Goal: Task Accomplishment & Management: Complete application form

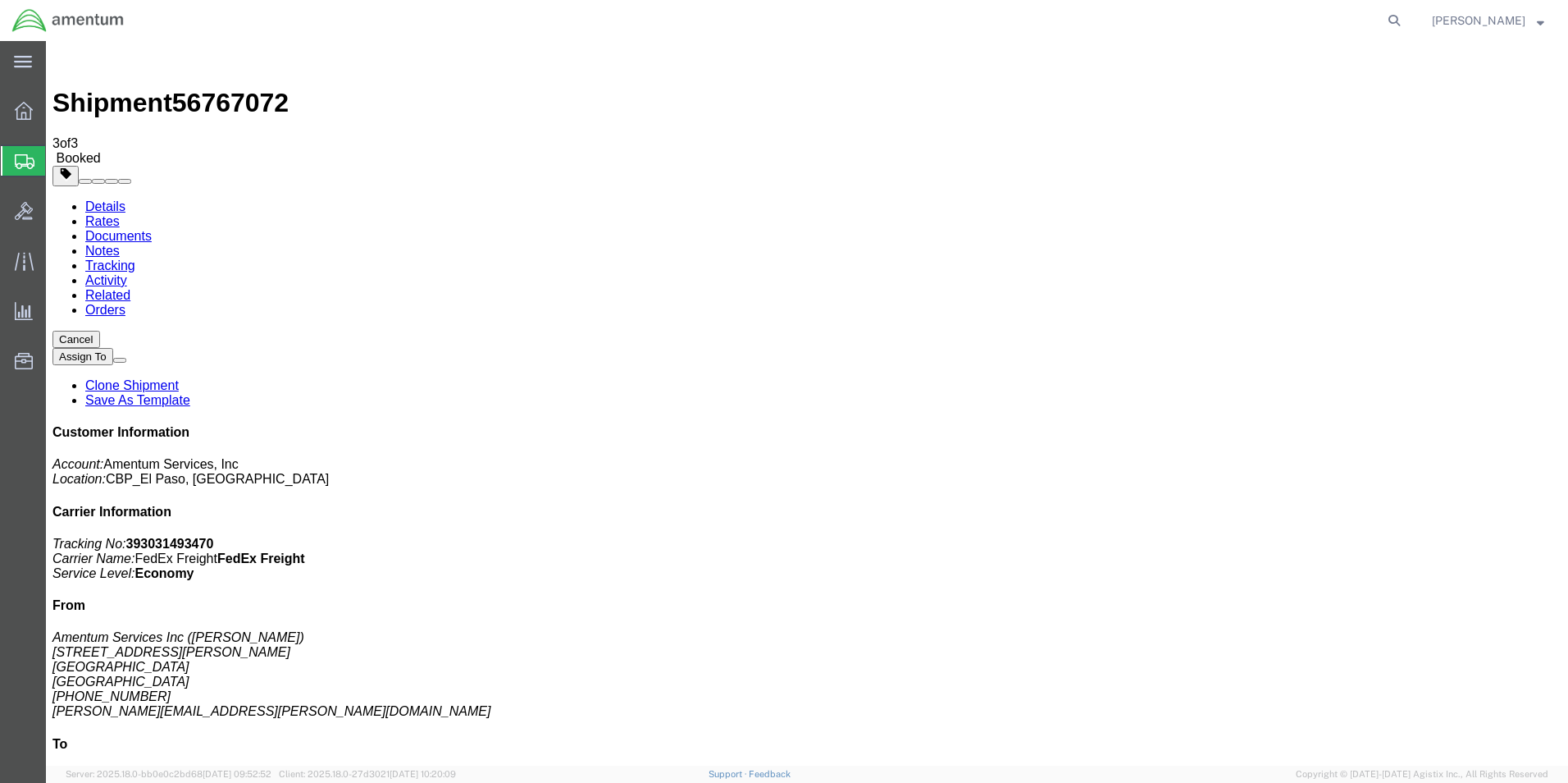
click at [0, 0] on span "Create from Template" at bounding box center [0, 0] width 0 height 0
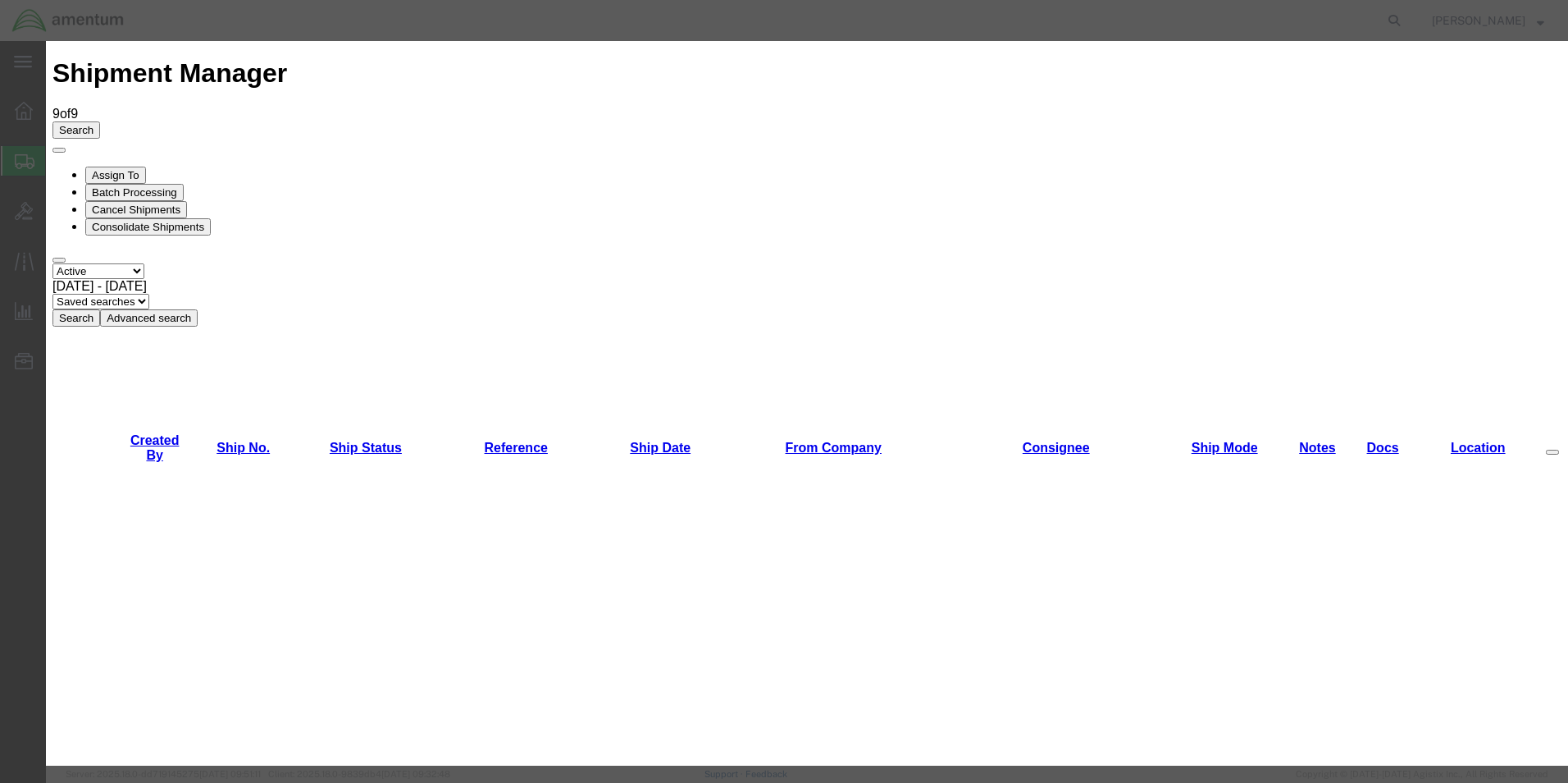
scroll to position [1230, 0]
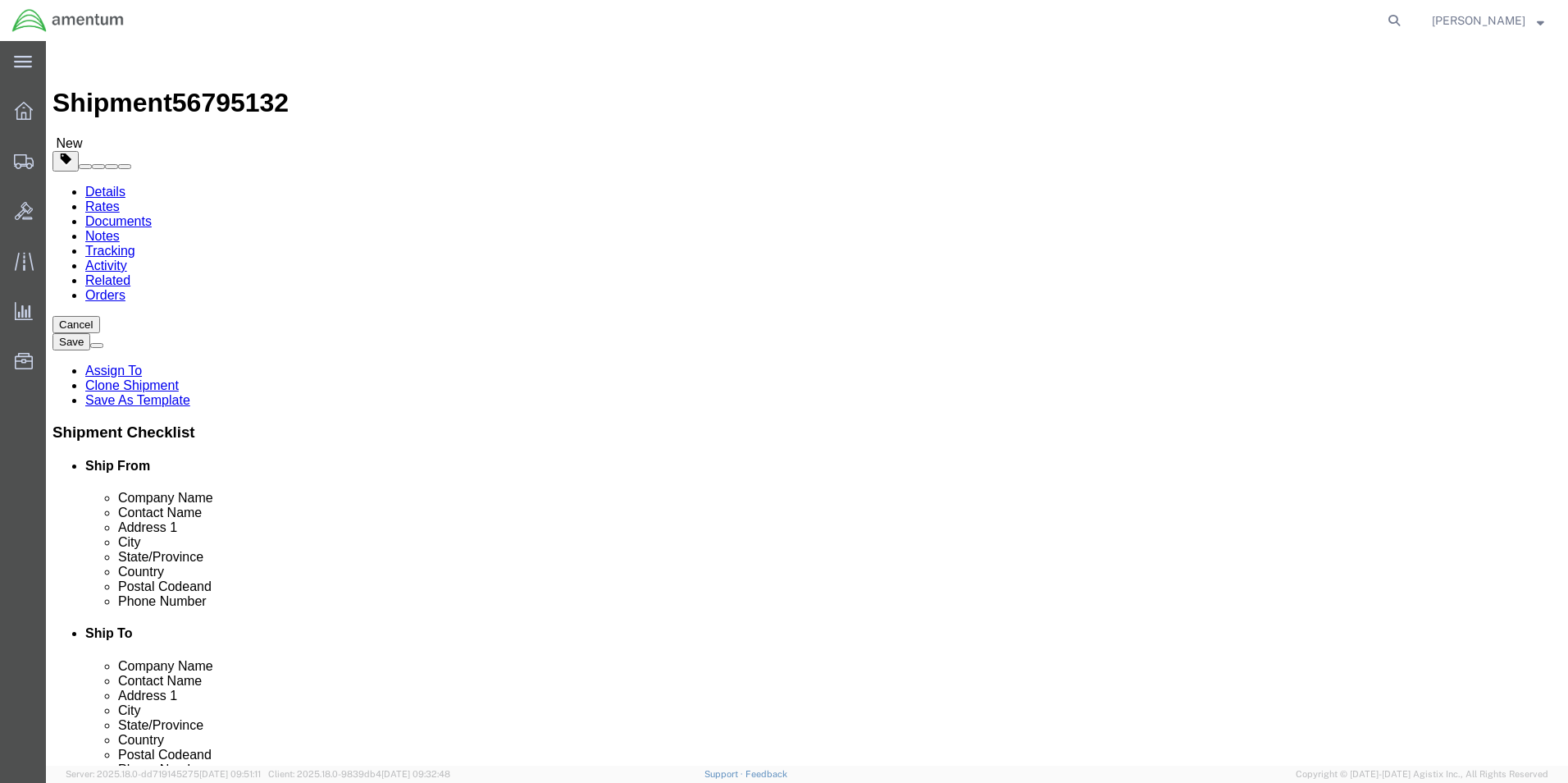
select select "49932"
select select
click input "[PERSON_NAME]"
drag, startPoint x: 989, startPoint y: 342, endPoint x: 900, endPoint y: 334, distance: 89.4
click input "[PERSON_NAME] CBP0044070/71"
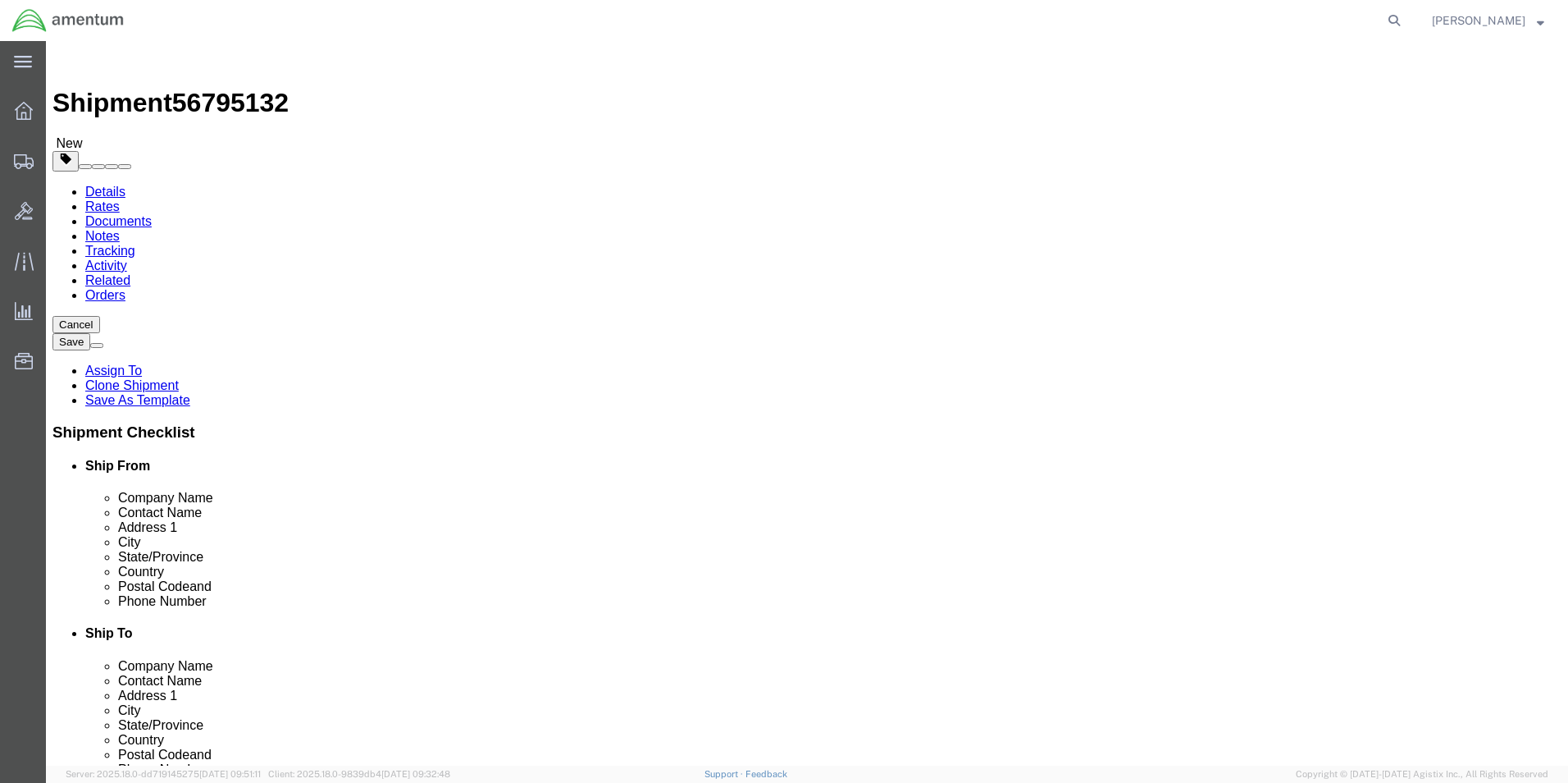
type input "[PERSON_NAME] CBP0044070/71"
click button "Cancel"
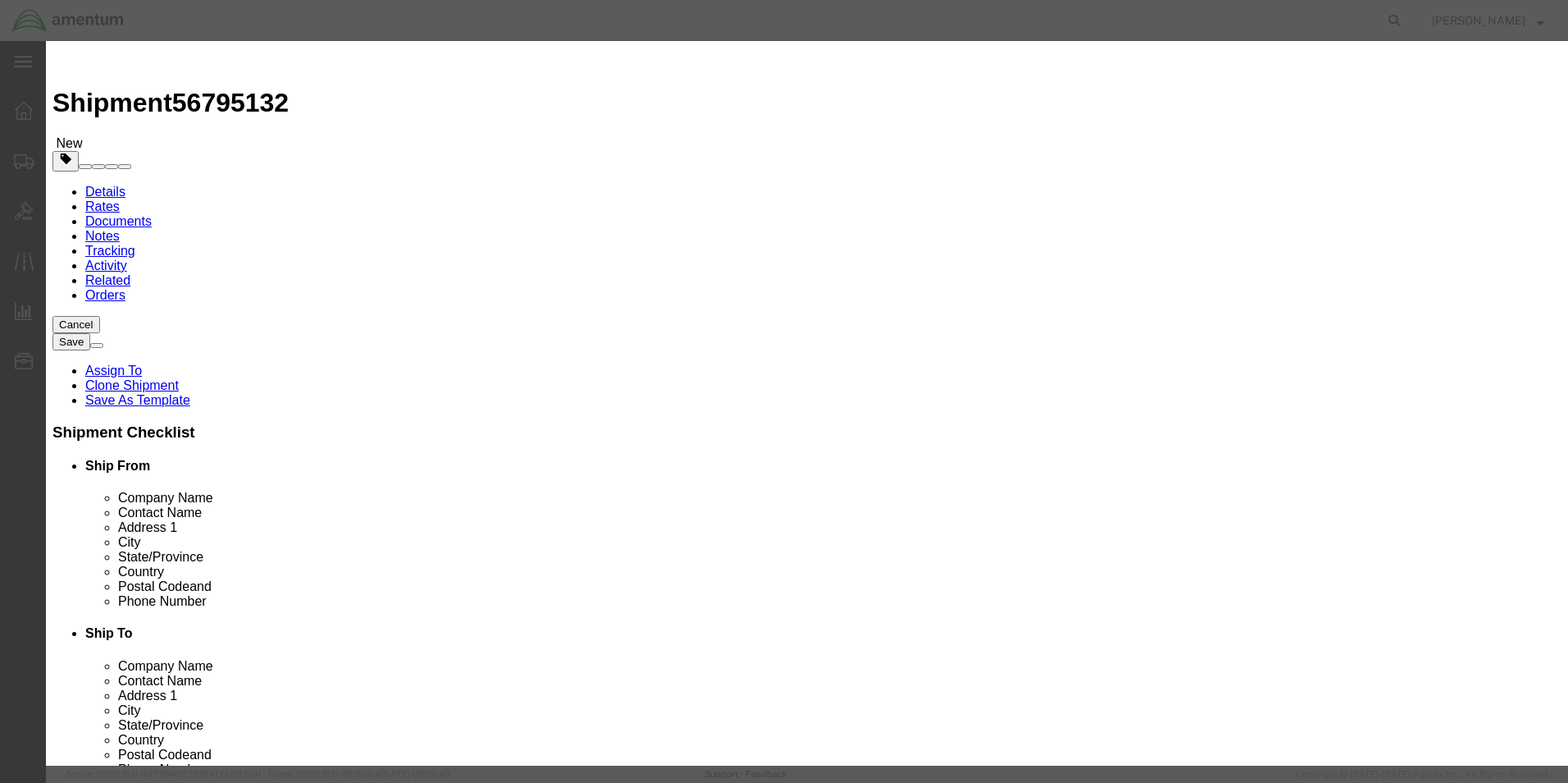
click button "Yes"
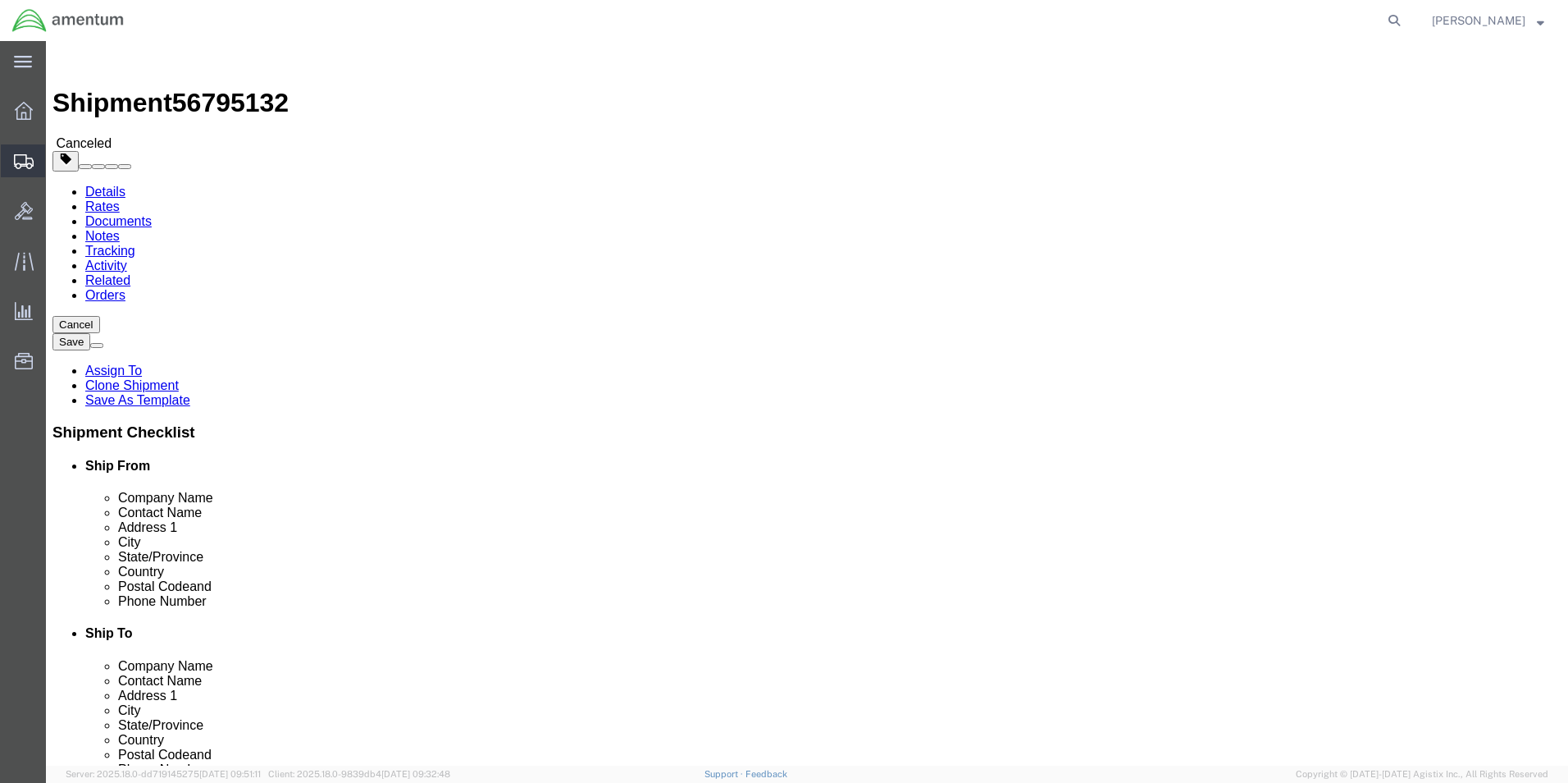
click at [0, 0] on span "Create from Template" at bounding box center [0, 0] width 0 height 0
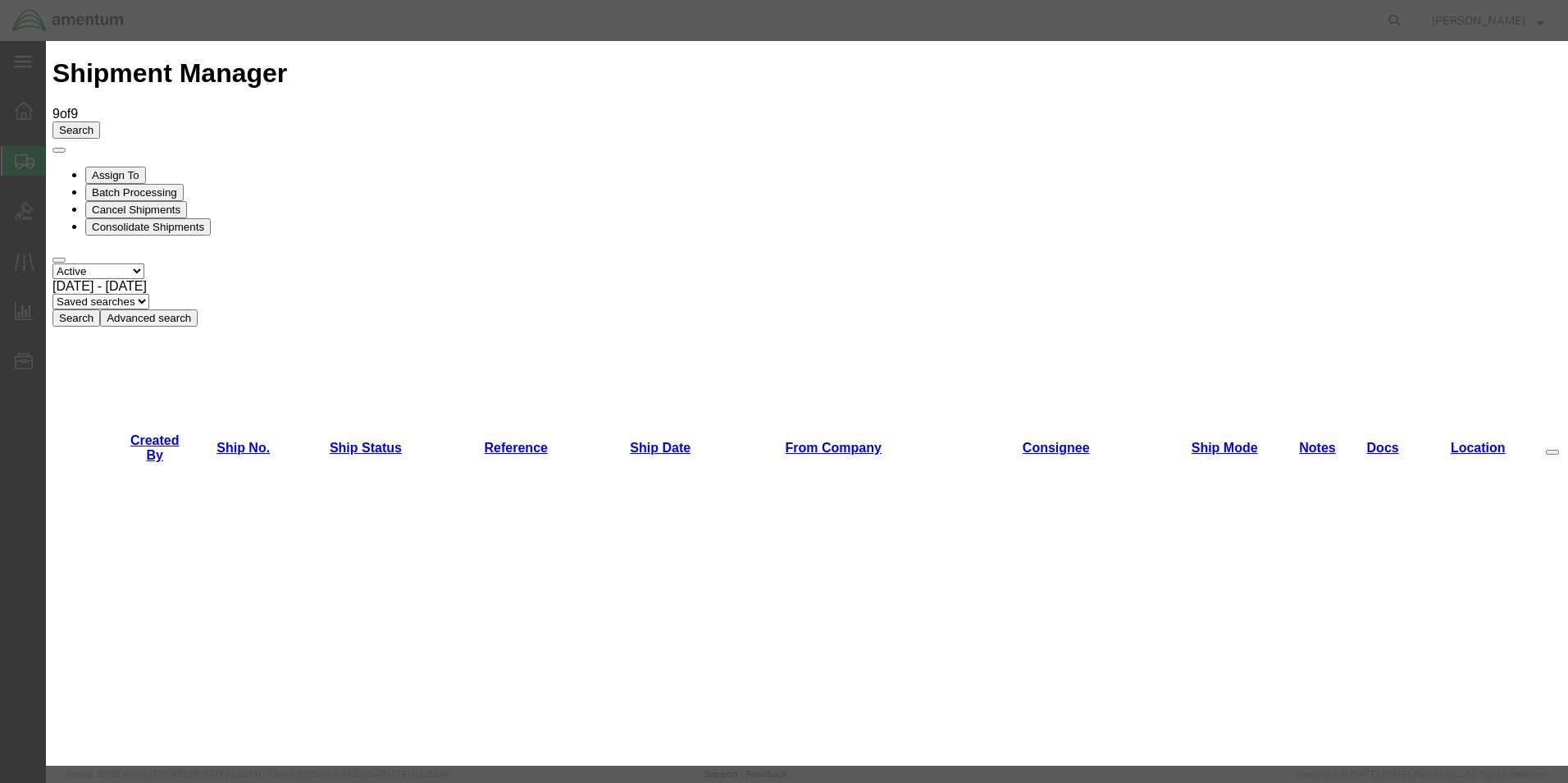
scroll to position [1230, 0]
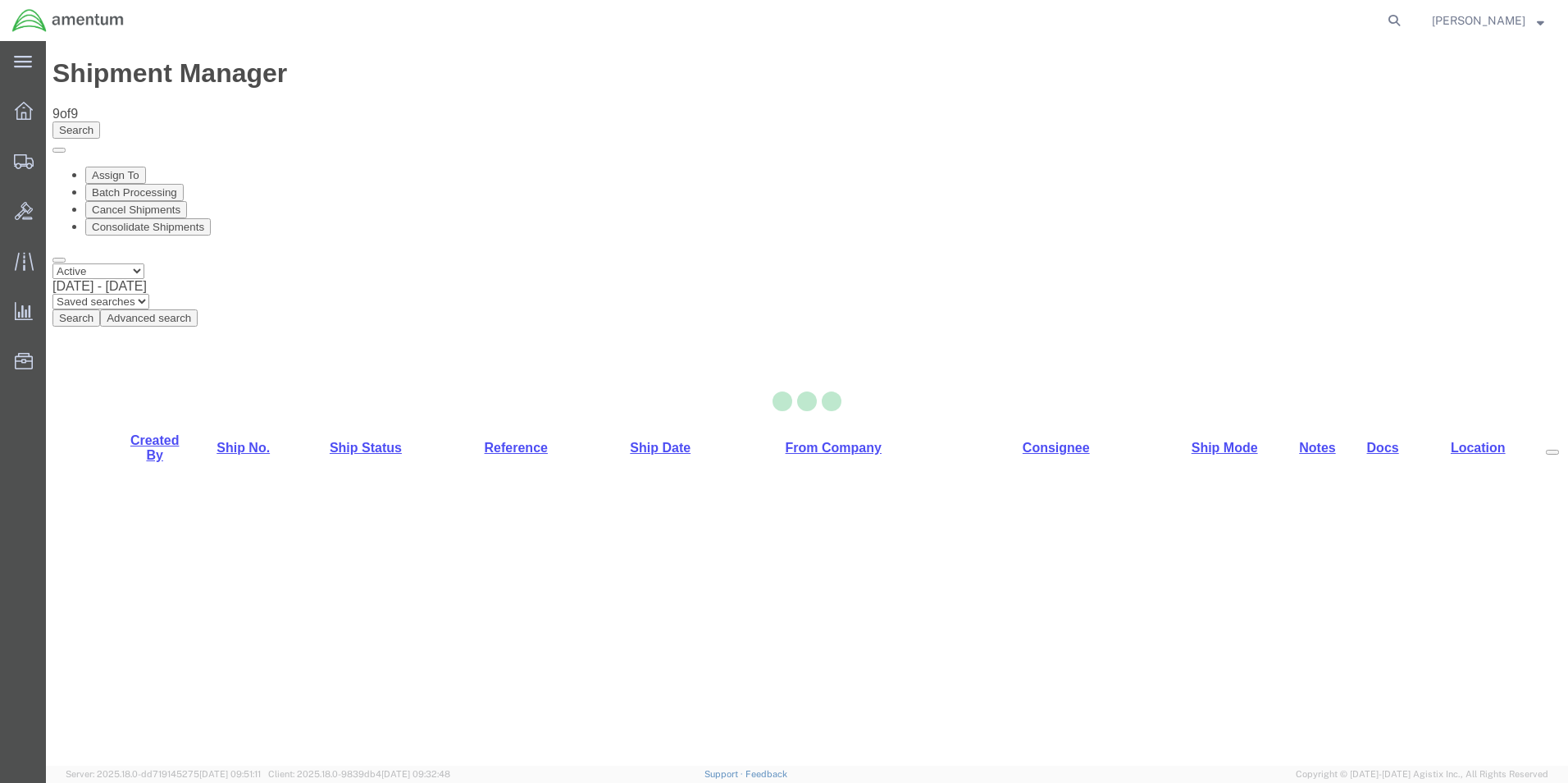
select select "49831"
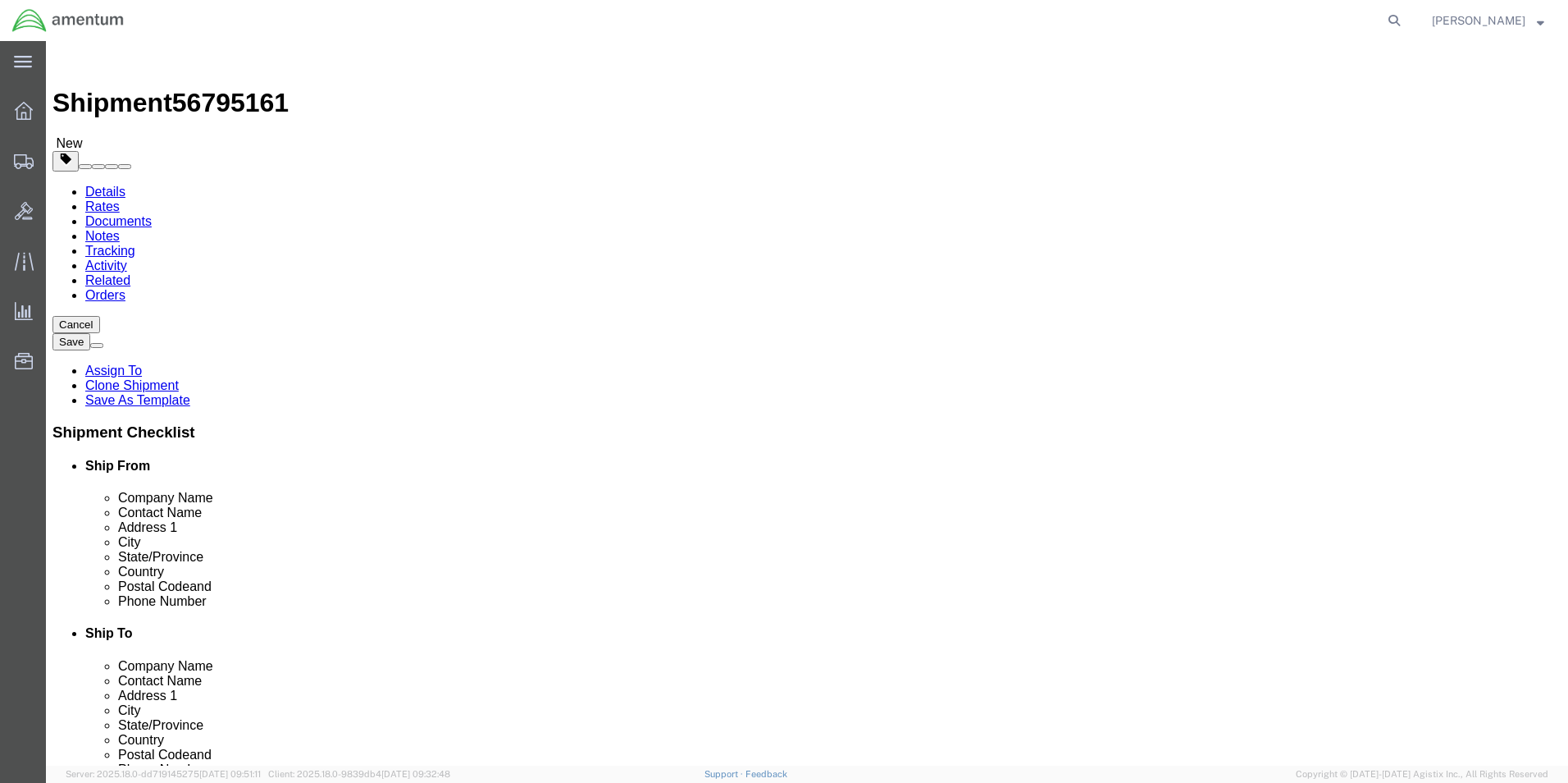
drag, startPoint x: 1016, startPoint y: 333, endPoint x: 936, endPoint y: 336, distance: 80.1
click input "[PERSON_NAME] CBP0027757"
paste input "44070/71"
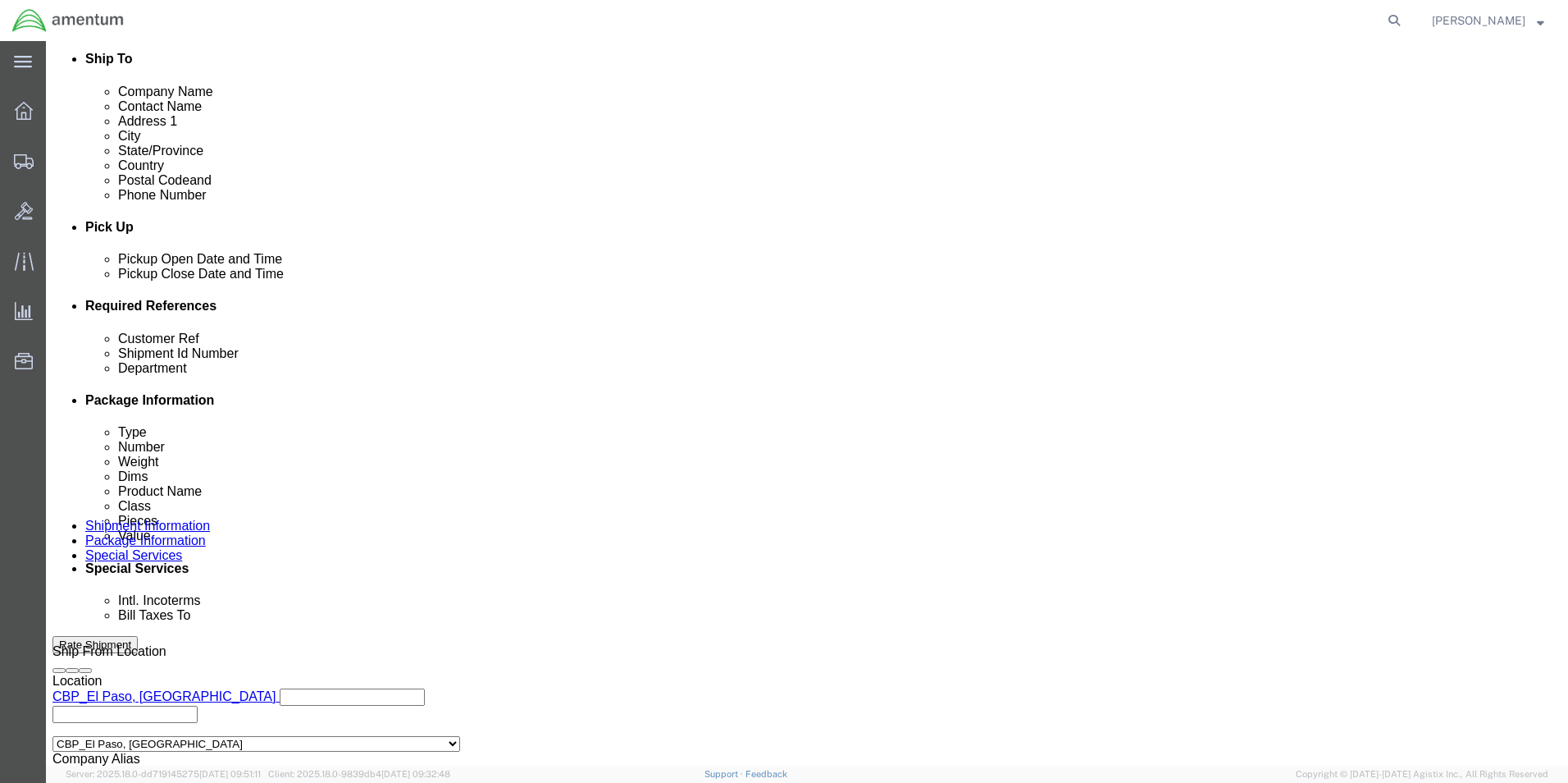
type input "[PERSON_NAME] CBP0044070/71"
click input "PR# 137636"
paste input "CBP0044070/71"
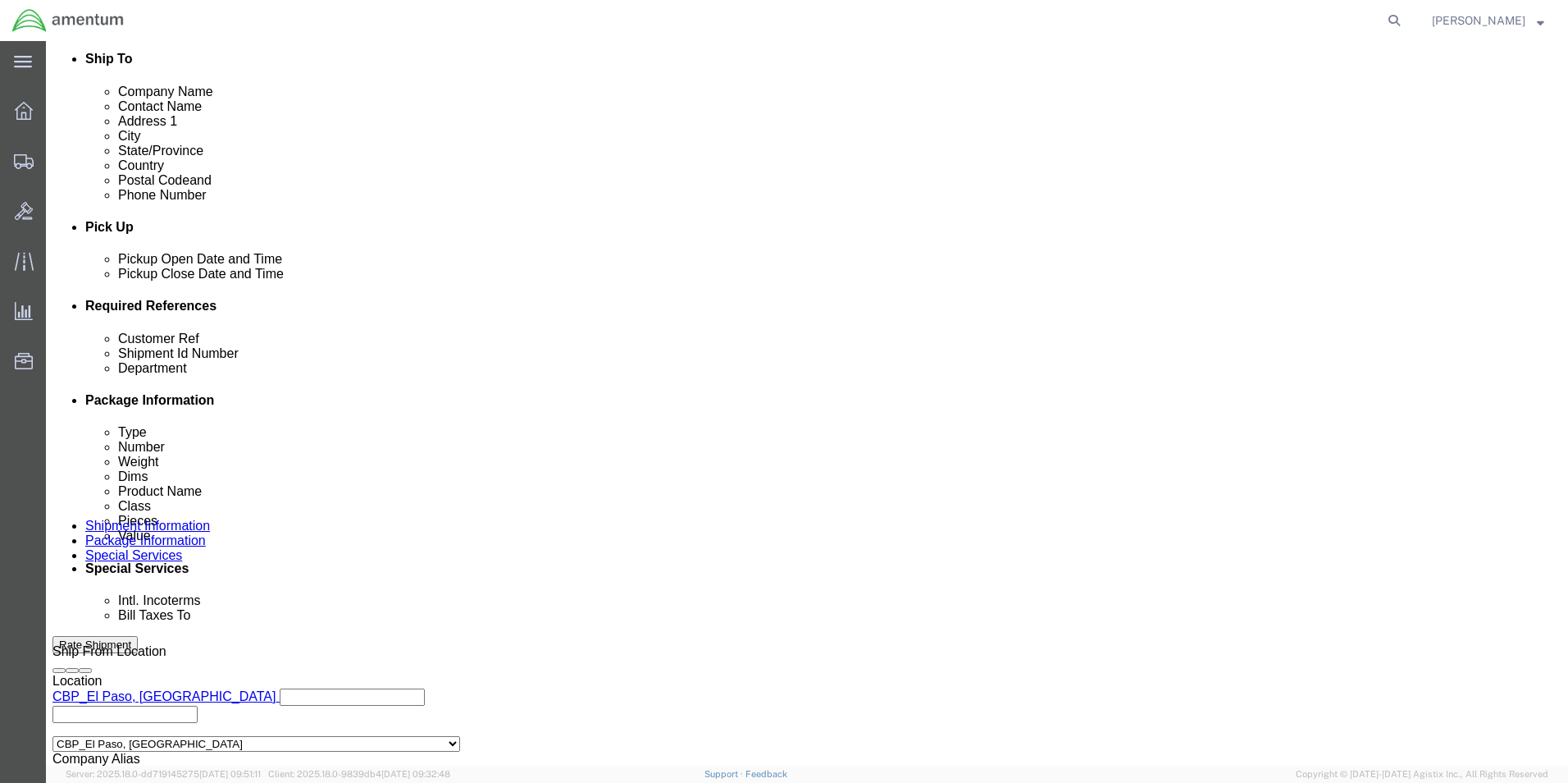
type input "CBP0044070/71"
click input "PR# 137636"
paste input "CBP0044070/71"
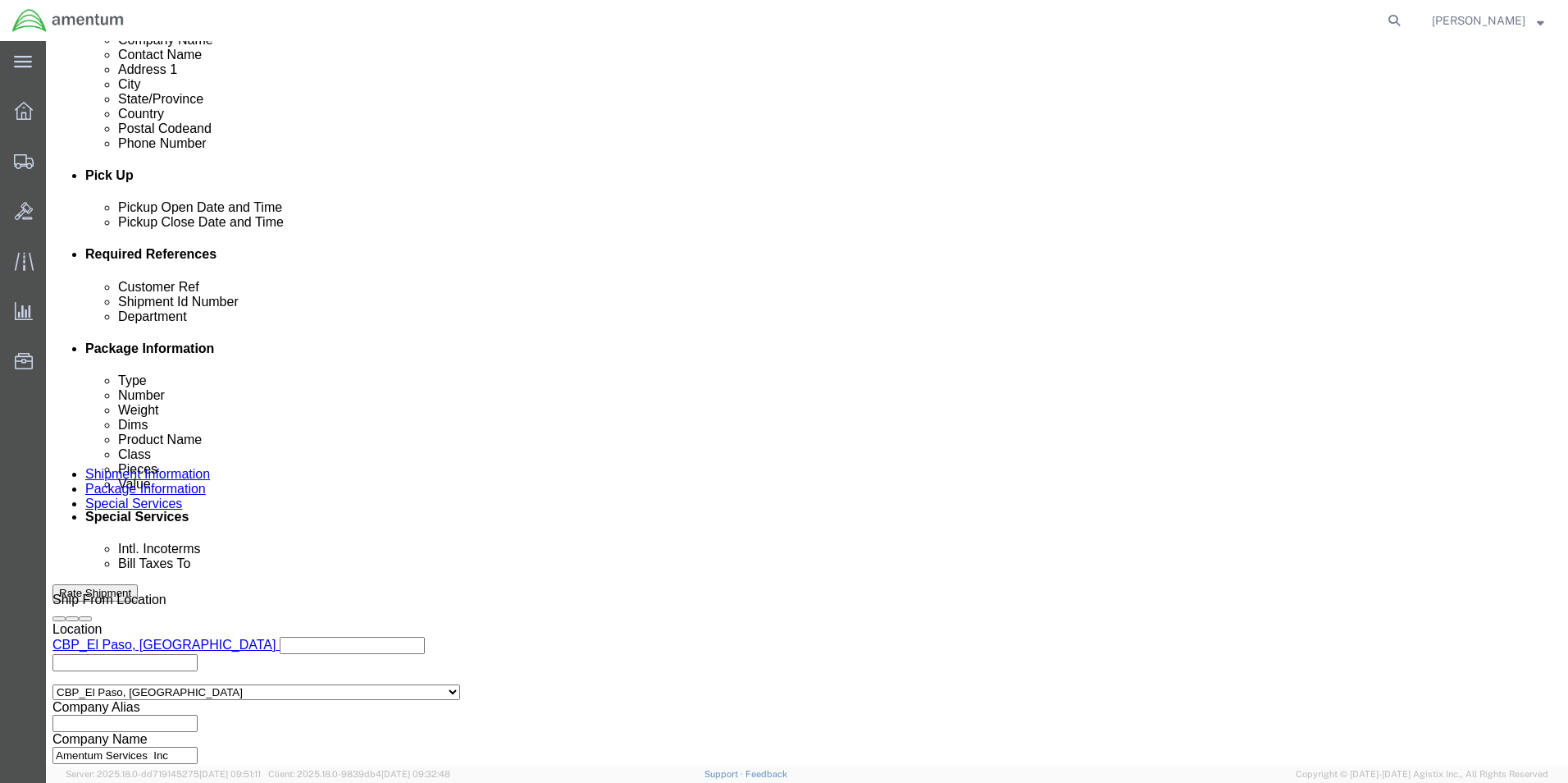
scroll to position [685, 0]
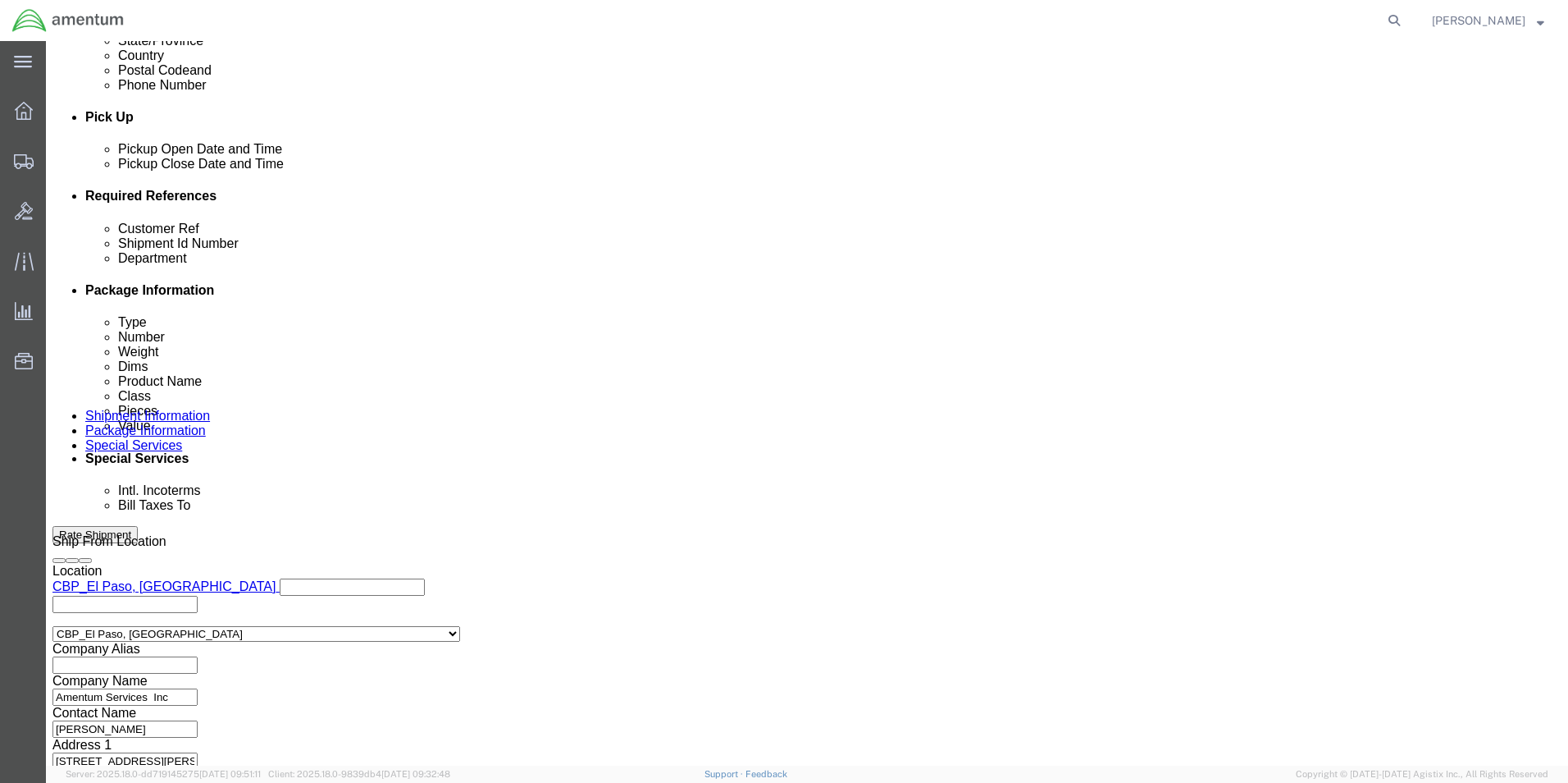
type input "CBP0044070/71"
click div "Mode Select Air Less than Truckload Multi-Leg Ocean Freight Rail Small Parcel T…"
click select "Select Air Less than Truckload Multi-Leg Ocean Freight Rail Small Parcel Truckl…"
select select "SMAL"
click select "Select Air Less than Truckload Multi-Leg Ocean Freight Rail Small Parcel Truckl…"
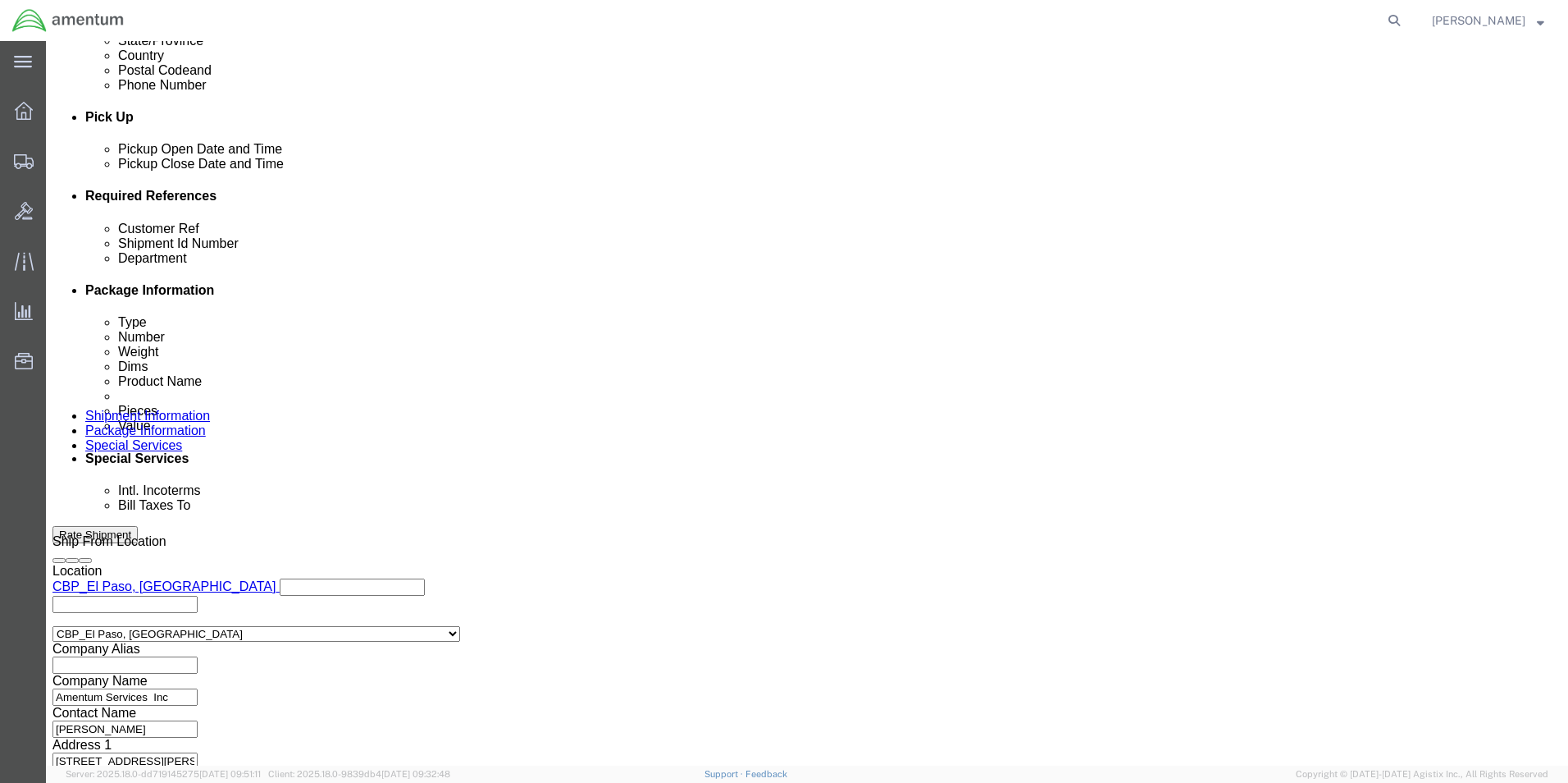
click button "Continue"
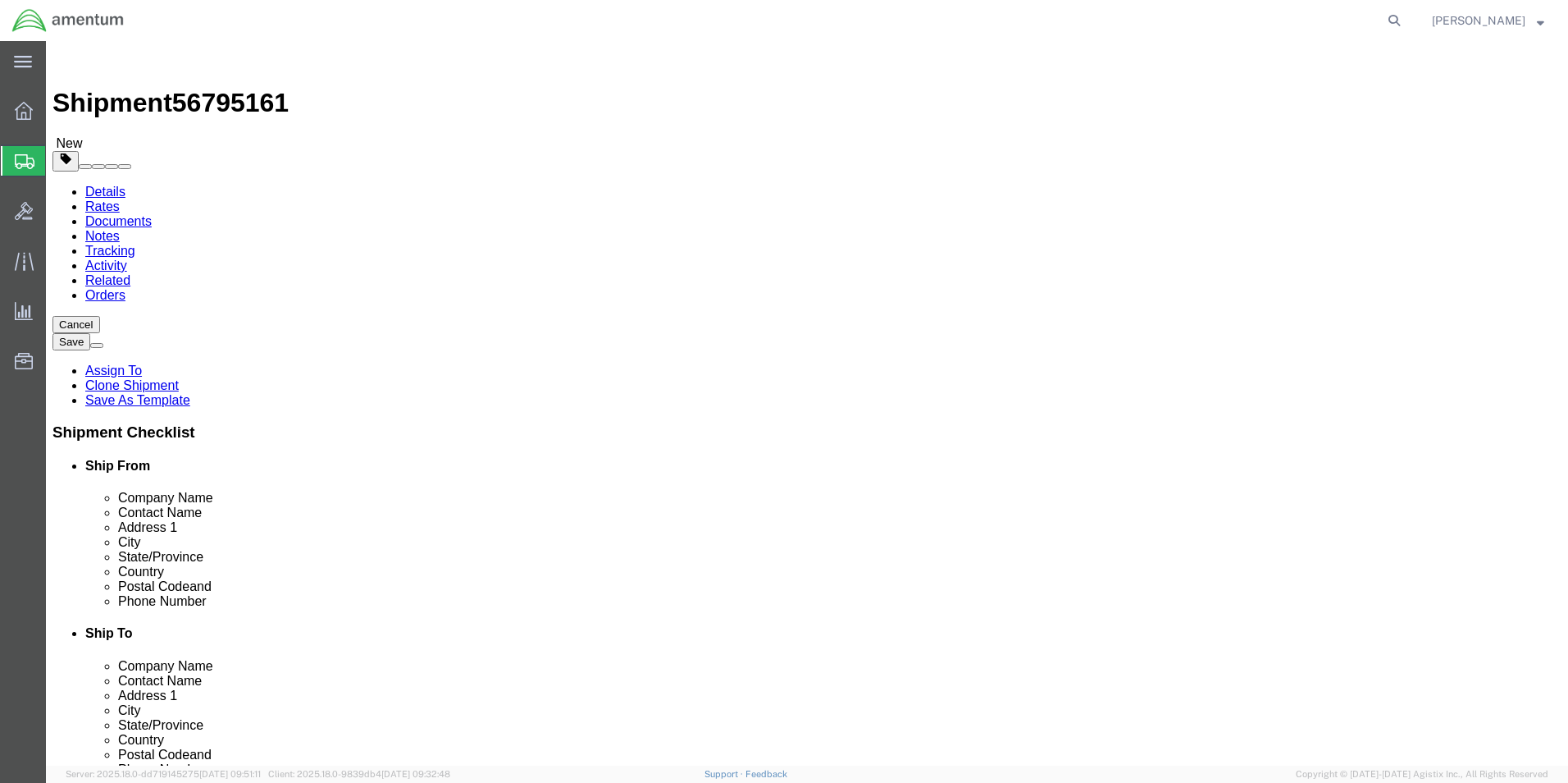
click select "Select Bale(s) Basket(s) Bolt(s) Bottle(s) Buckets Bulk Bundle(s) Can(s) Cardbo…"
select select "YRPK"
click select "Select Bale(s) Basket(s) Bolt(s) Bottle(s) Buckets Bulk Bundle(s) Can(s) Cardbo…"
click input "38.00"
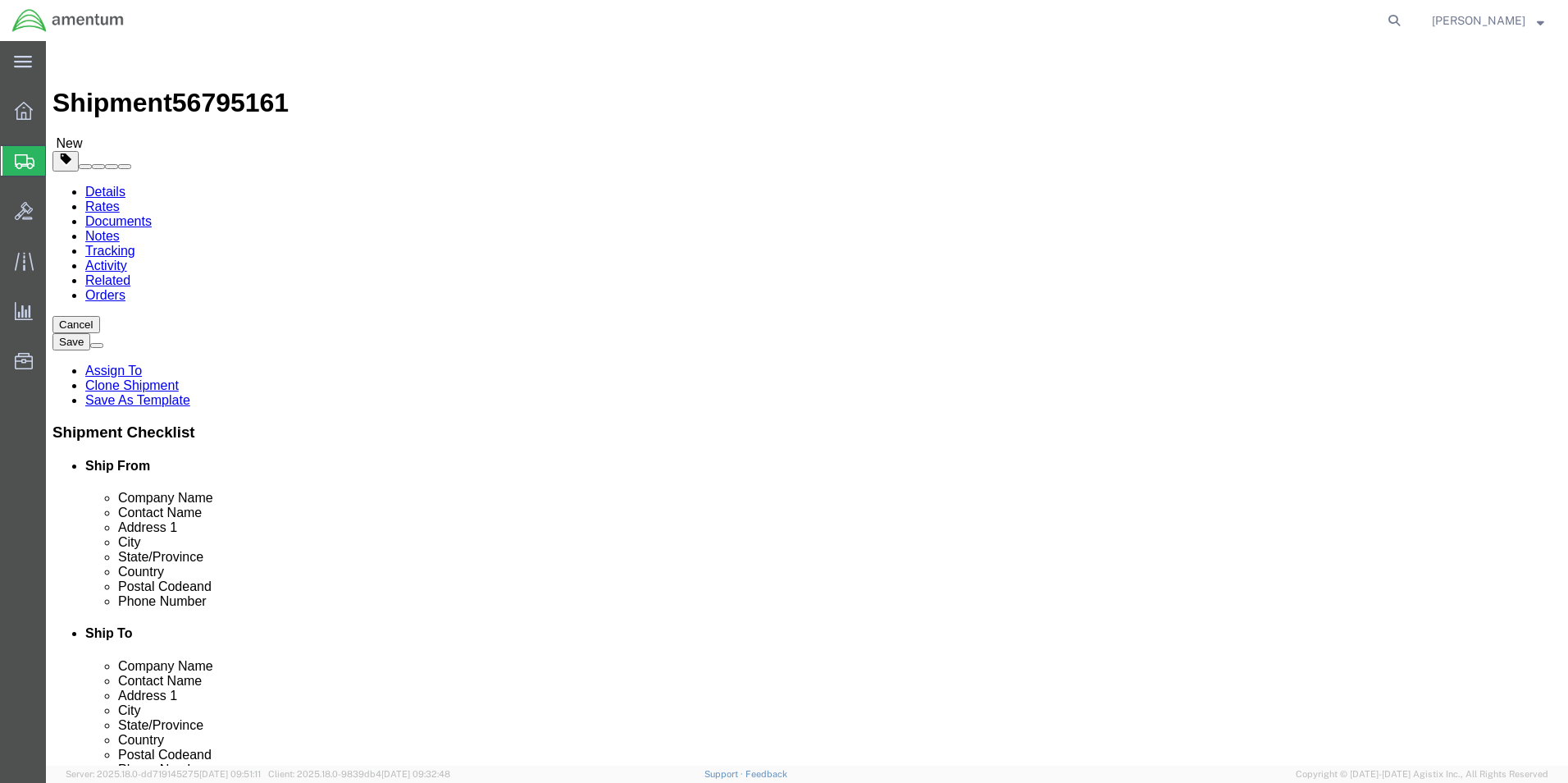
type input "8"
click input "265.00"
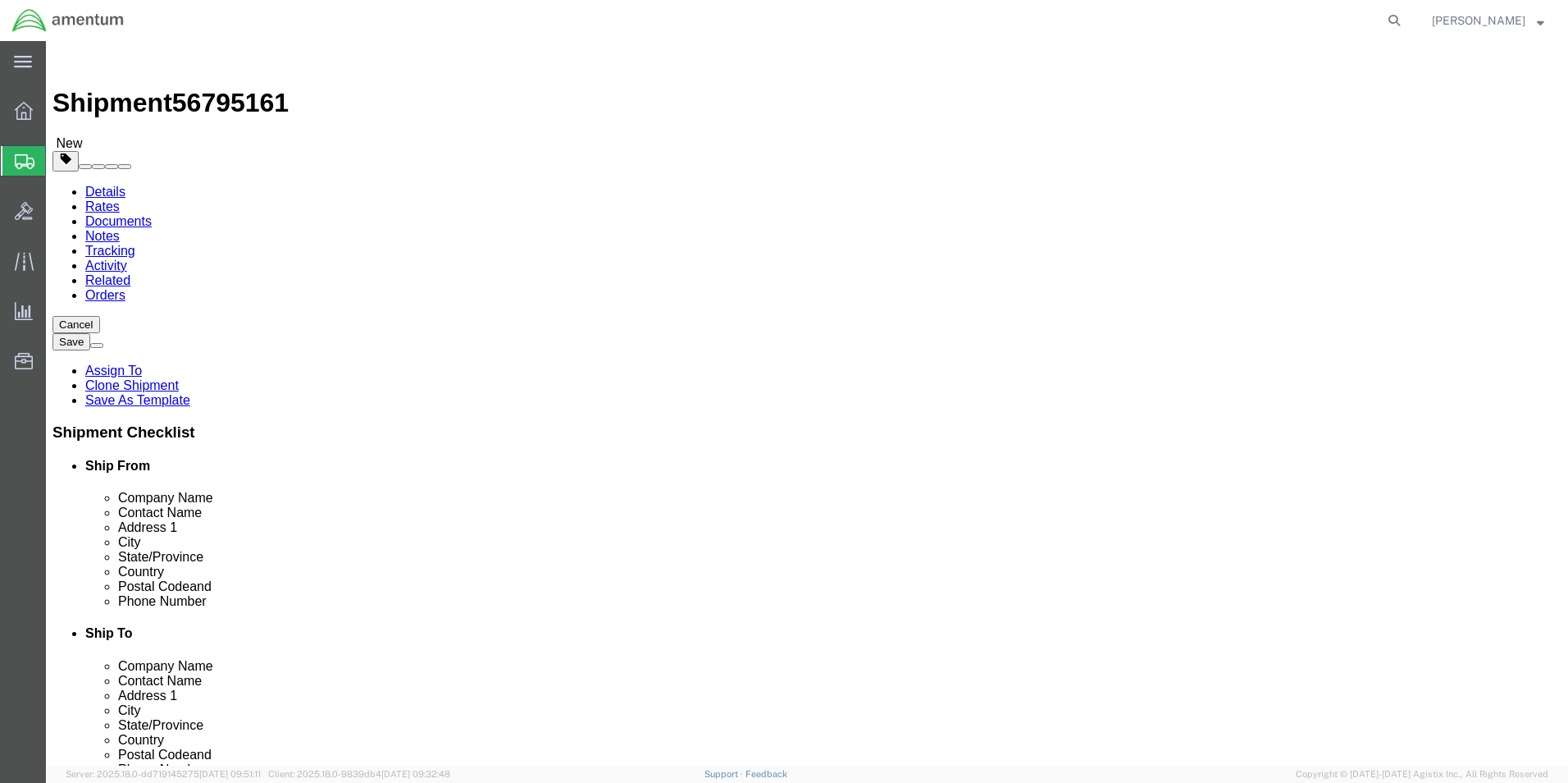
type input "3.2"
click dl "Pieces: 1.00 Each Total value: 2500.00 USD"
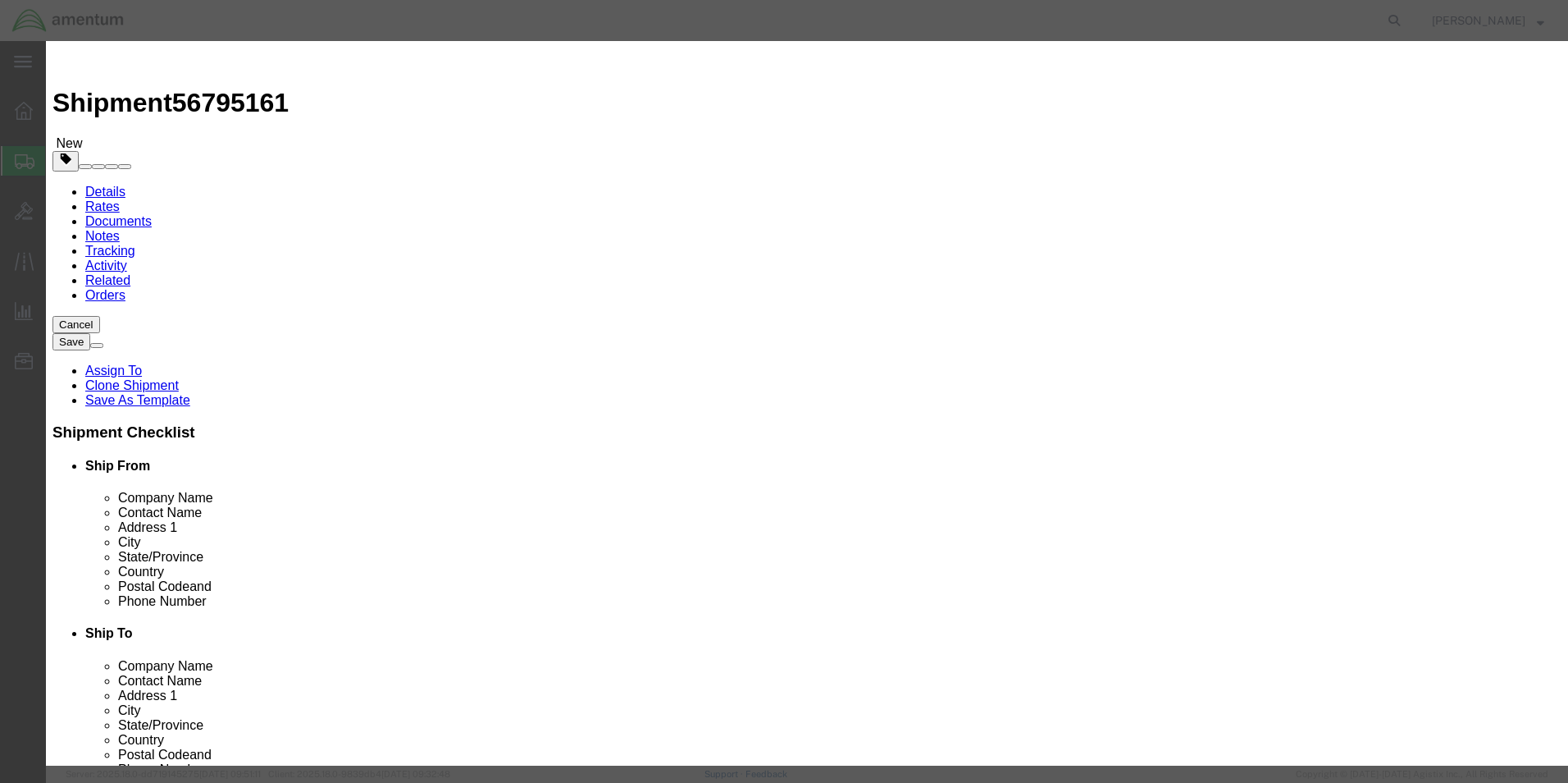
click input "MGB"
type input "PARTS"
click div "Commodity library"
click input "1.00"
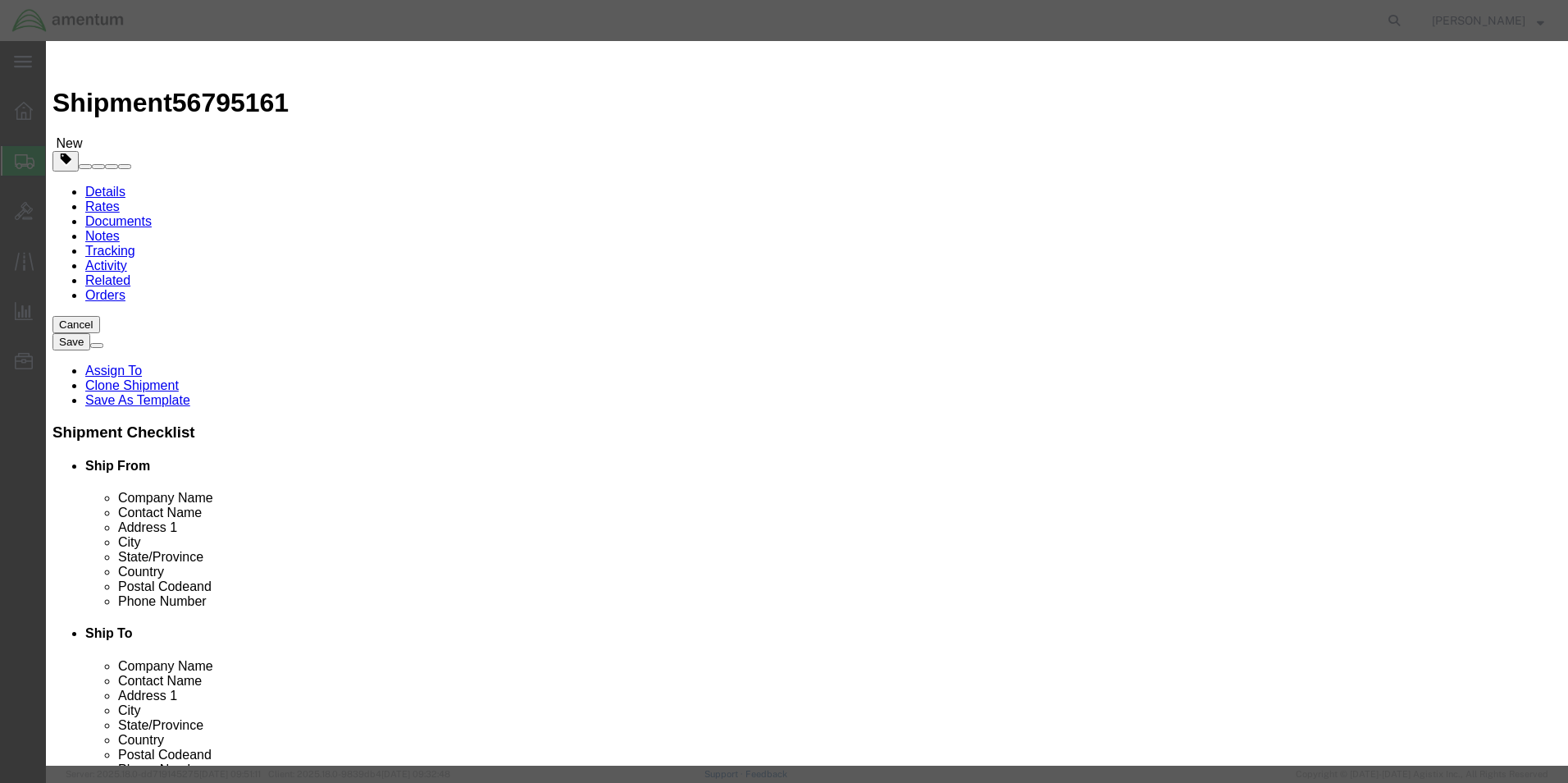
click input "1.00"
type input "2"
drag, startPoint x: 529, startPoint y: 81, endPoint x: 529, endPoint y: 93, distance: 12.0
click div "Commodity library"
click input "5000"
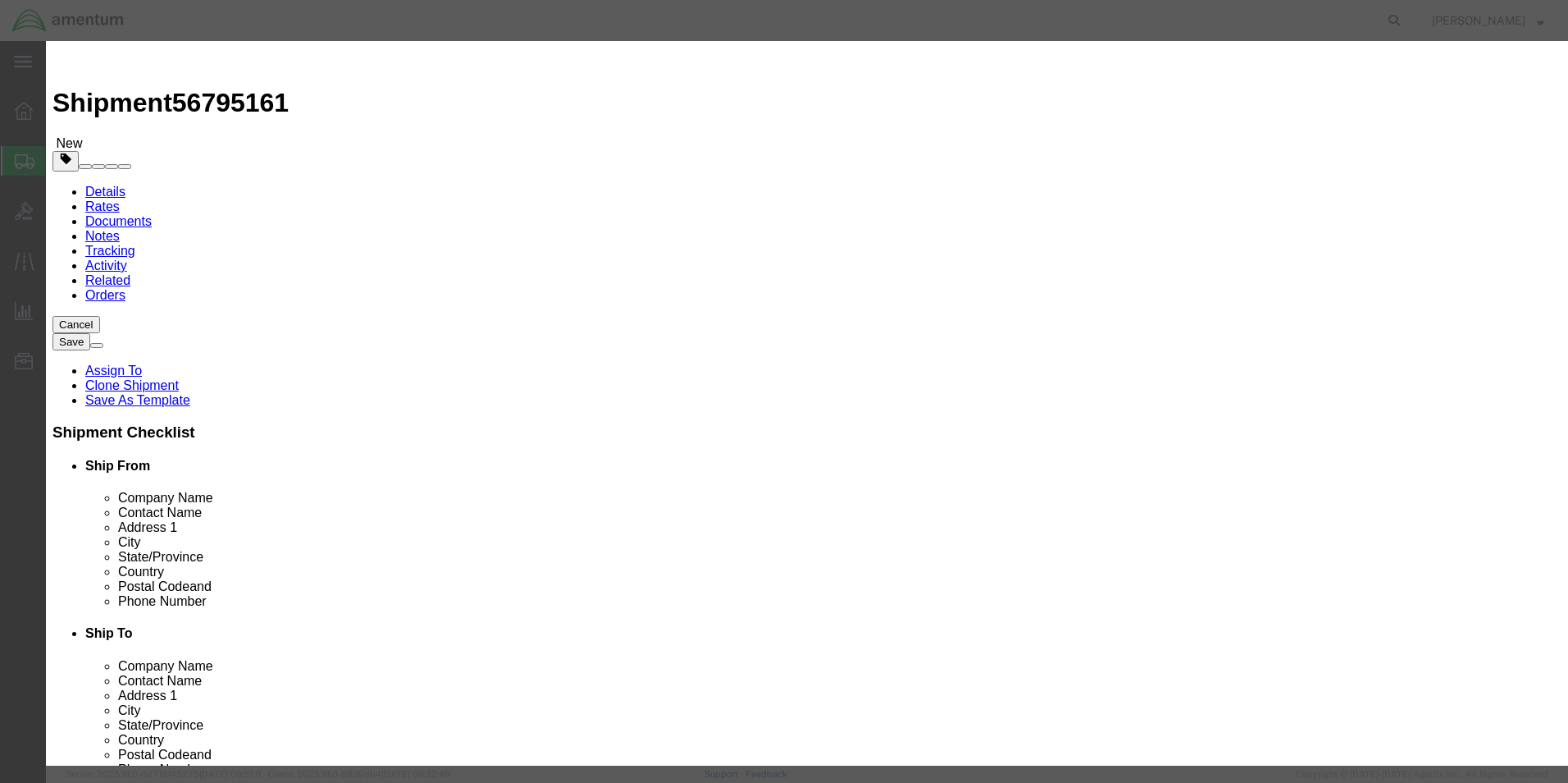
click input "5000"
type input "100"
click div "Commodity library"
click select "Select 50 55 60 65 70 85 92.5 100 125 175 250 300 400"
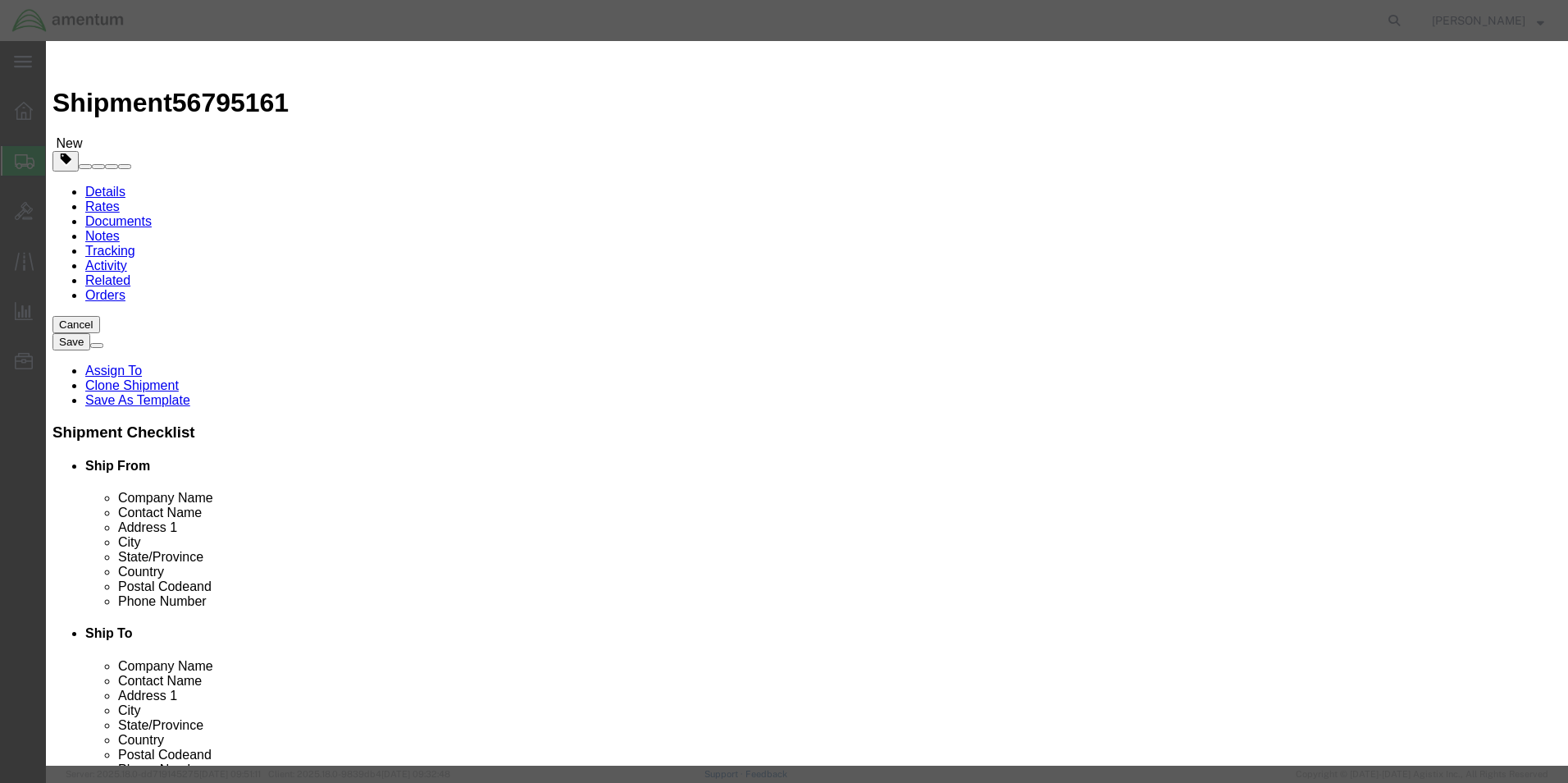
select select
click select "Select 50 55 60 65 70 85 92.5 100 125 175 250 300 400"
click button "Save & Close"
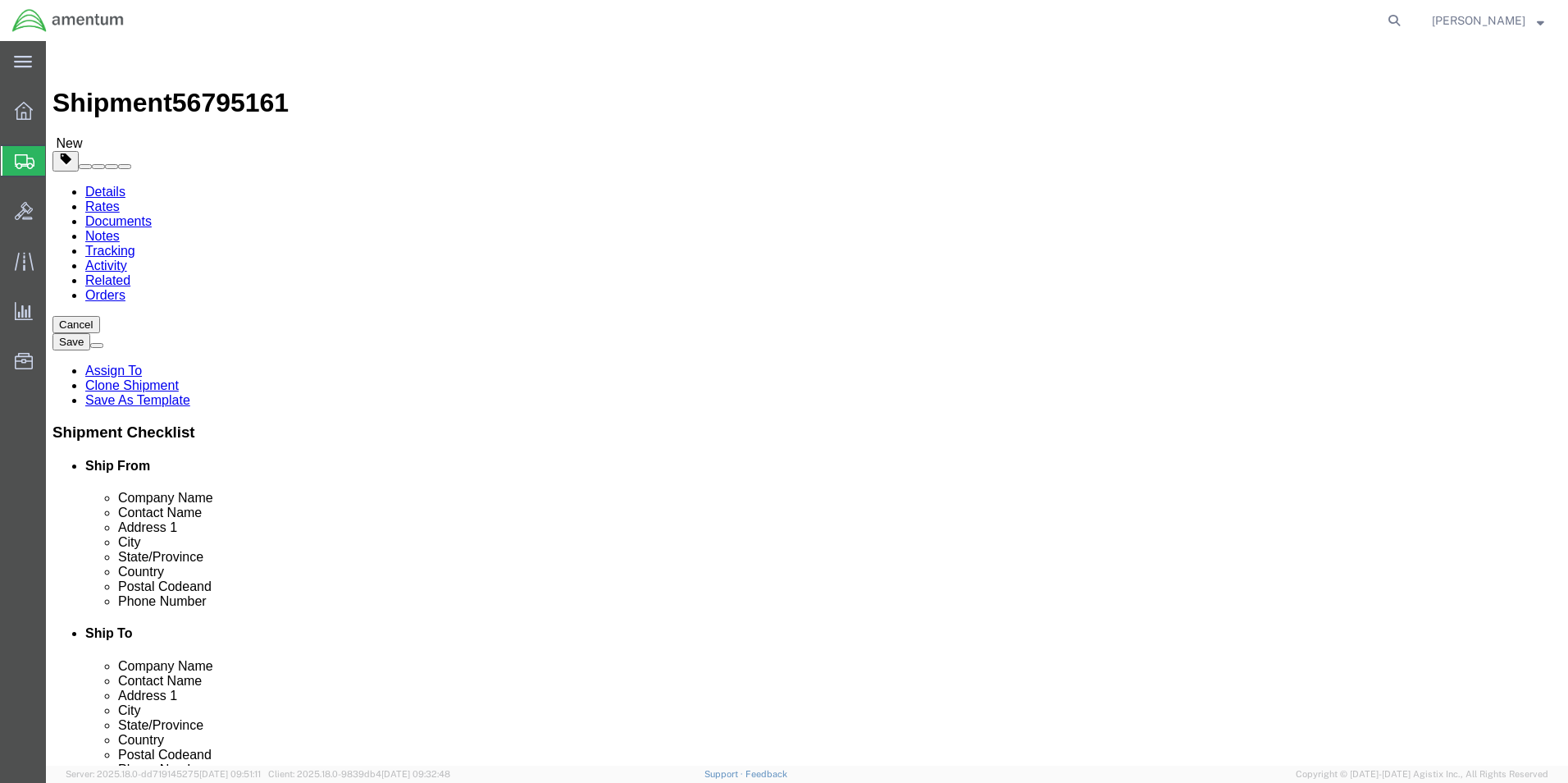
click button "Rate Shipment"
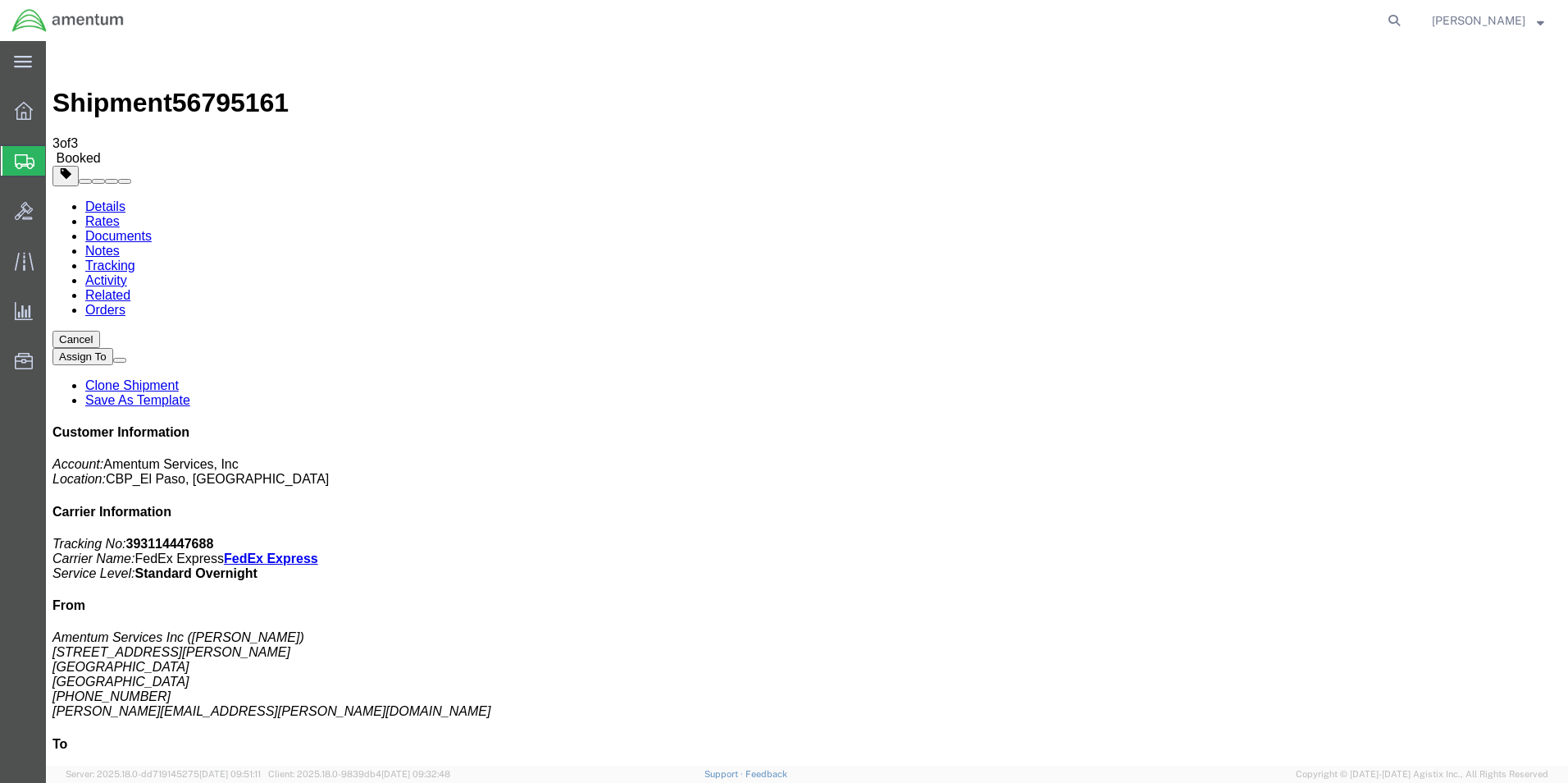
click at [0, 0] on span "Create from Template" at bounding box center [0, 0] width 0 height 0
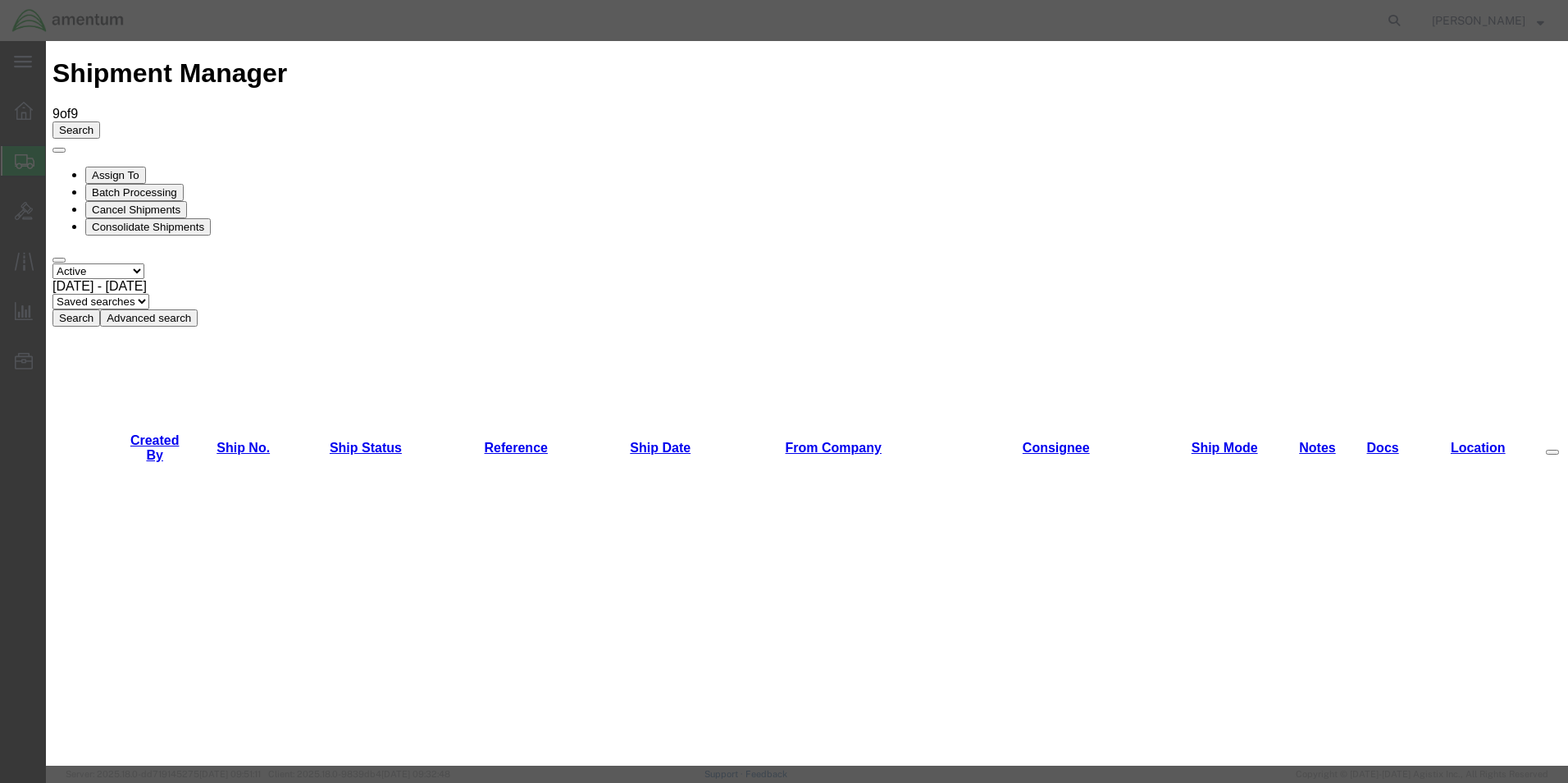
scroll to position [410, 0]
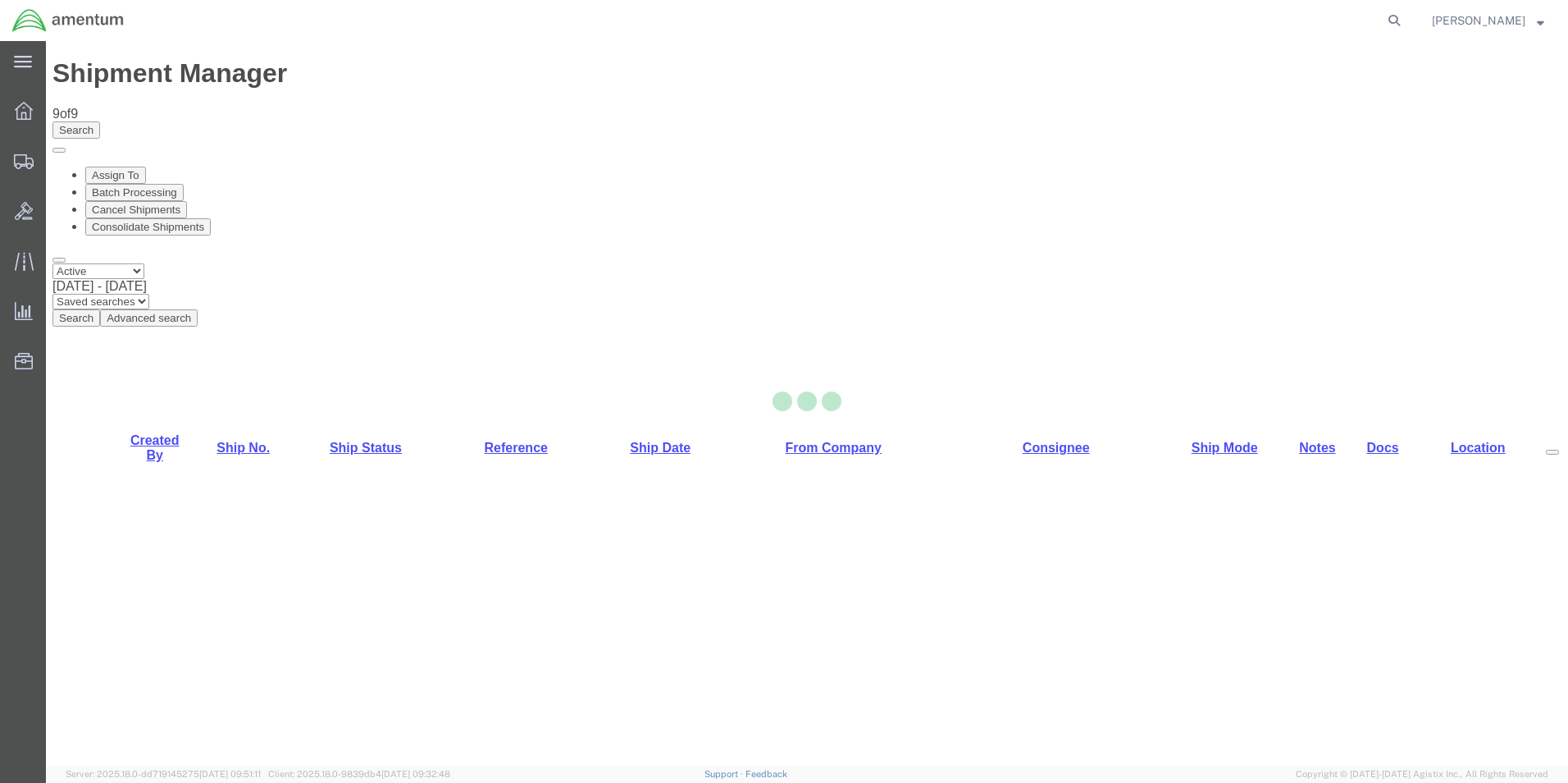
select select "49831"
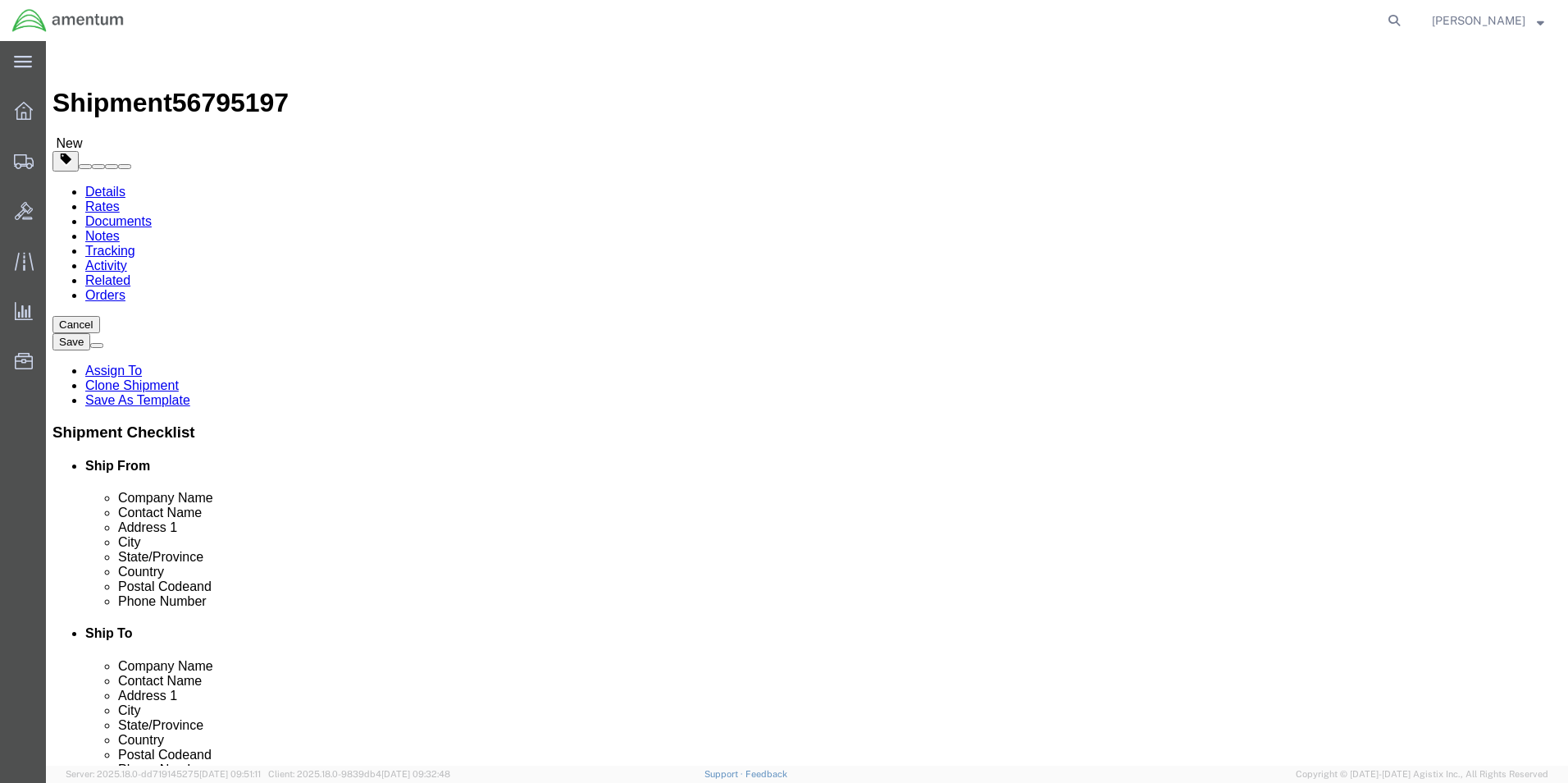
drag, startPoint x: 998, startPoint y: 333, endPoint x: 949, endPoint y: 338, distance: 49.3
click input "[PERSON_NAME] CBP0027848"
click input "[PERSON_NAME] CBP0044079"
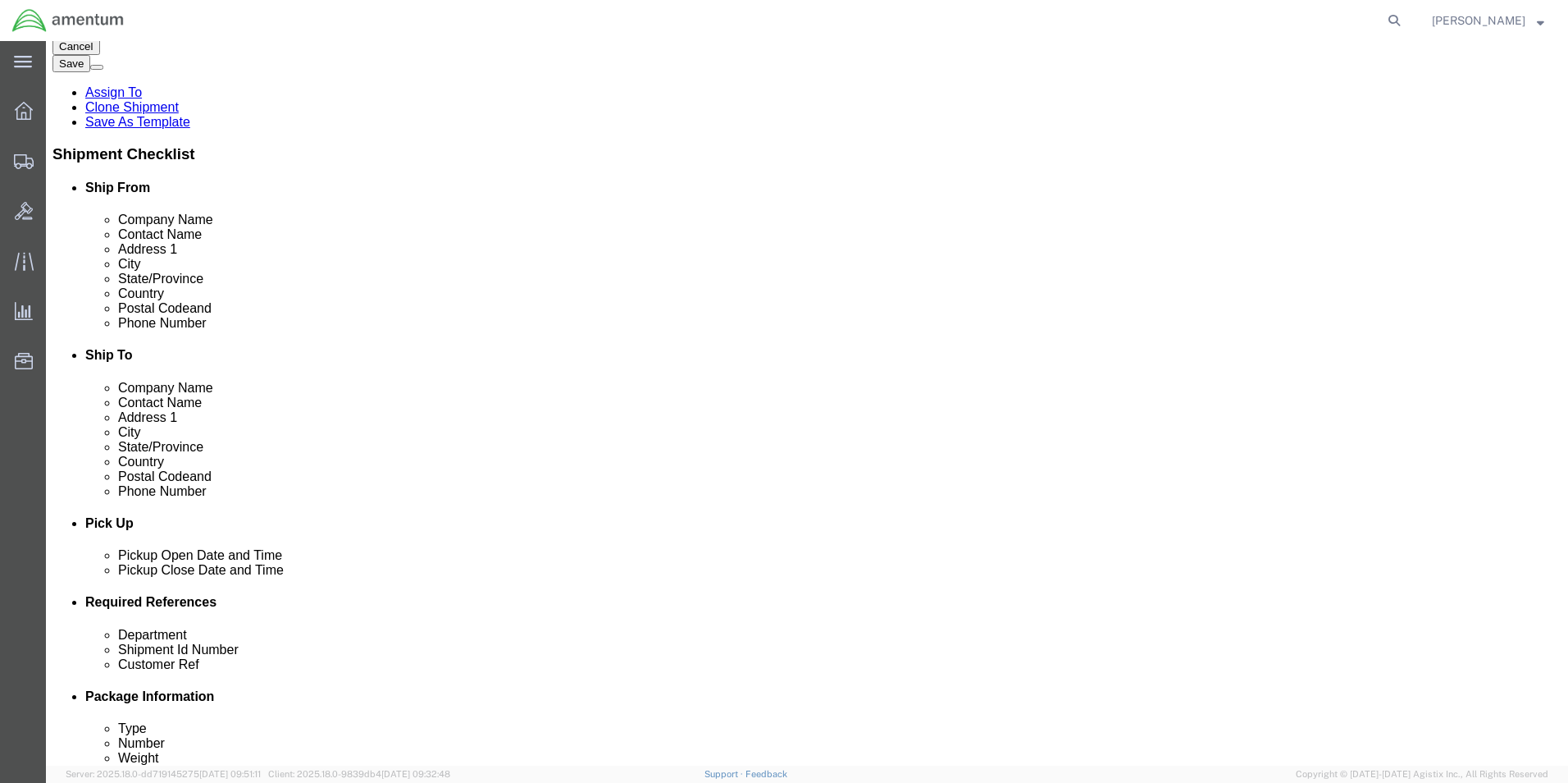
scroll to position [575, 0]
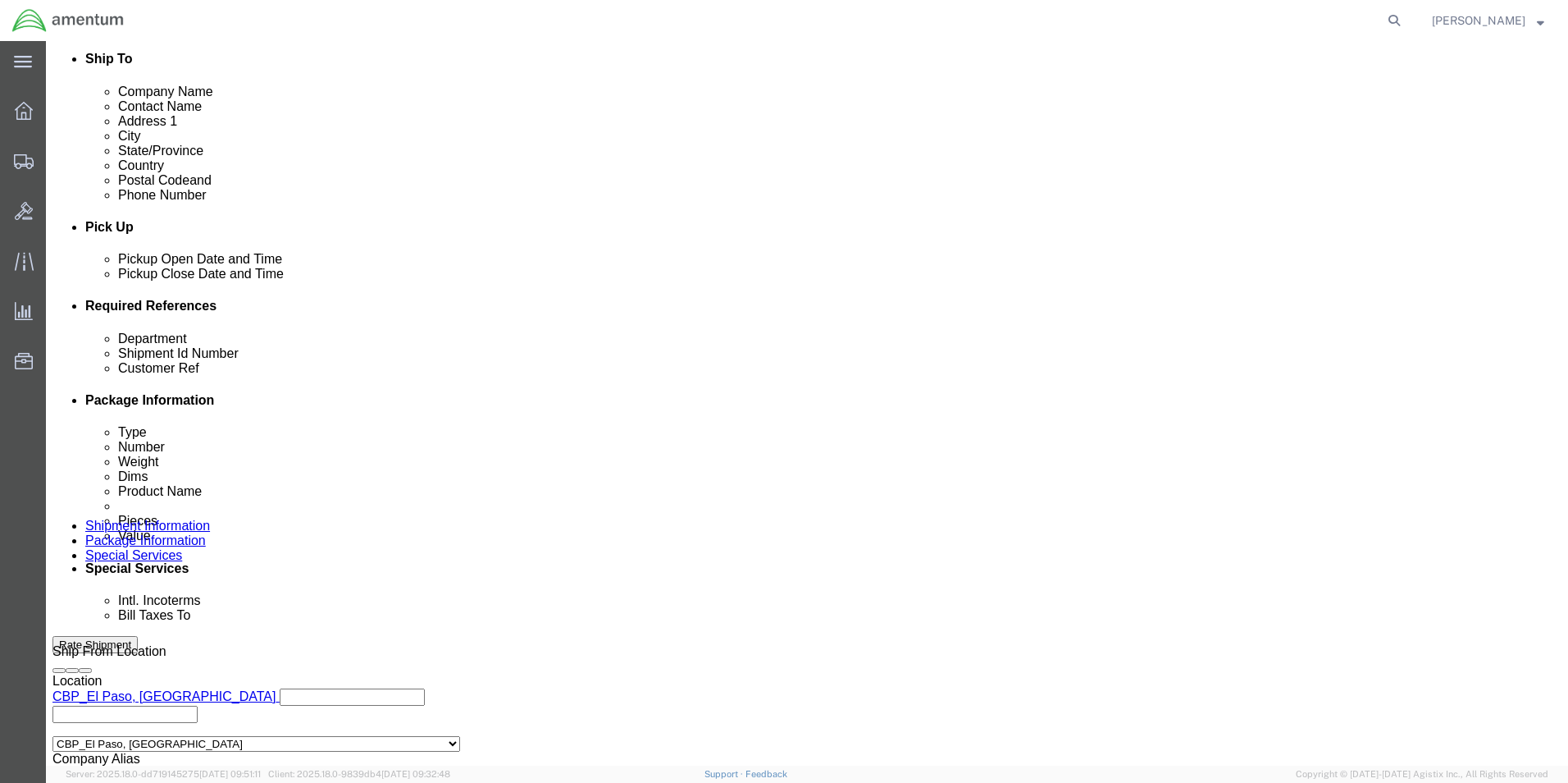
type input "[PERSON_NAME] CBP0044079"
click input "PR# 139639"
paste input "CBP004407"
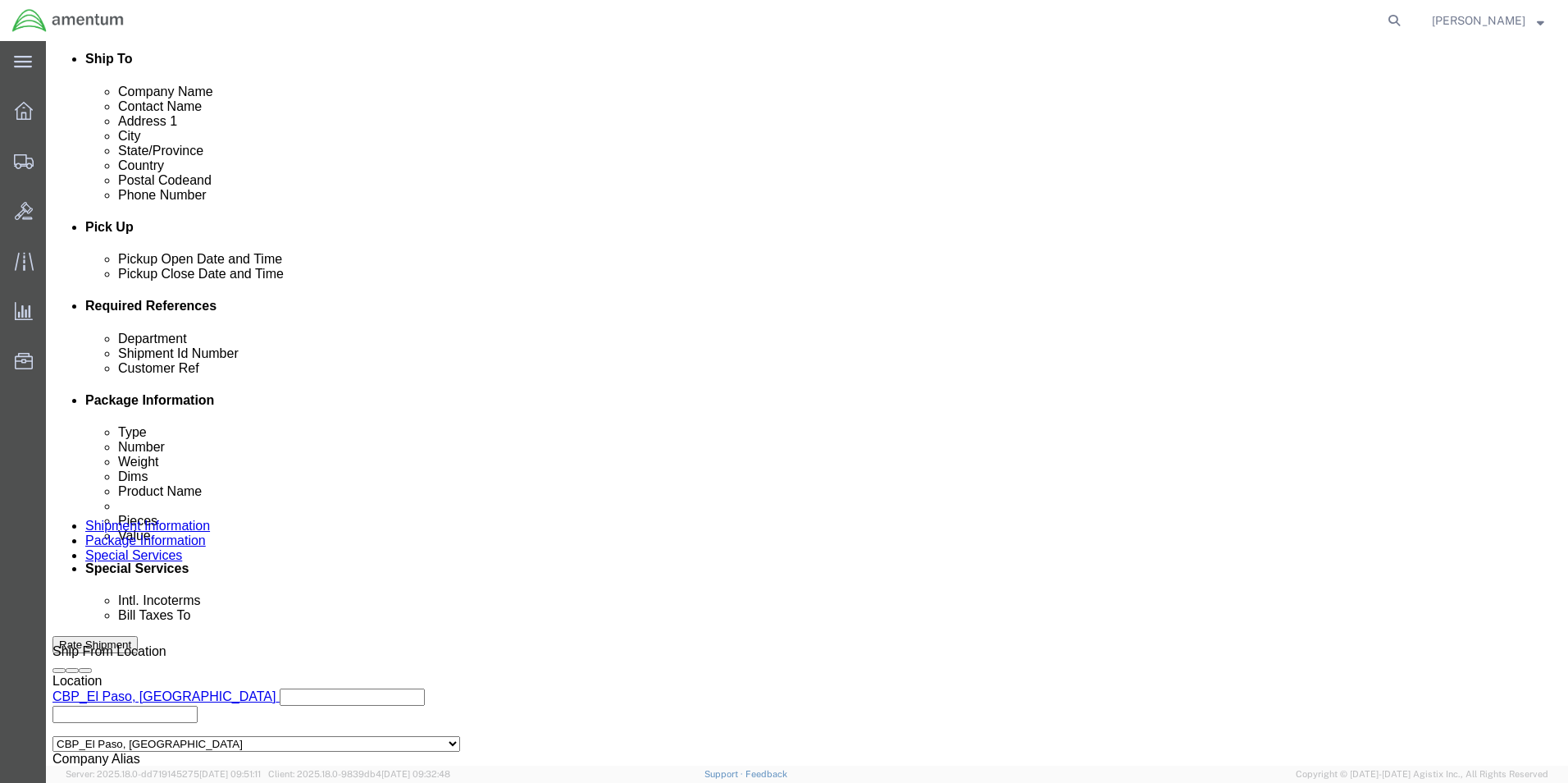
type input "CBP0044079"
click input "PR# 139639"
paste input "CBP004407"
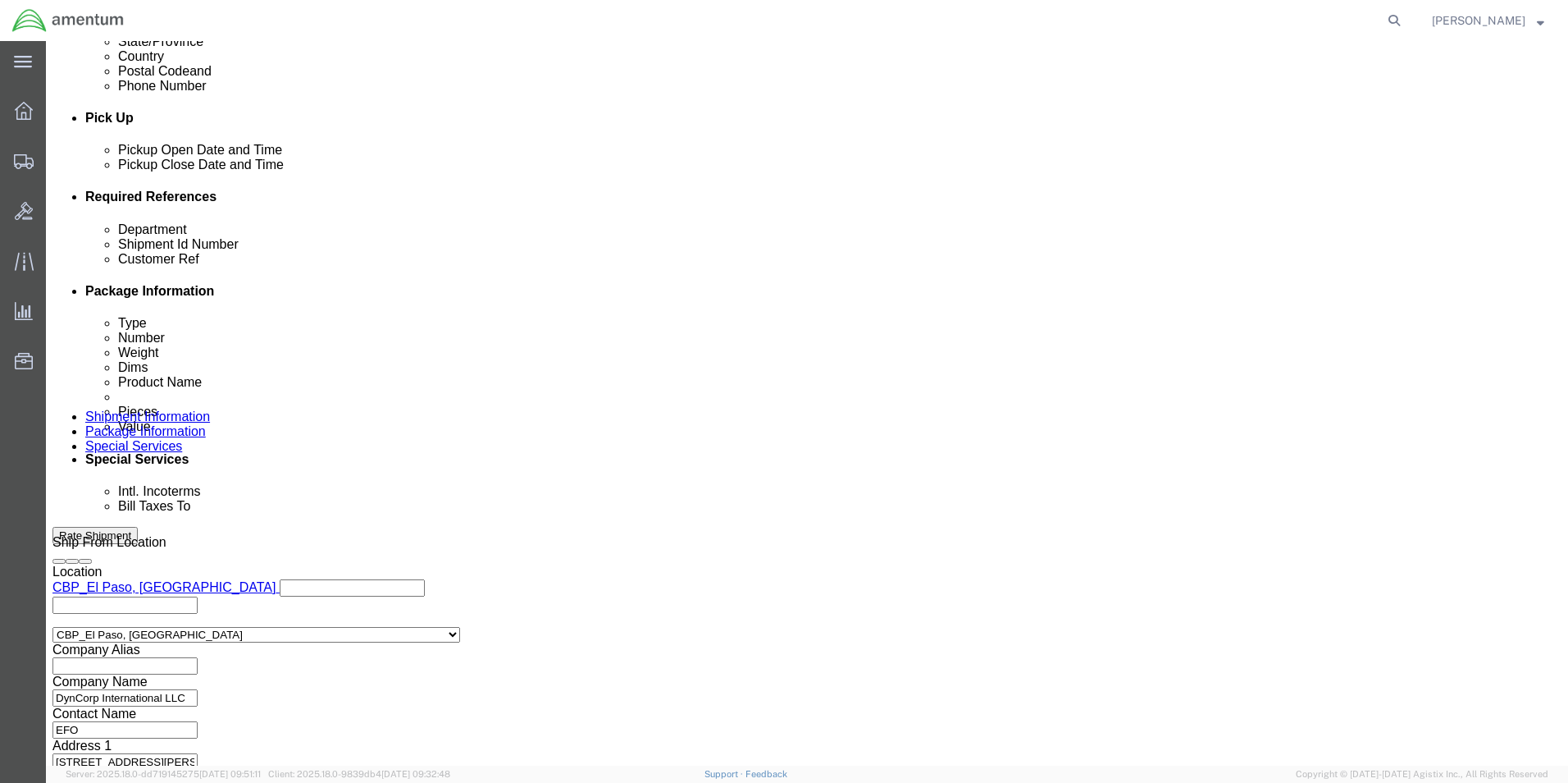
scroll to position [685, 0]
type input "CBP0044079"
click button "Continue"
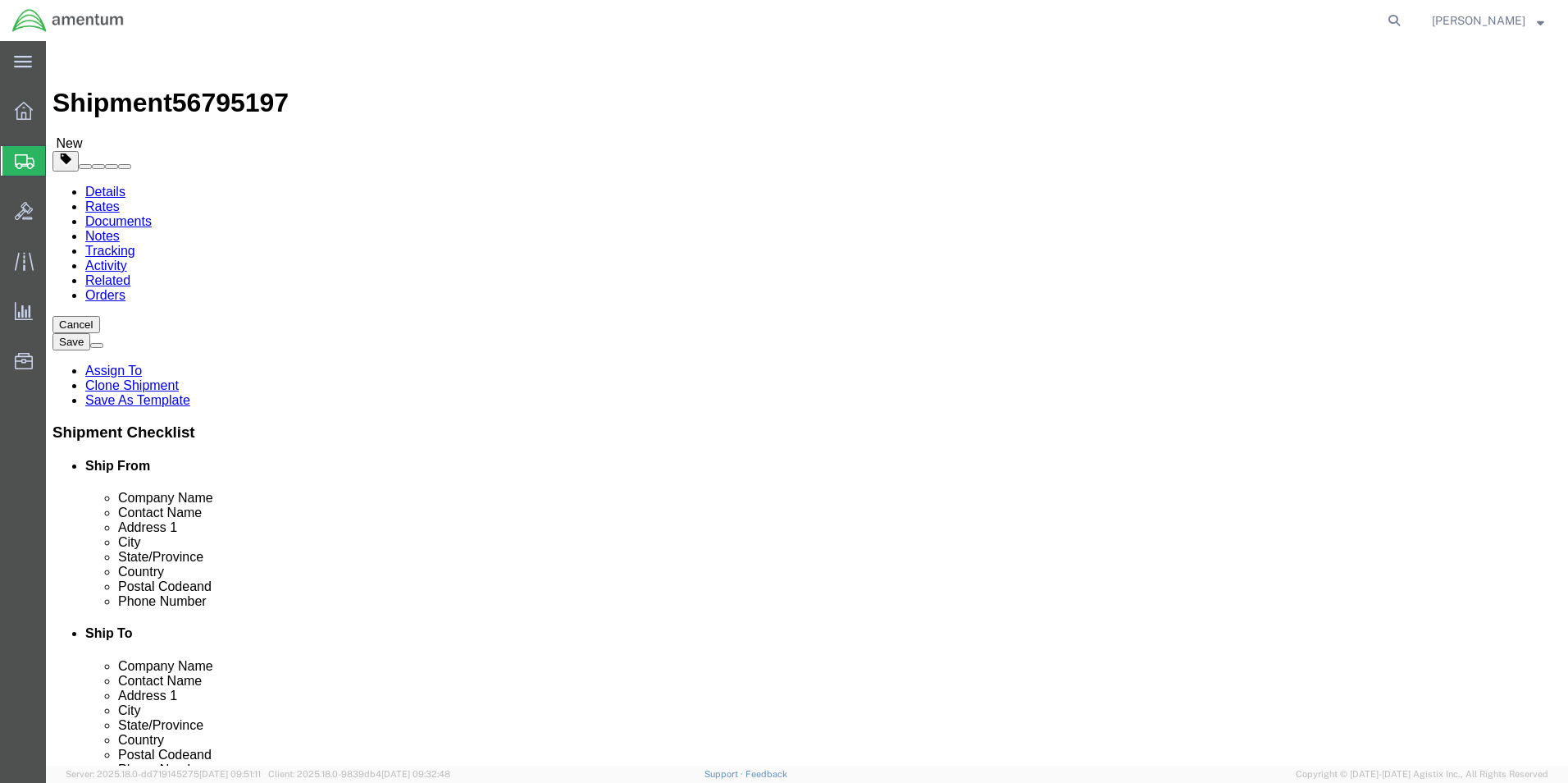
click input "10.00"
type input "5"
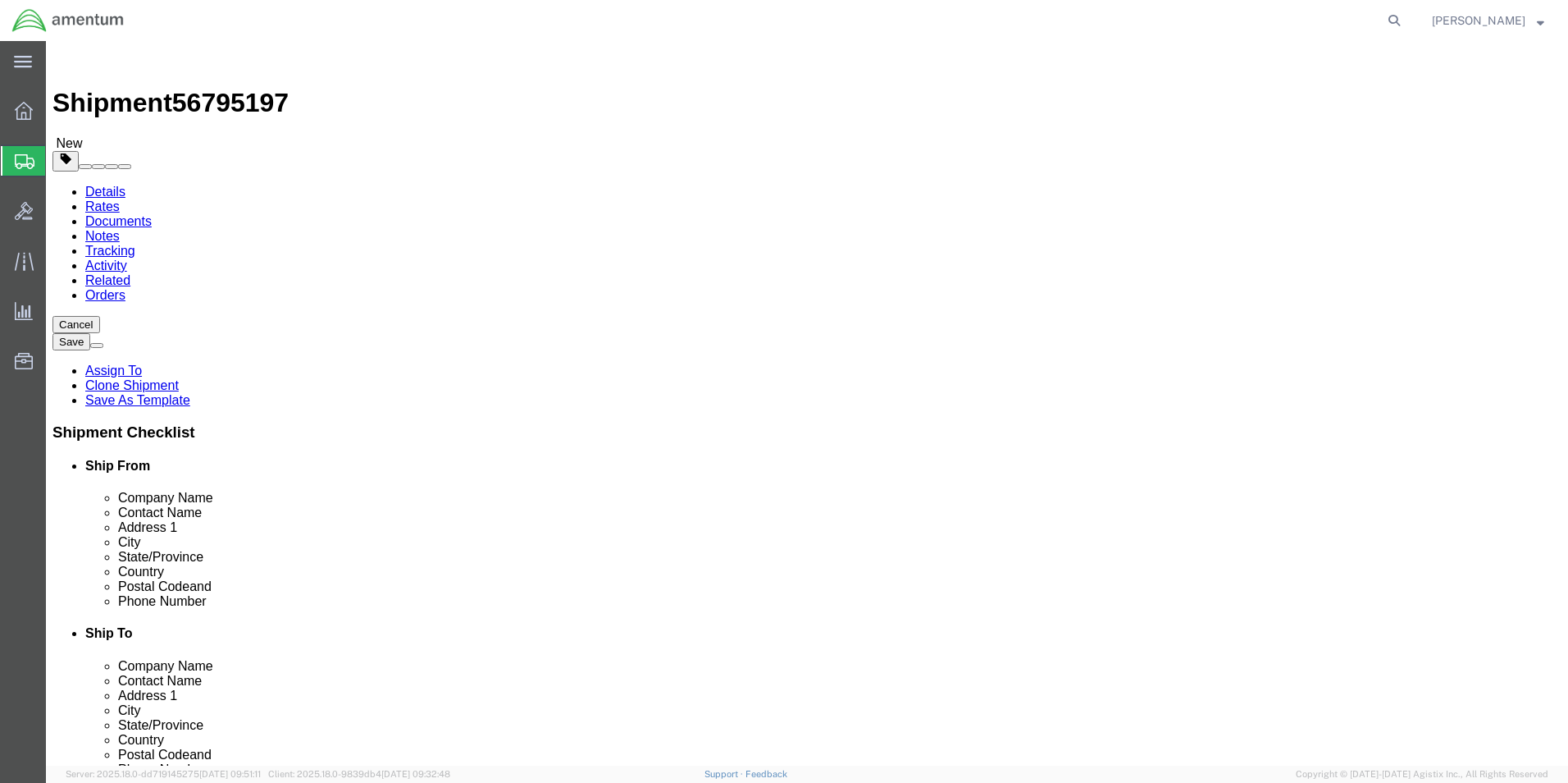
type input "8"
click input "10.00"
type input "8"
click input "6.00"
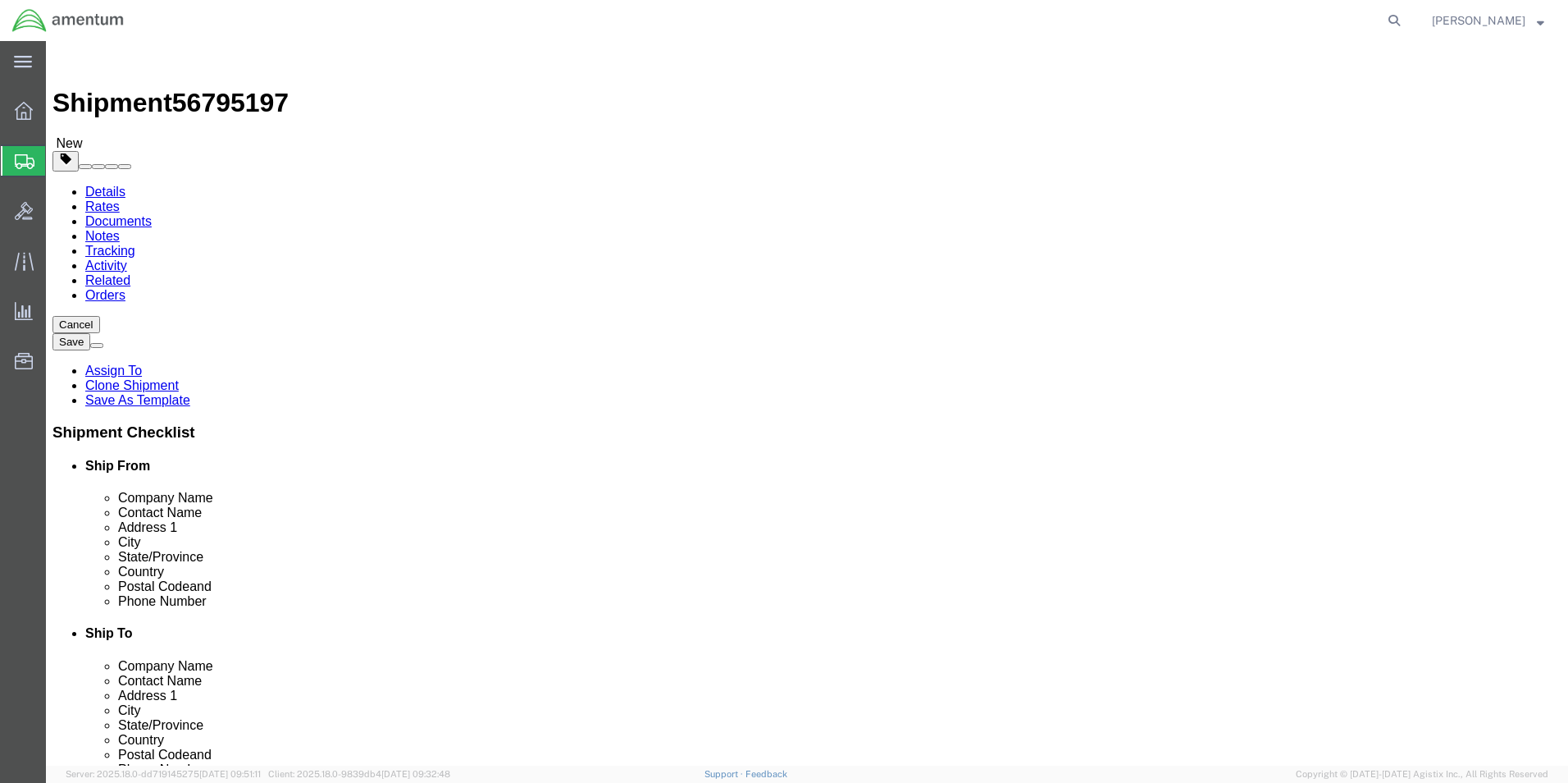
click input "6.00"
type input "4.5"
click dd "1.00 Each"
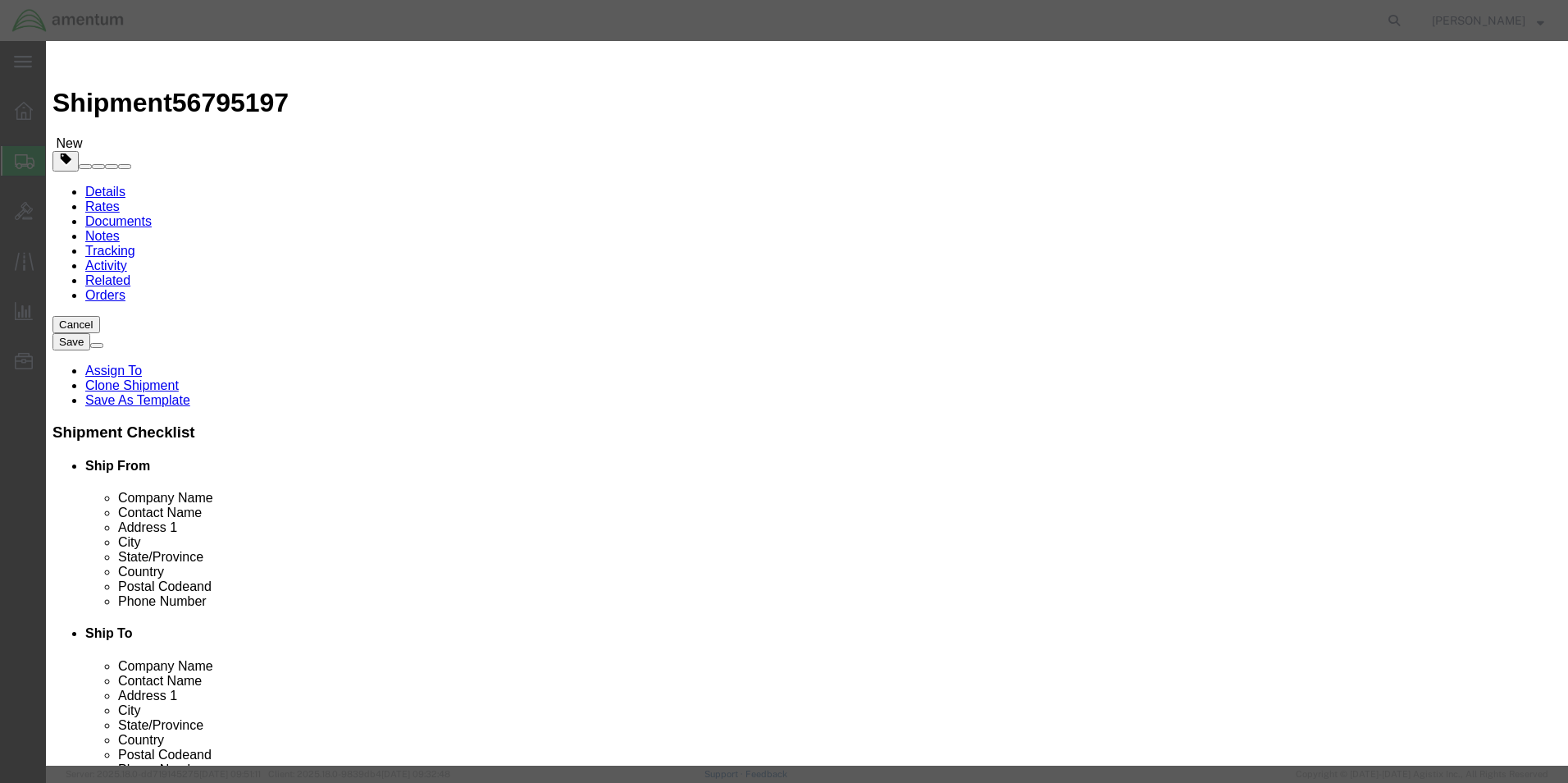
click input "BLOWER"
type input "PART"
click h3 "Edit content"
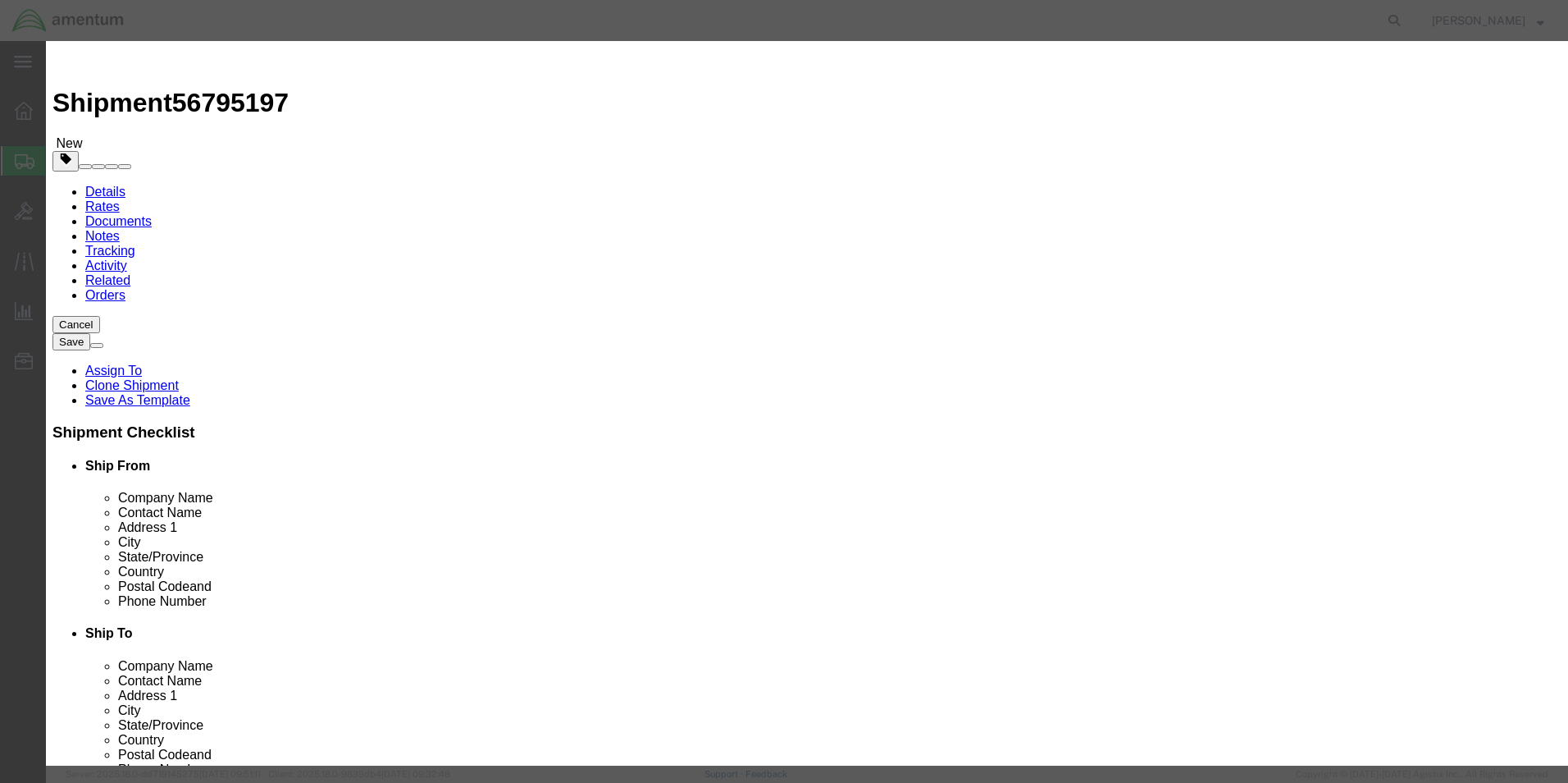
click button "Save & Close"
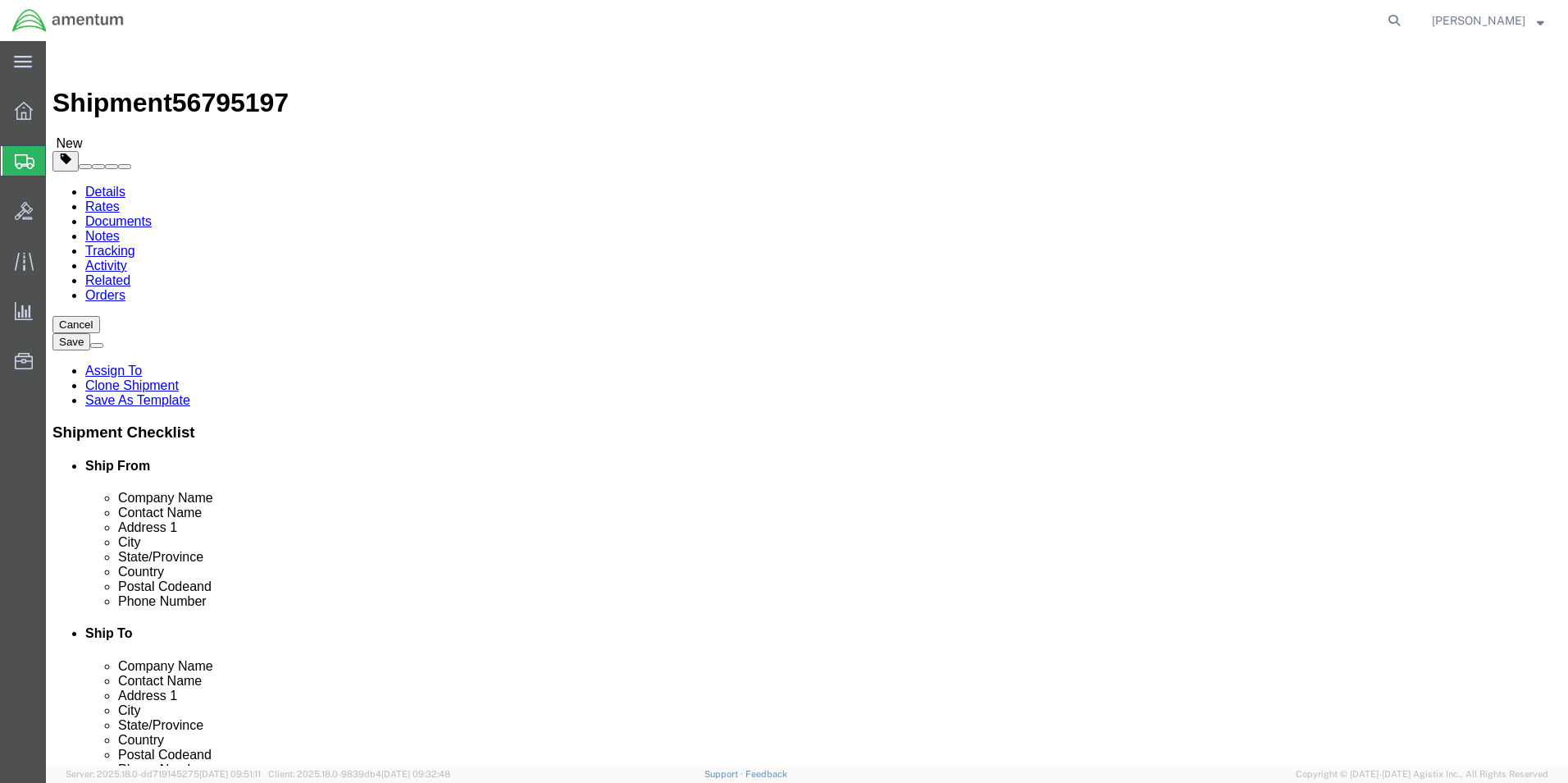
click button "Rate Shipment"
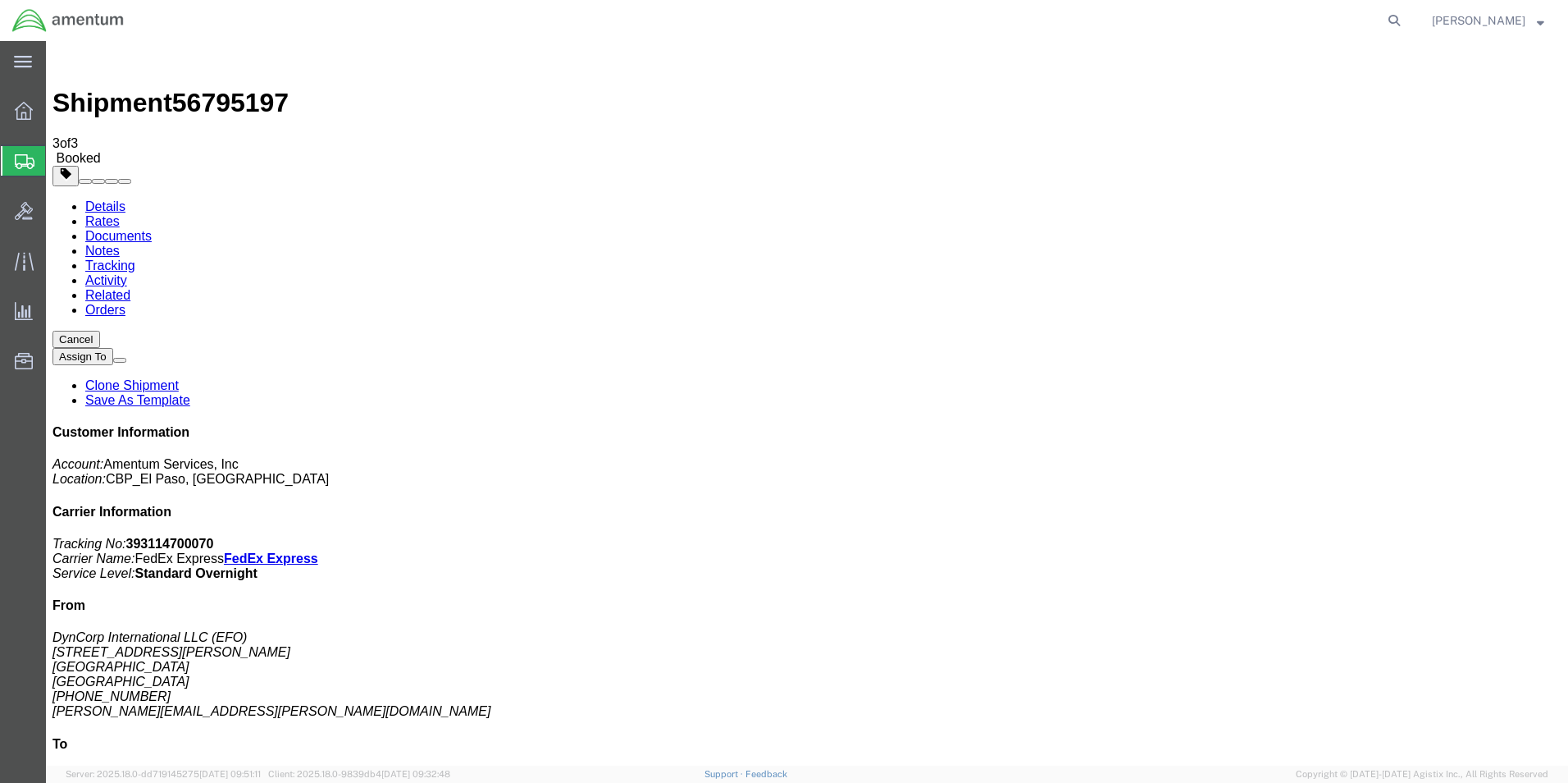
click at [0, 0] on span "Create from Template" at bounding box center [0, 0] width 0 height 0
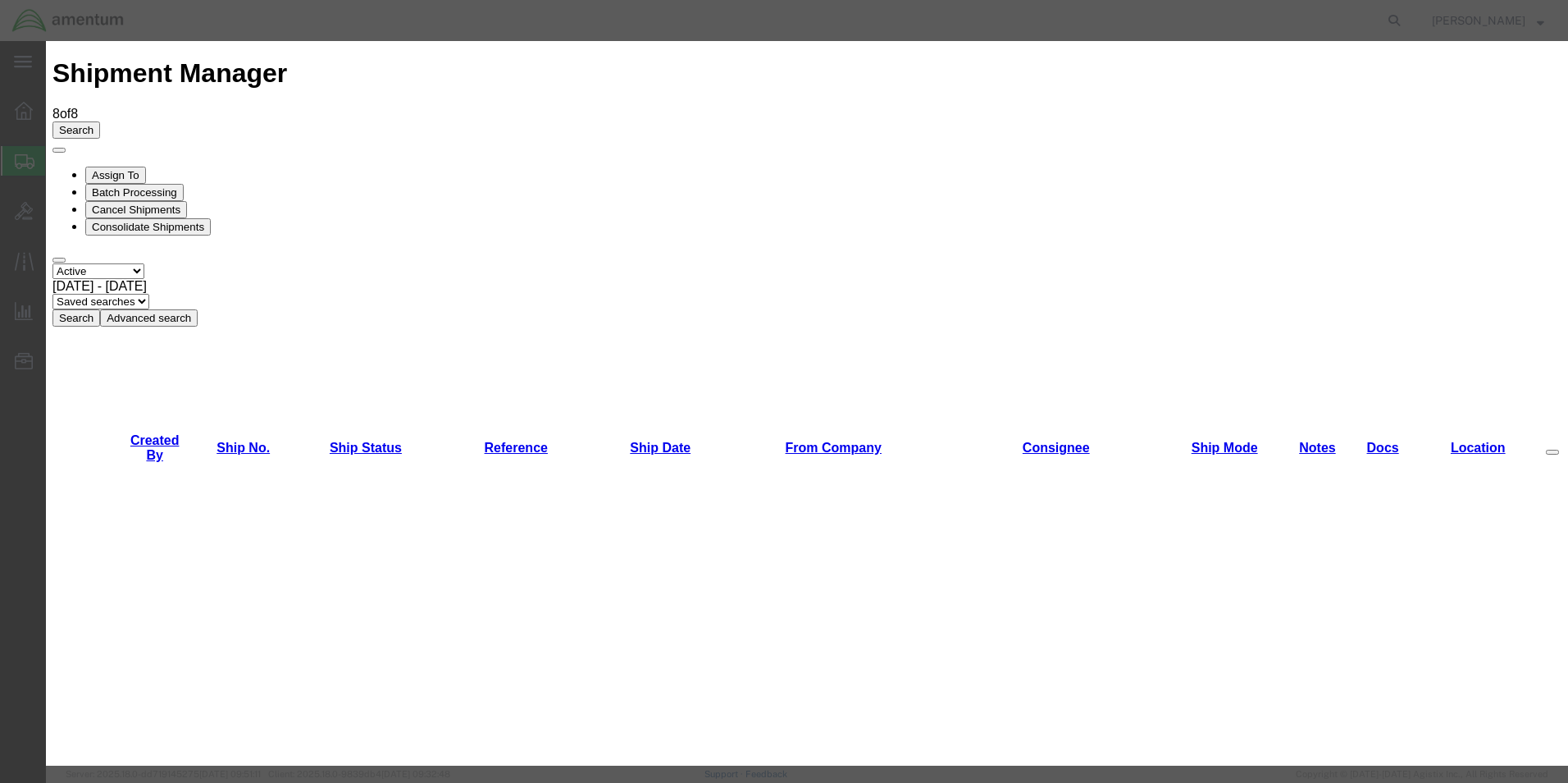
scroll to position [1067, 0]
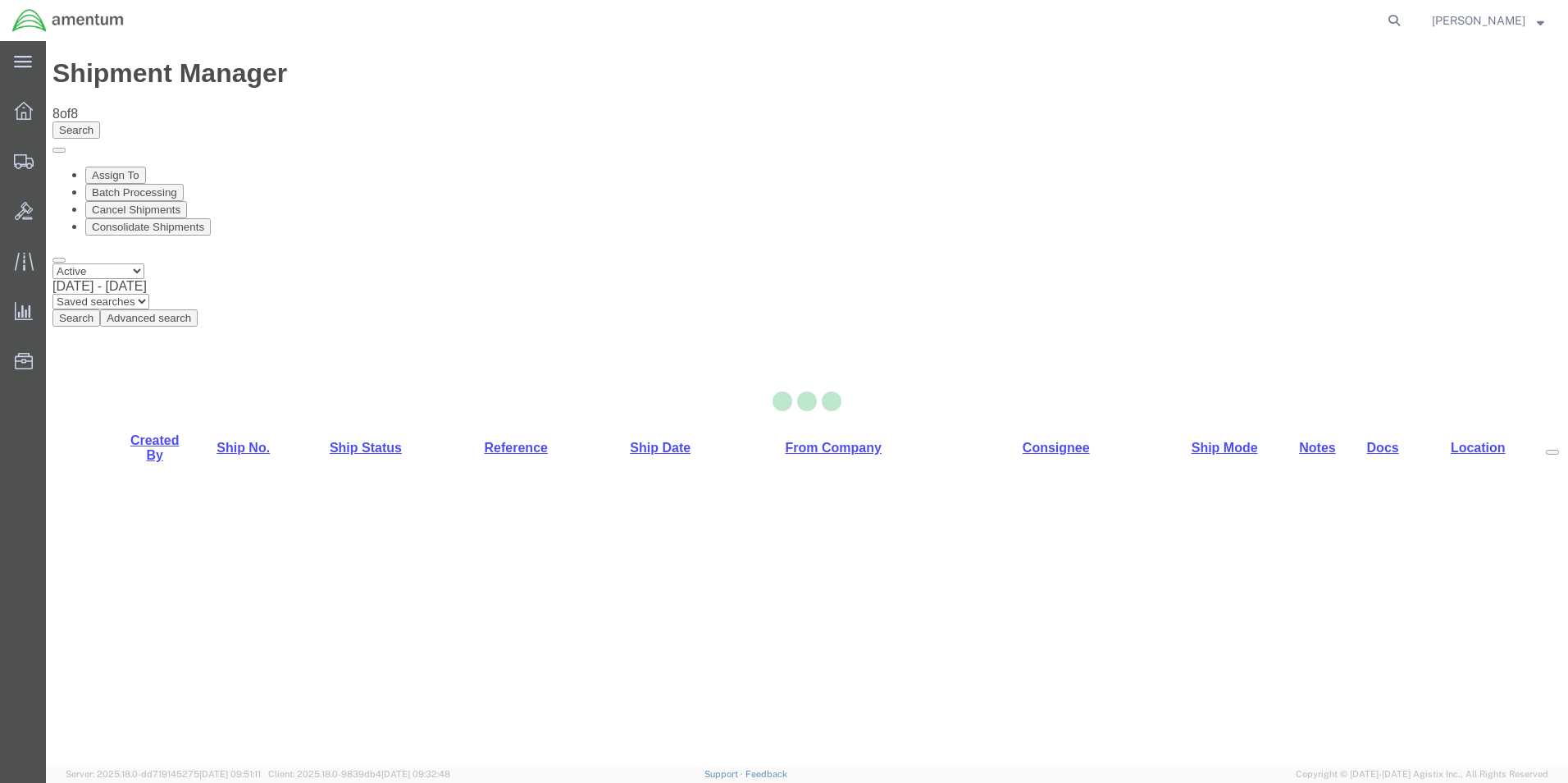
select select "49831"
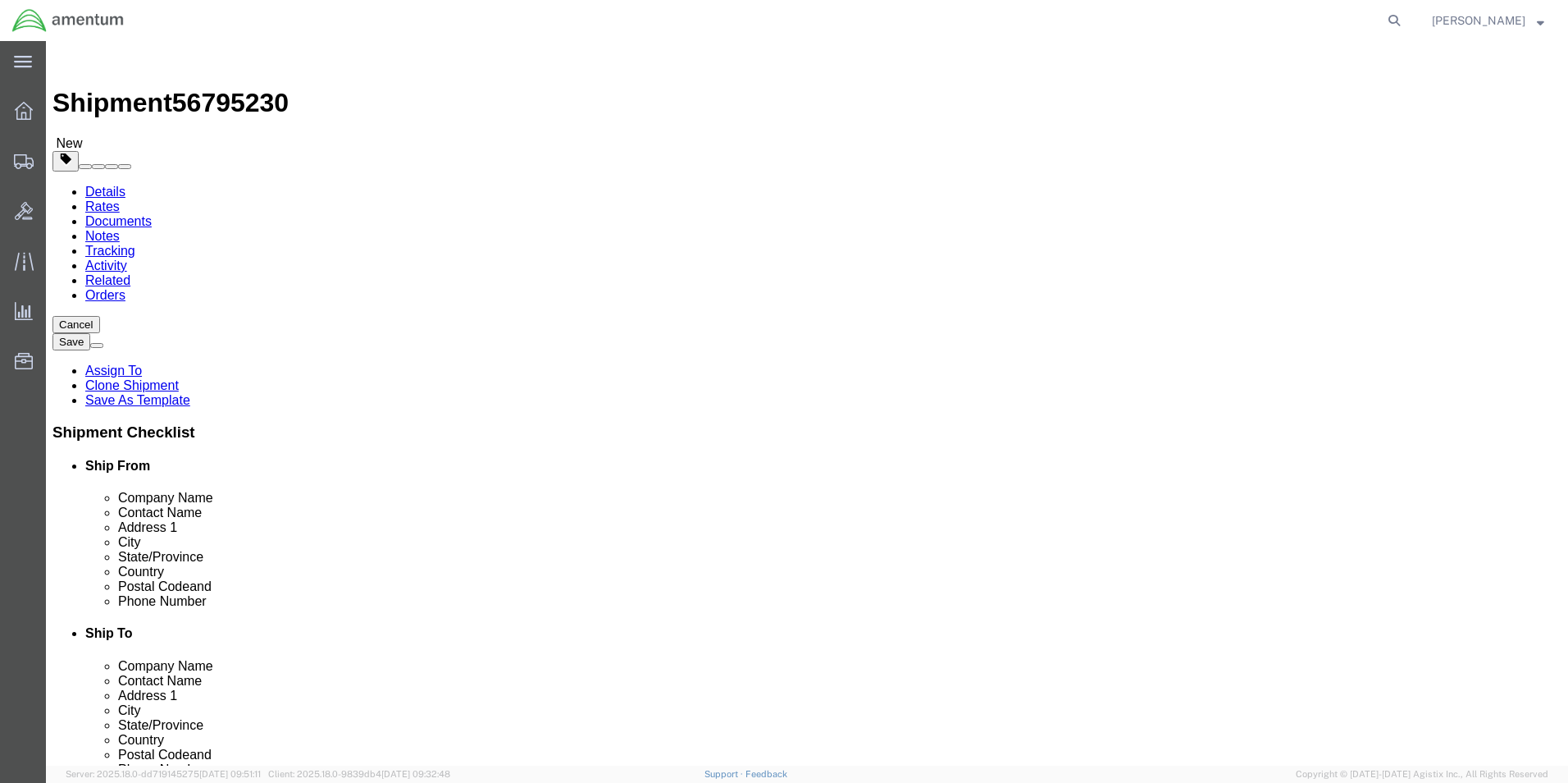
drag, startPoint x: 1011, startPoint y: 305, endPoint x: 970, endPoint y: 303, distance: 41.0
click input "PRIME INDUSTRIES CBP0030060"
click input "PRIME INDUSTRIES CBP0044075"
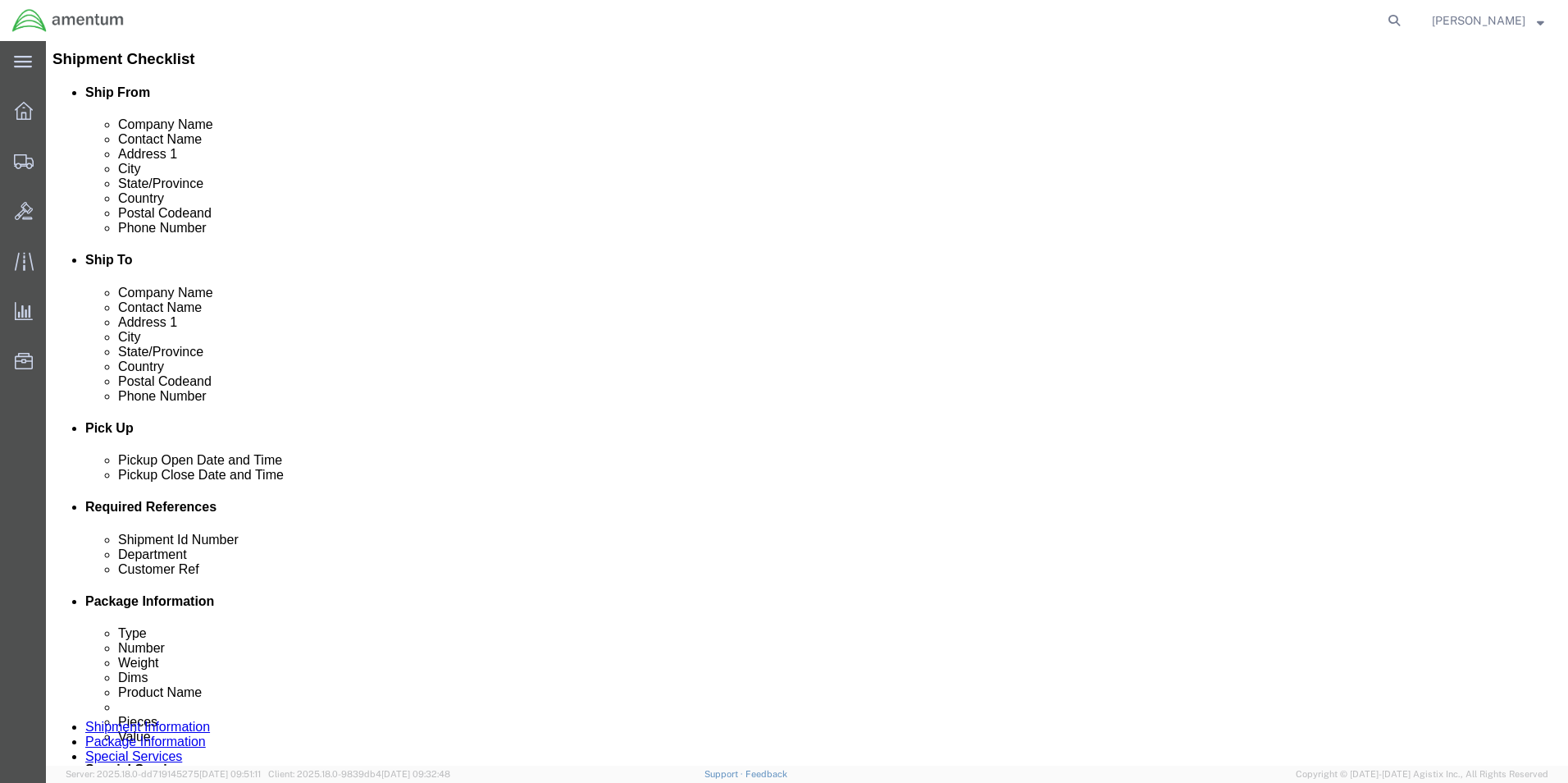
scroll to position [410, 0]
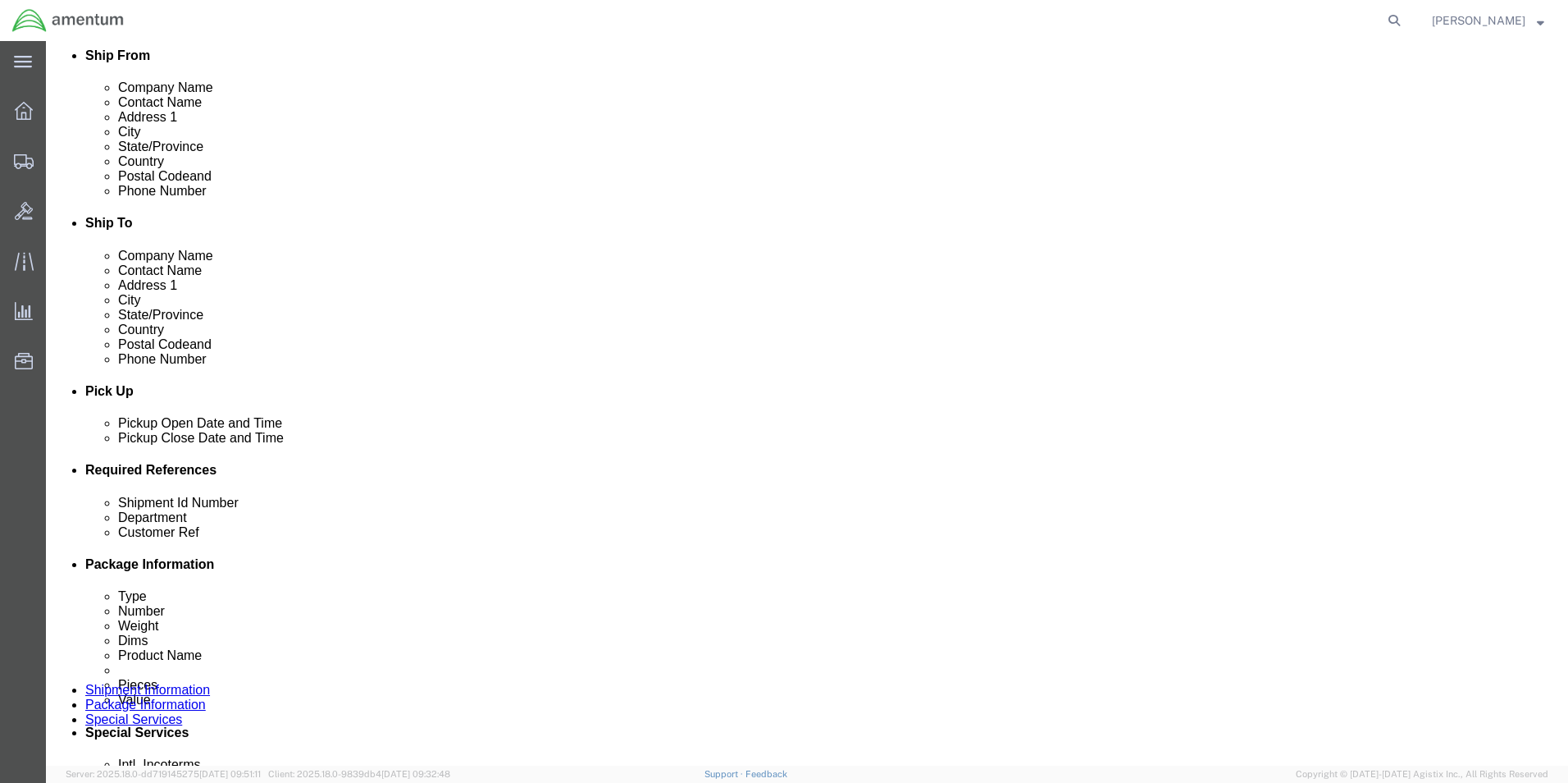
type input "PRIME INDUSTRIES CBP0044075"
click input "148583"
paste input "CBP0044075"
type input "CBP0044075"
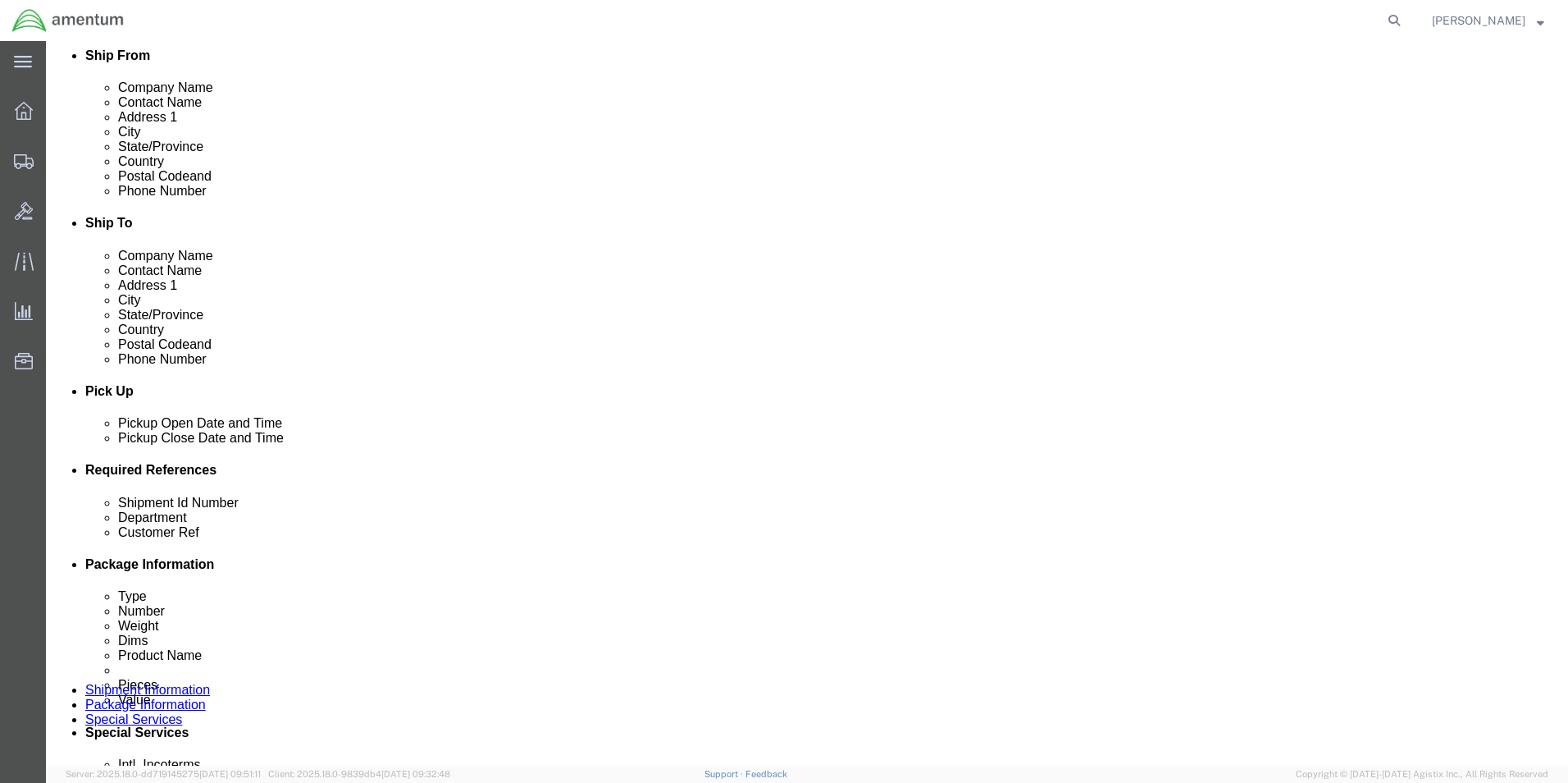
click input "148583"
paste input "CBP0044075"
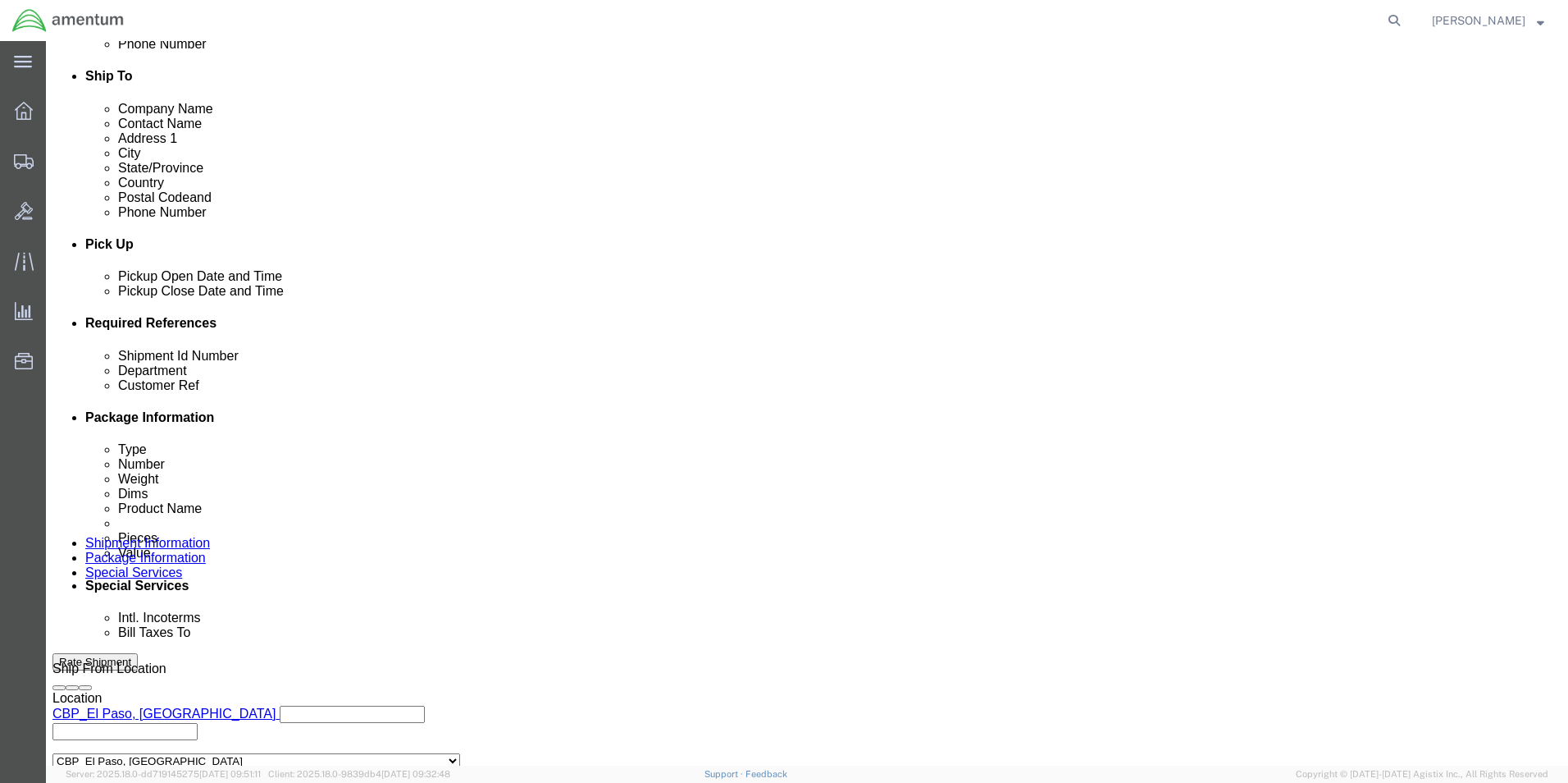
scroll to position [685, 0]
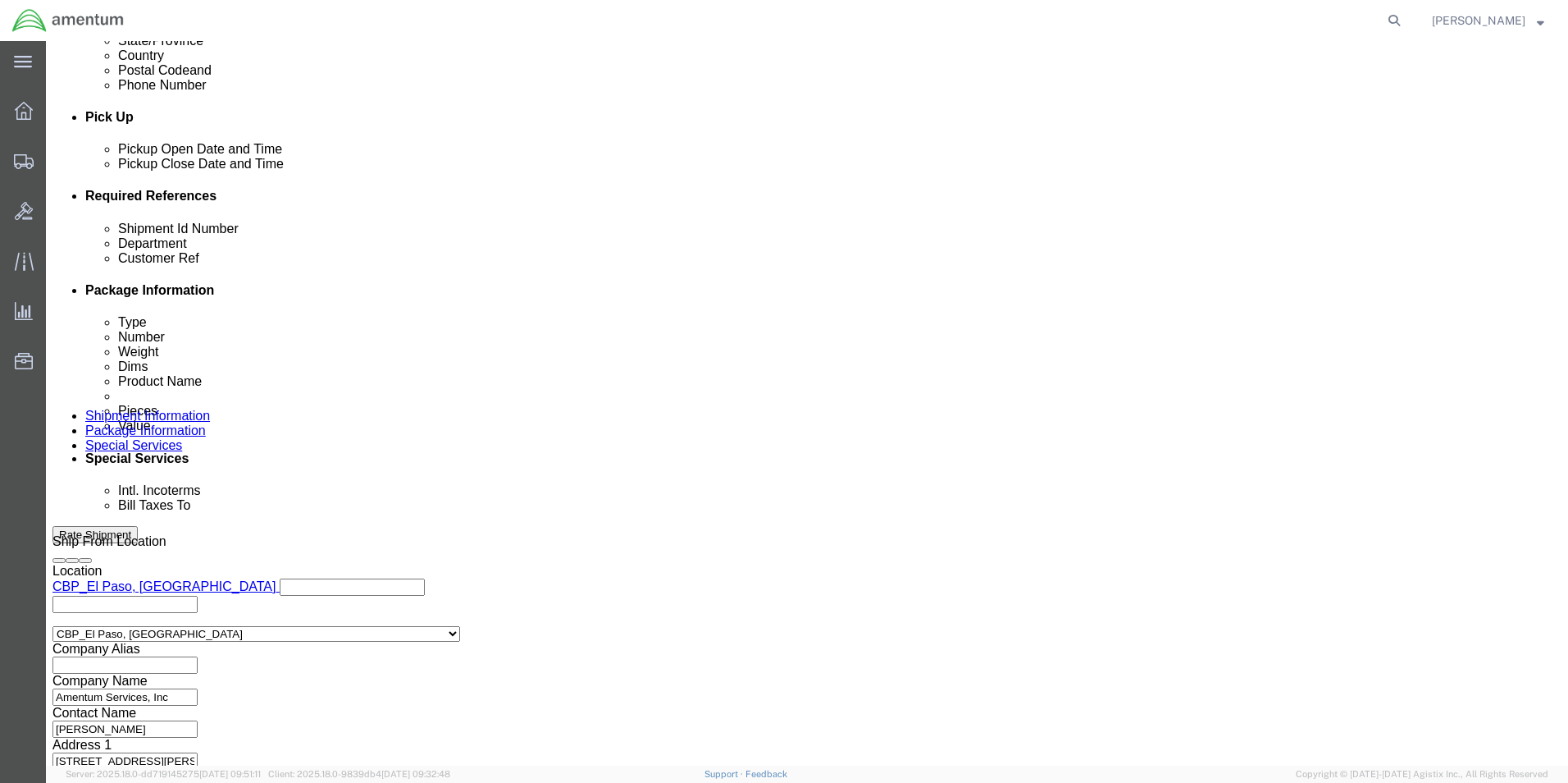
type input "CBP0044075"
click button "Continue"
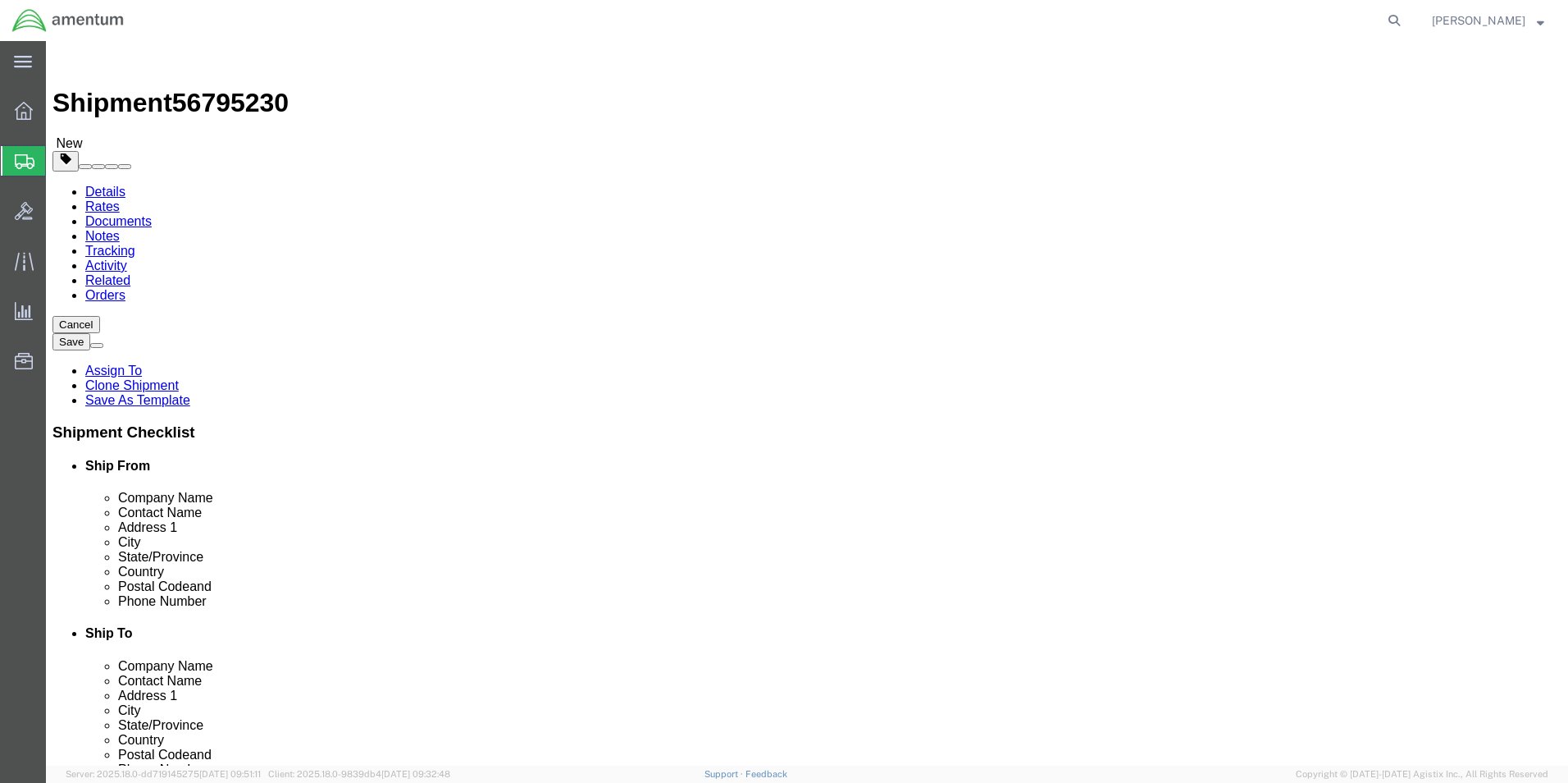
click input "18.00"
type input "10"
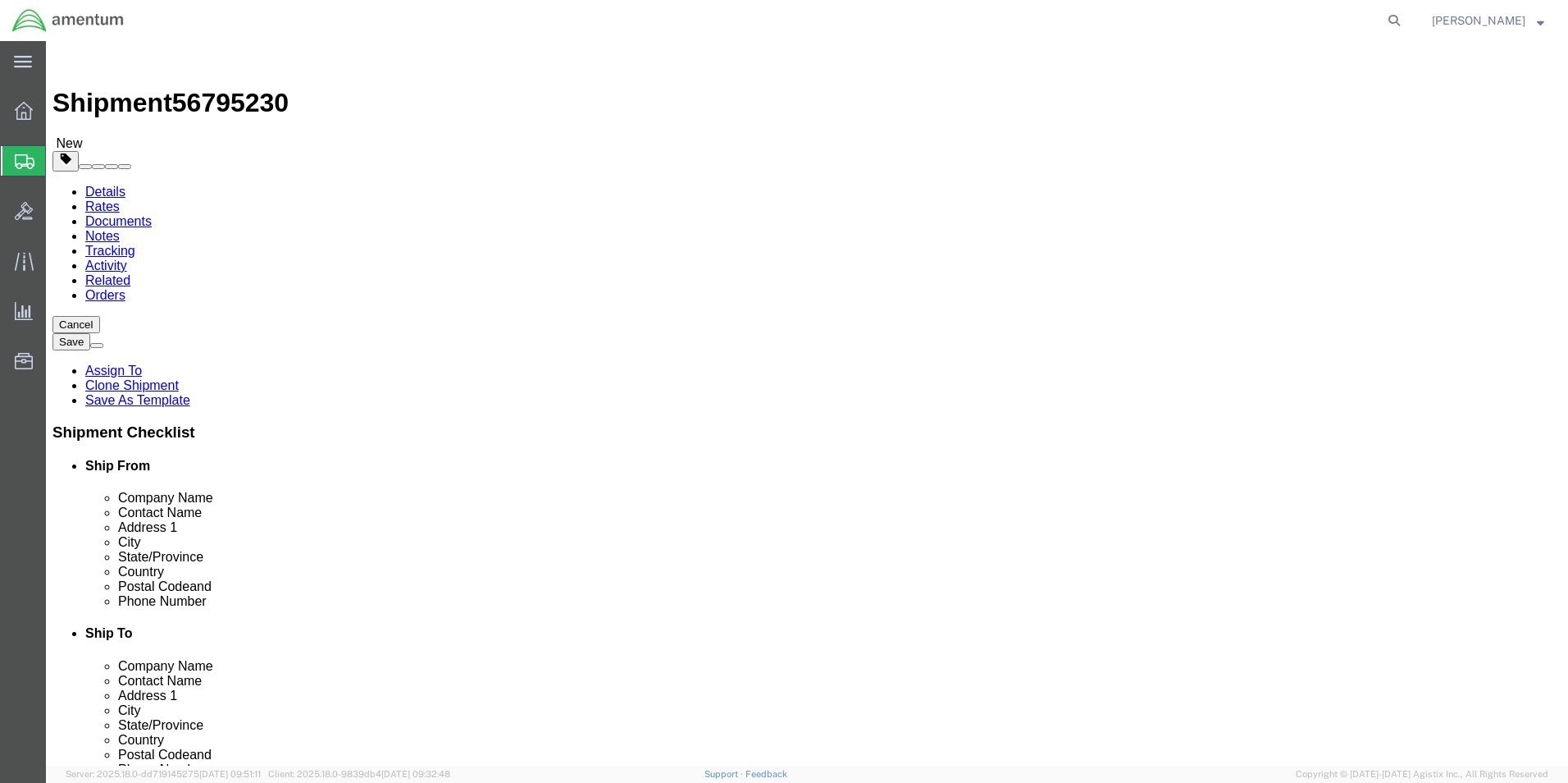
click input "31.20"
click input "1"
click input "5"
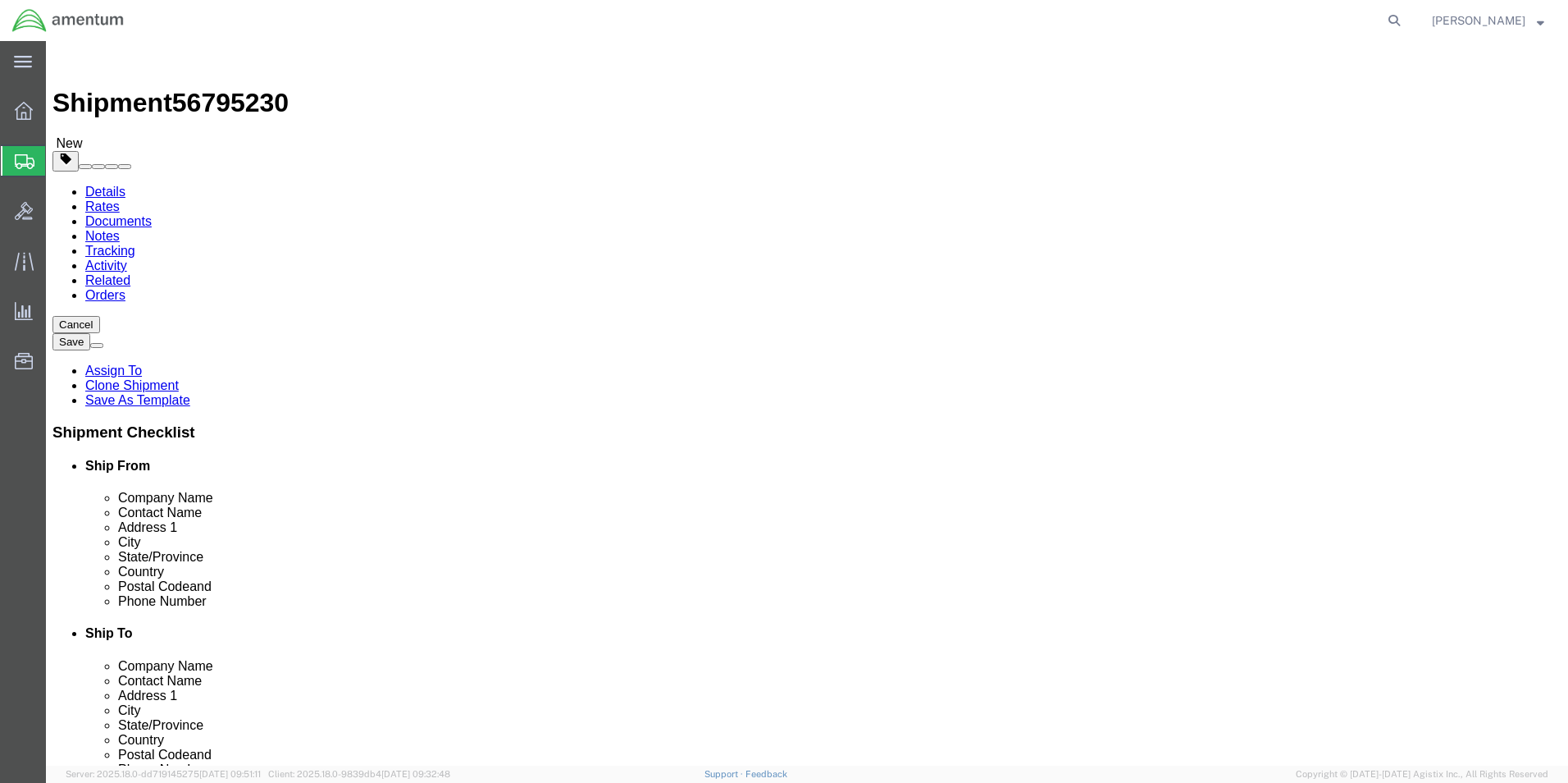
type input "15"
click input "1"
type input "3"
click dd "1.00 Each"
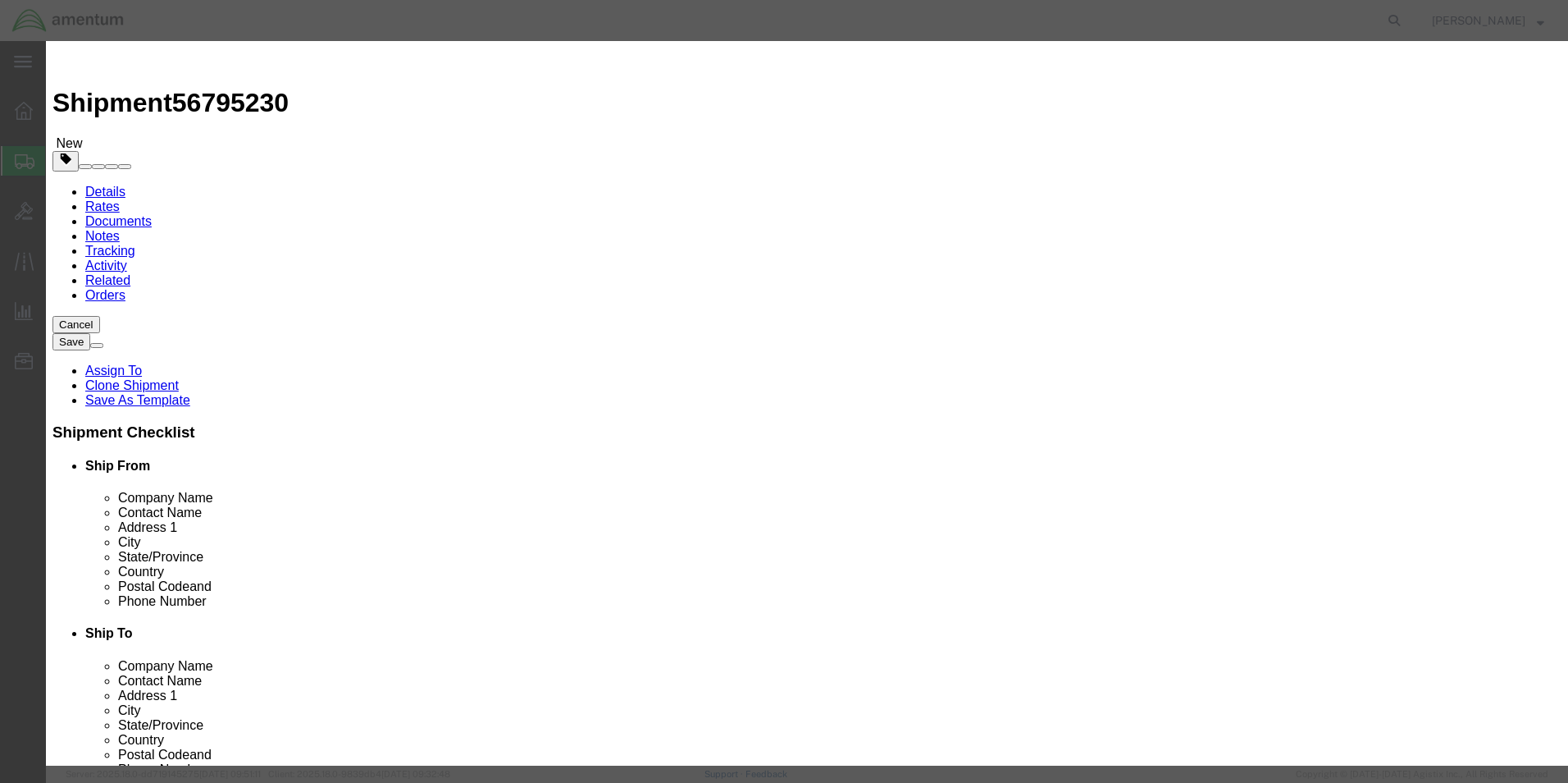
click input "1.00"
type input "3"
type input "300"
click button "Save & Close"
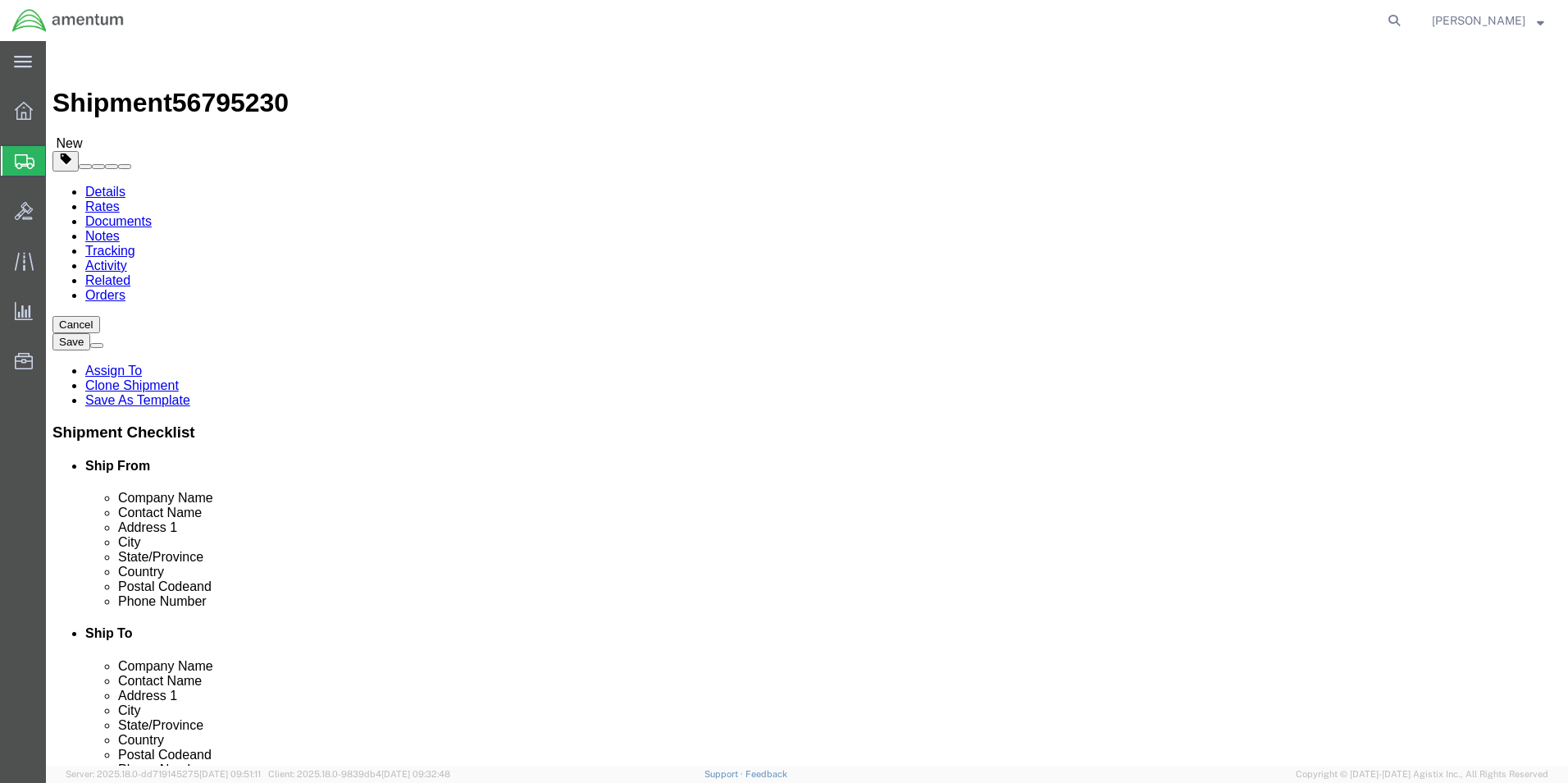
click button "Rate Shipment"
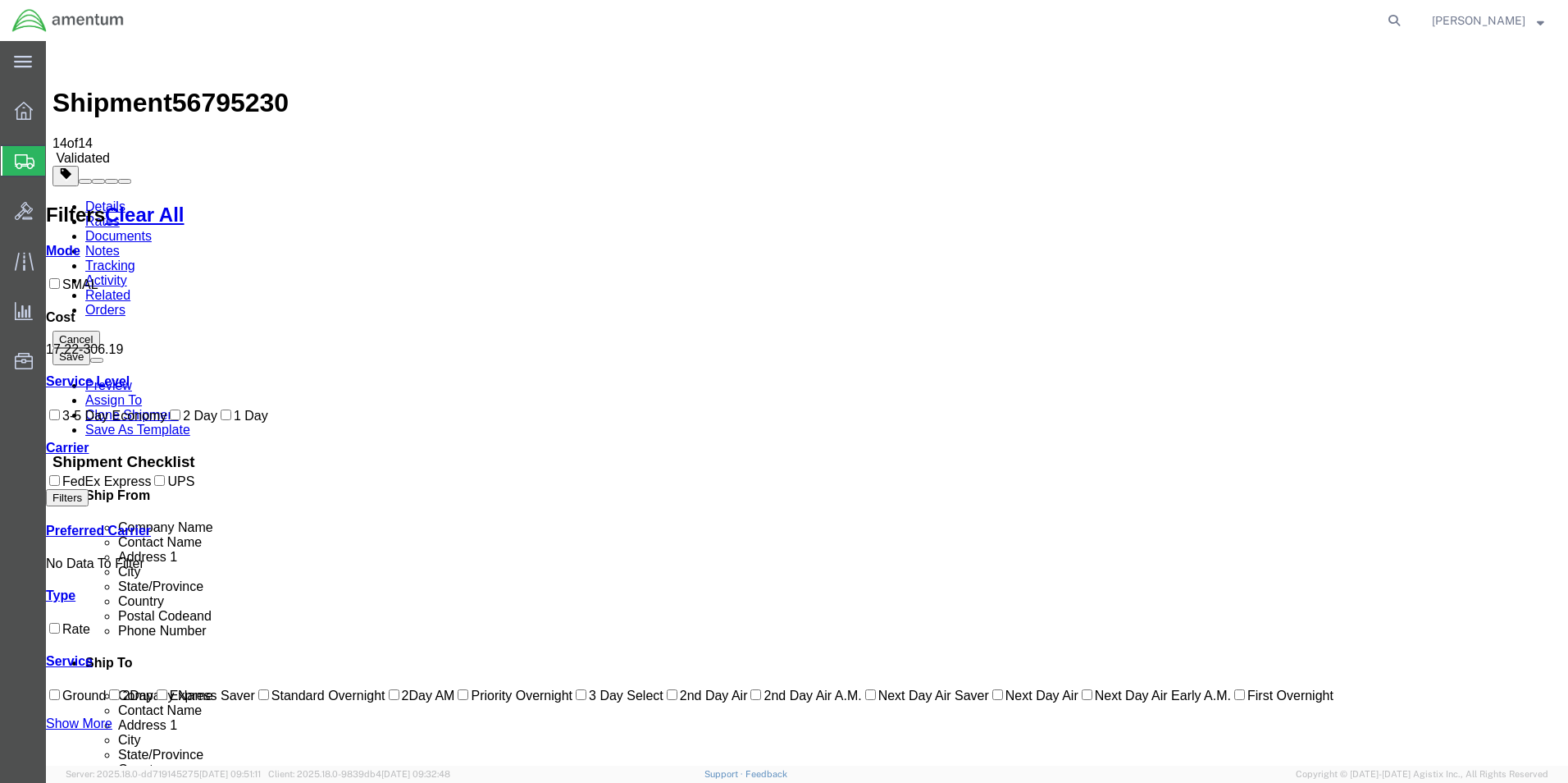
click at [91, 199] on link "Details" at bounding box center [105, 206] width 40 height 14
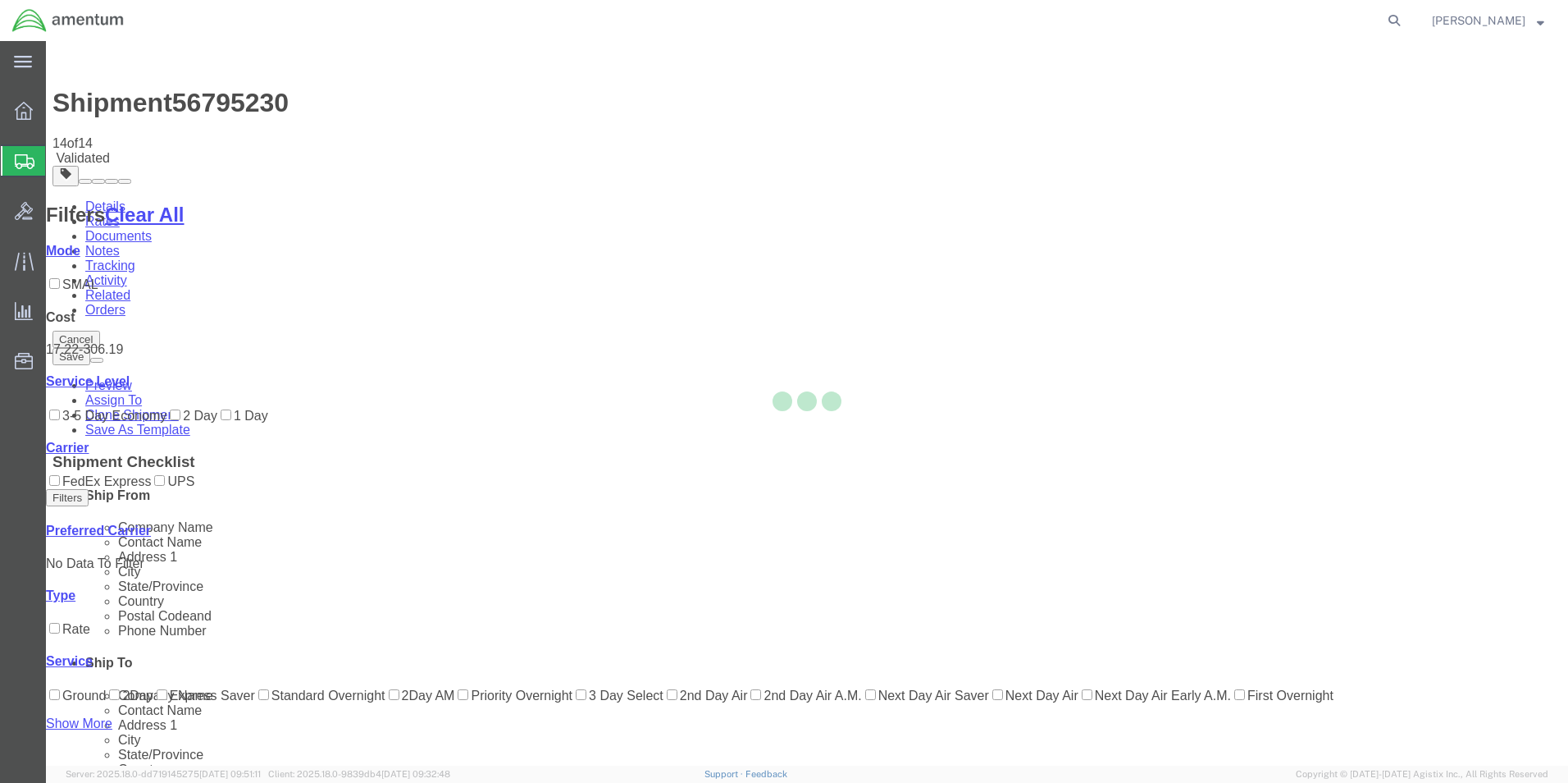
select select "49831"
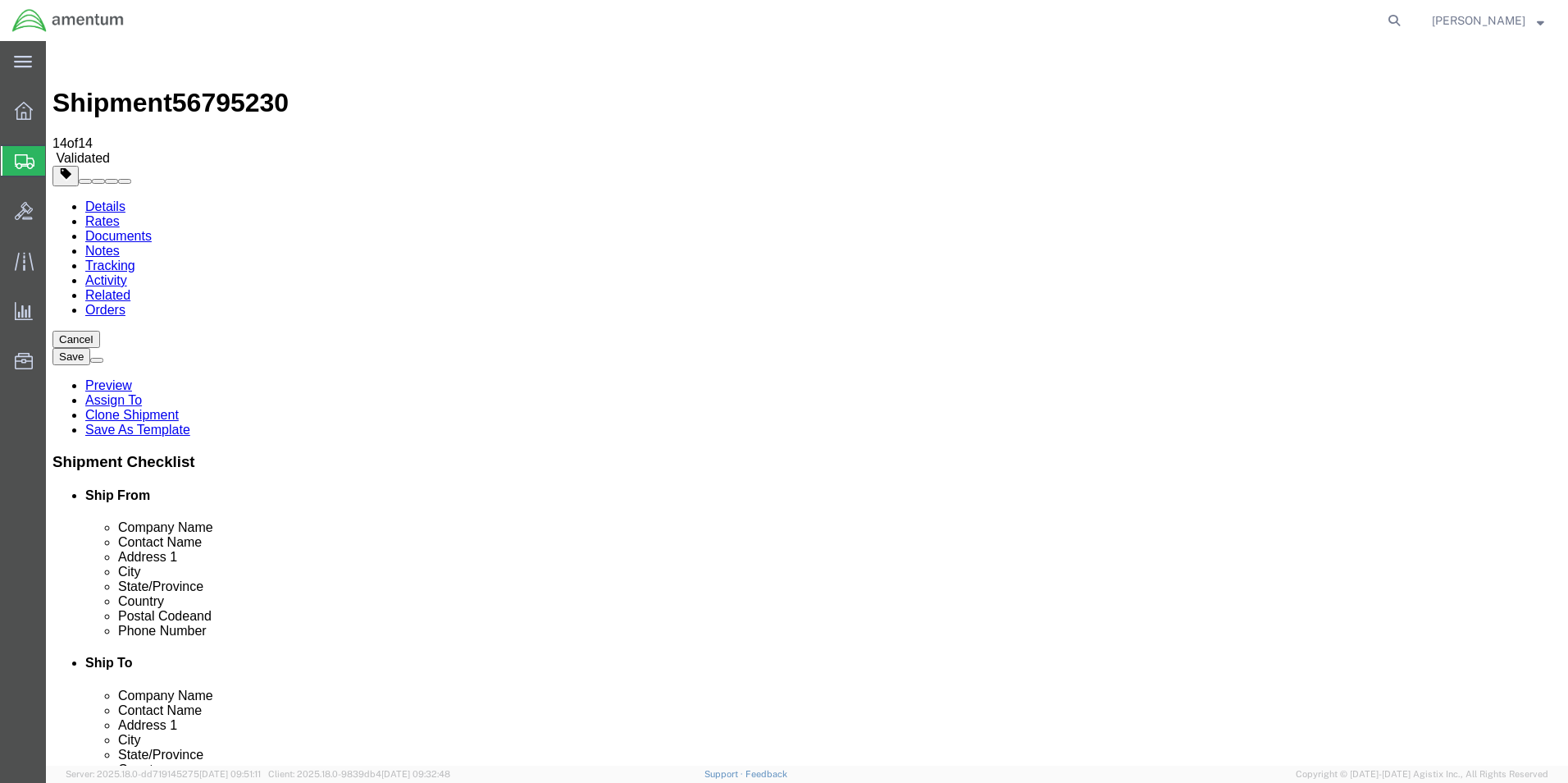
click input "PRIME INDUSTRIES CBP0044075"
drag, startPoint x: 1044, startPoint y: 300, endPoint x: 933, endPoint y: 305, distance: 111.1
click input "PRIME INDUSTRIES CBP0044075/76/77"
type input "PRIME INDUSTRIES CBP0044075/76/77"
click label "Address 1"
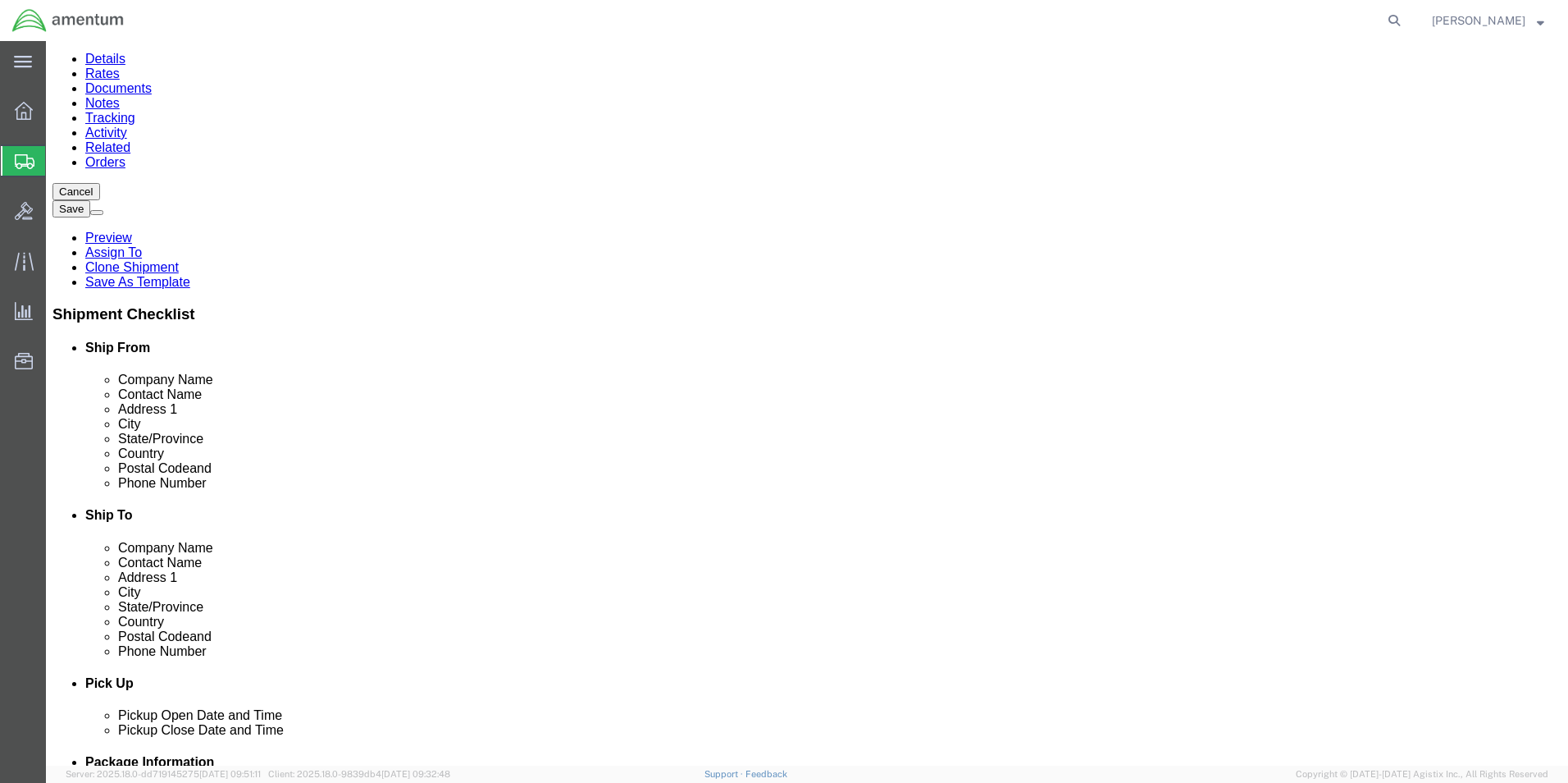
scroll to position [492, 0]
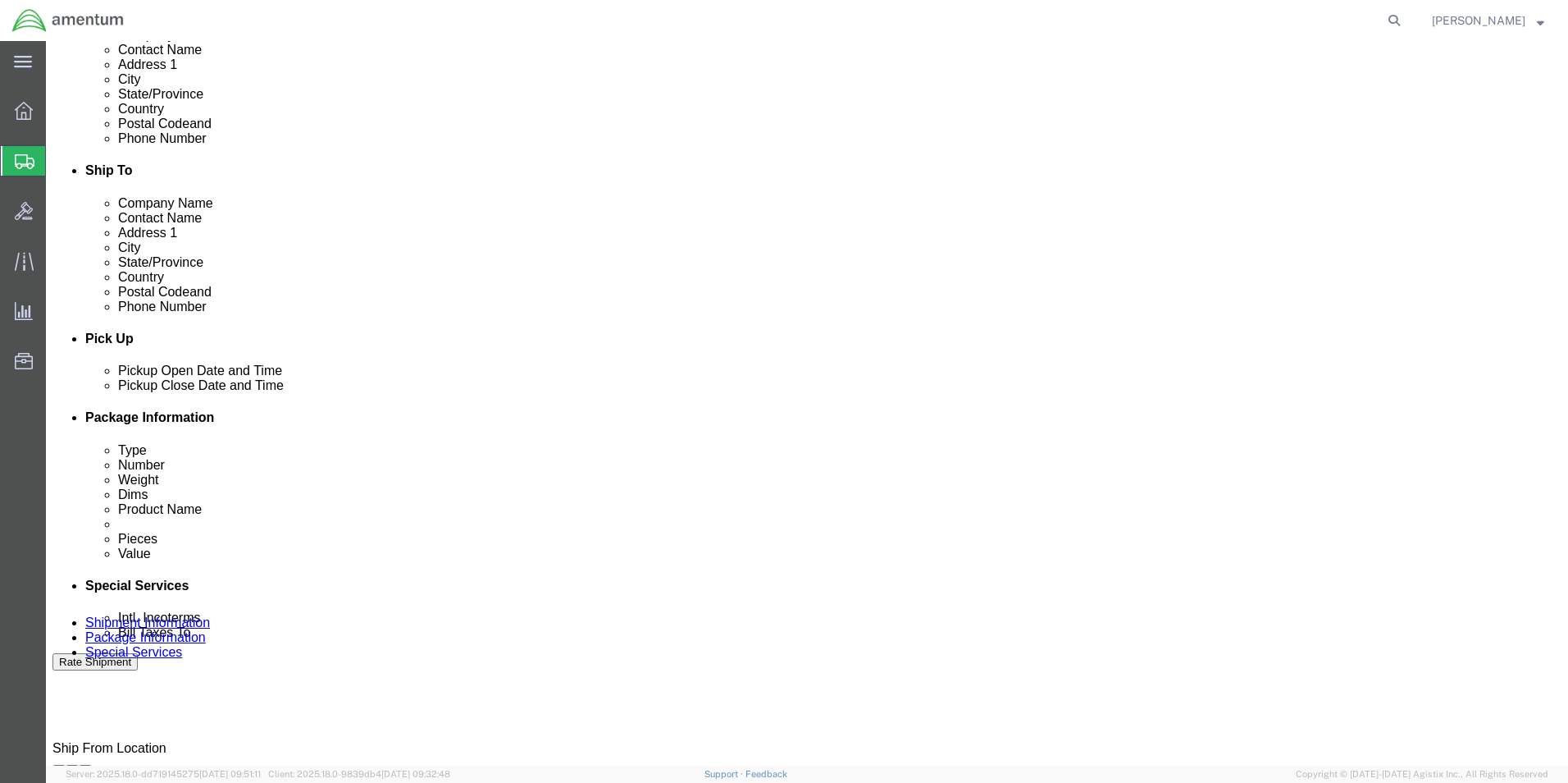
click input "CBP0044075"
paste input "/76/77"
type input "CBP0044075/76/77"
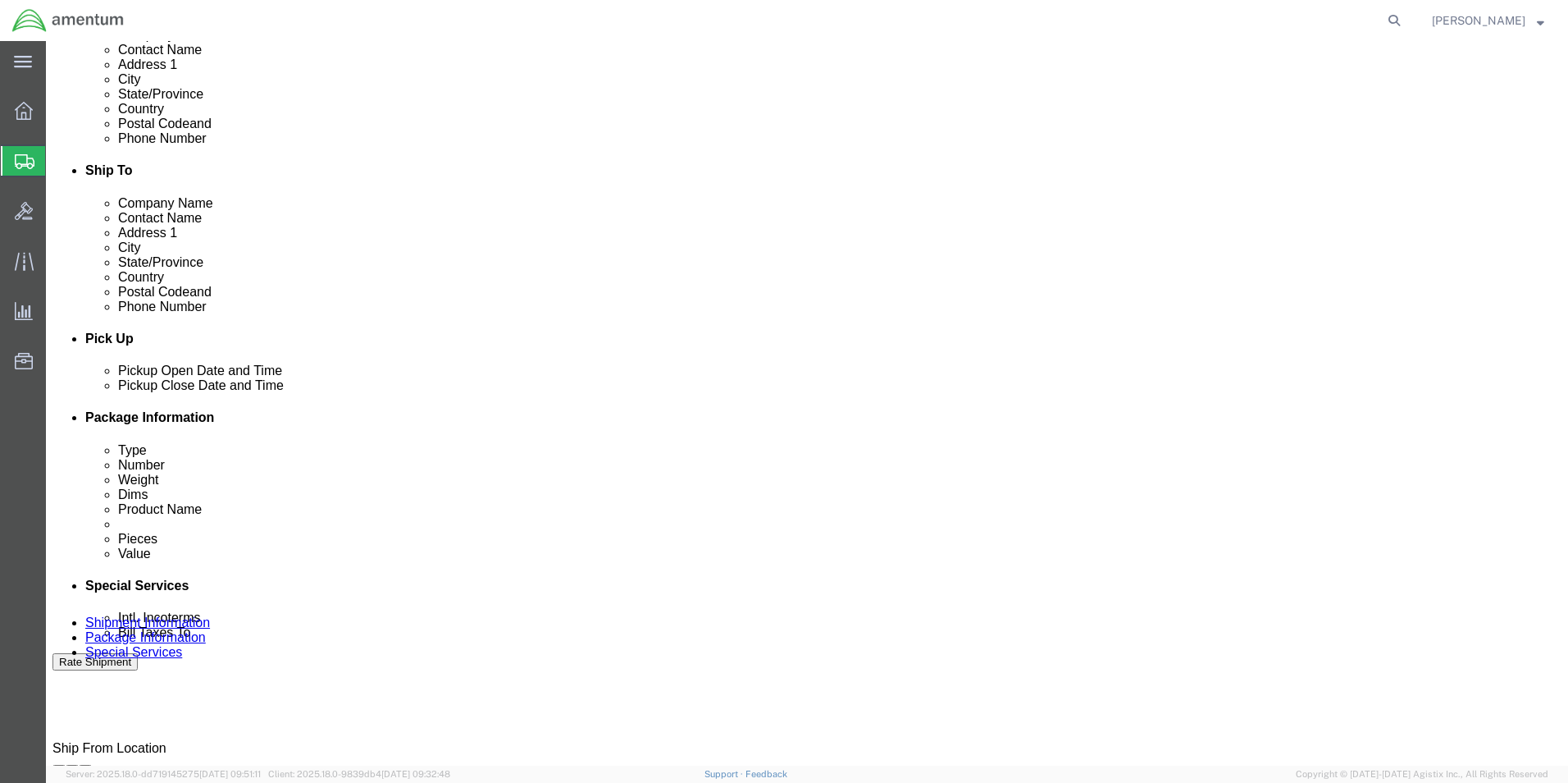
click input "CBP0044075"
paste input "/76/77"
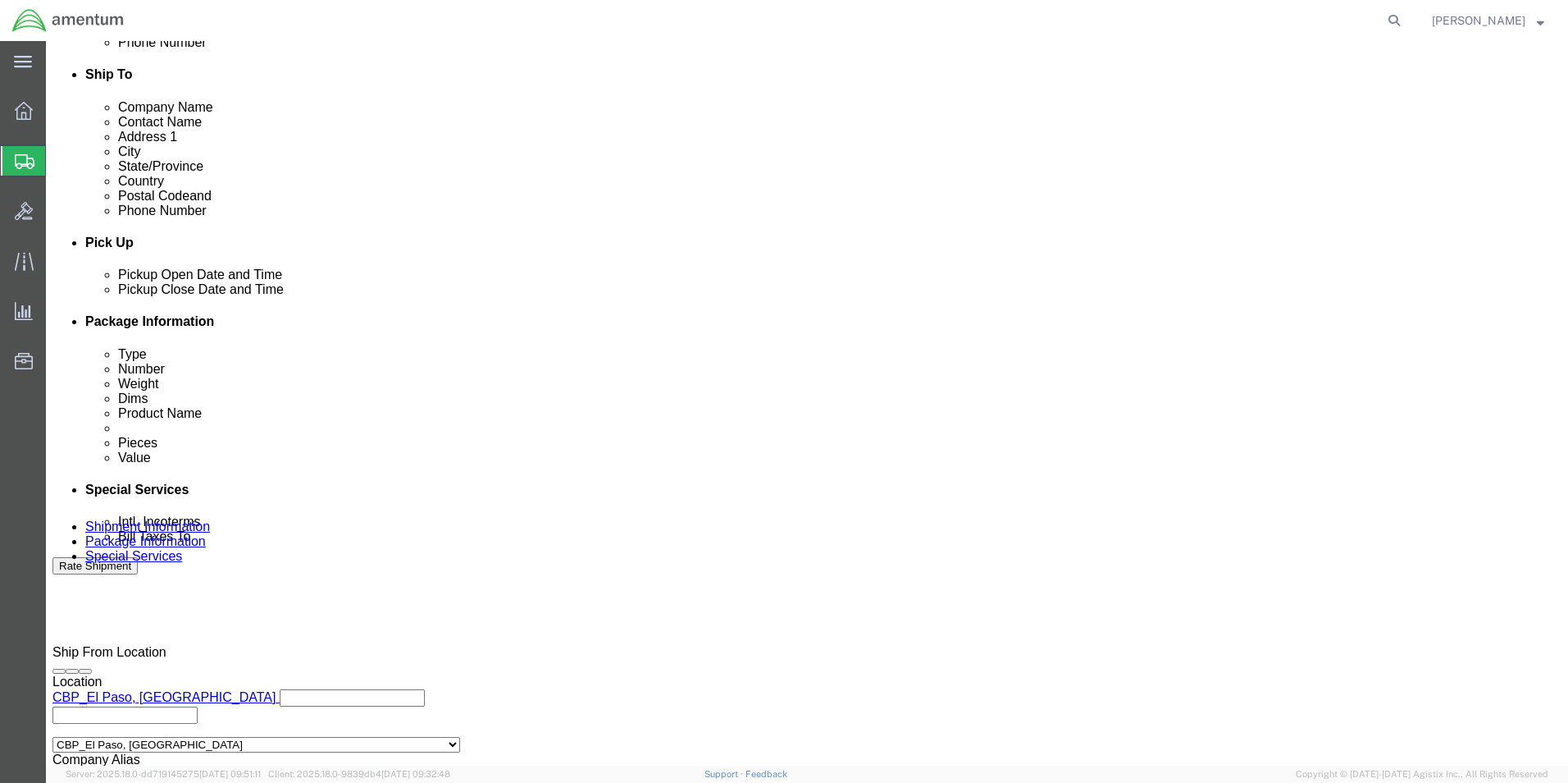
scroll to position [685, 0]
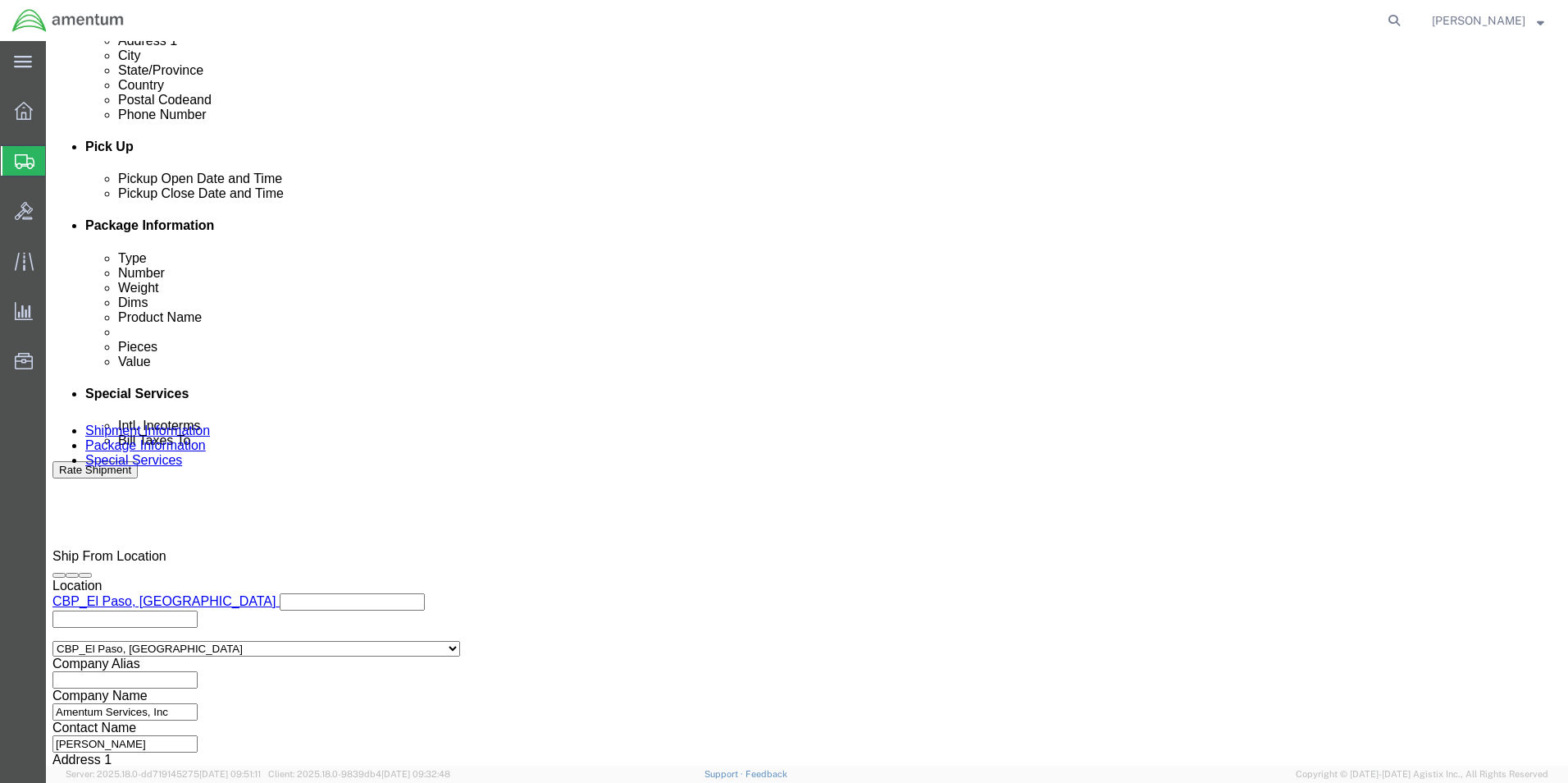
type input "CBP0044075/76/77"
click button "Continue"
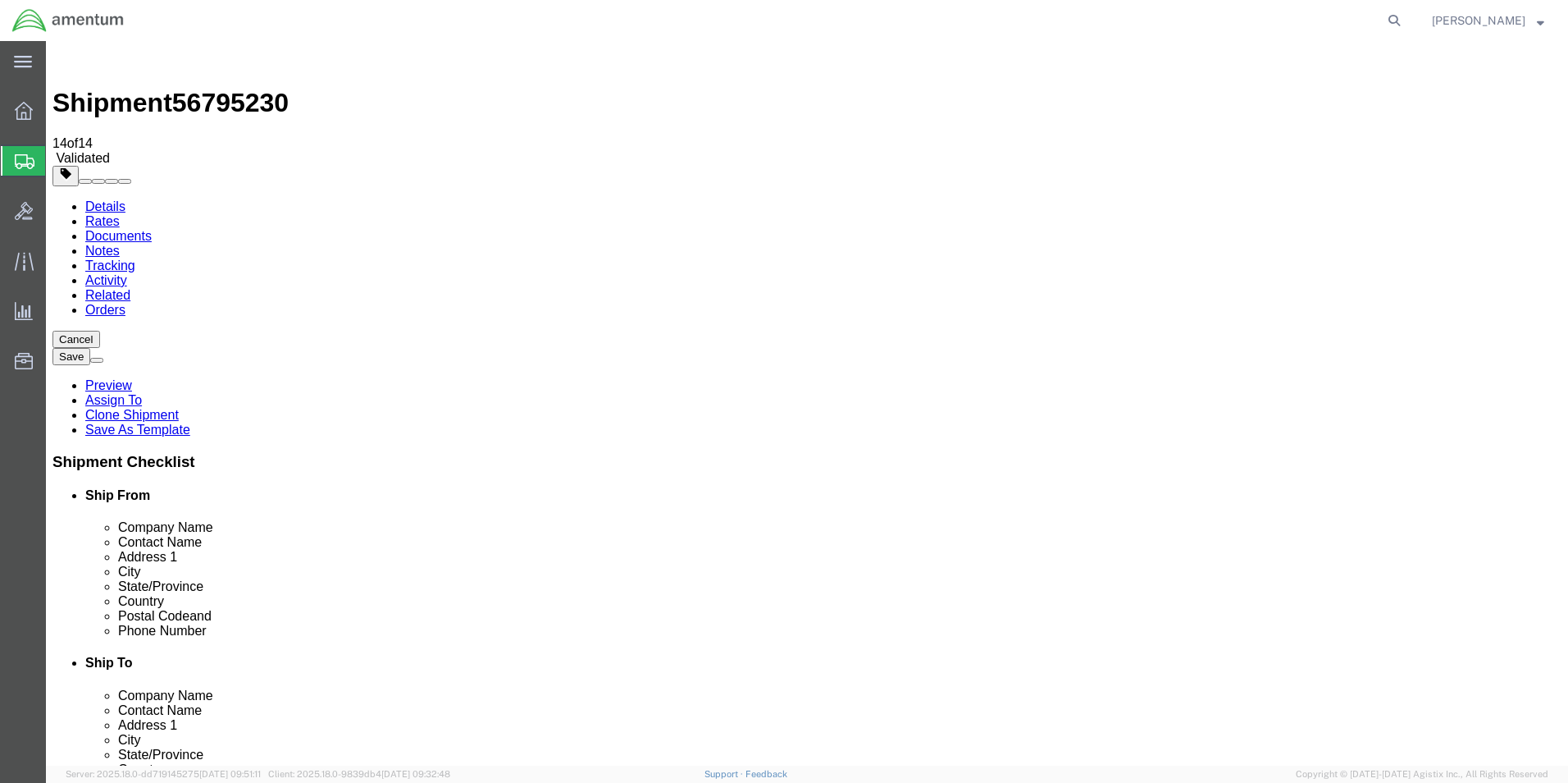
click button "Rate Shipment"
